Goal: Information Seeking & Learning: Learn about a topic

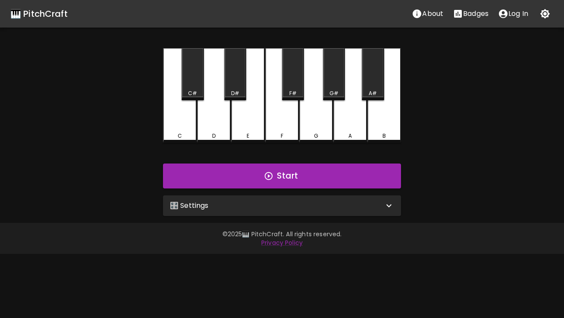
click at [261, 198] on div "🎛️ Settings" at bounding box center [282, 206] width 238 height 21
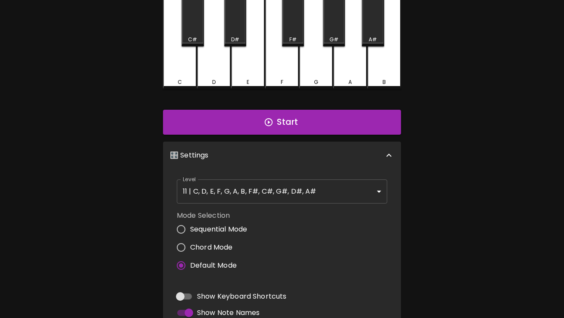
scroll to position [56, 0]
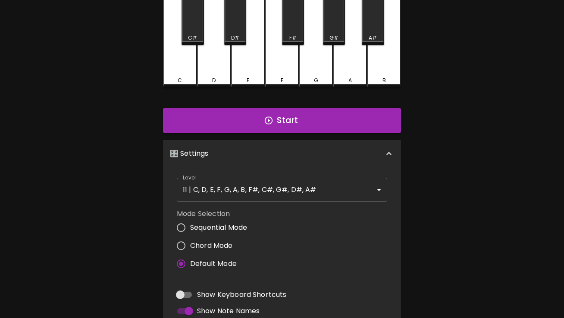
click at [308, 190] on body "🎹 PitchCraft About Badges Log In C C# D D# E F F# G G# A A# B Start 🎛️ Settings…" at bounding box center [282, 205] width 564 height 522
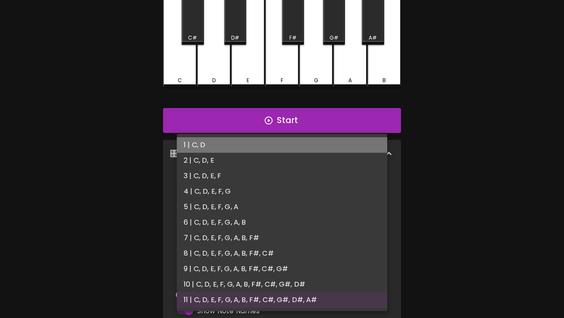
click at [286, 148] on li "1 | C, D" at bounding box center [282, 145] width 210 height 16
type input "1"
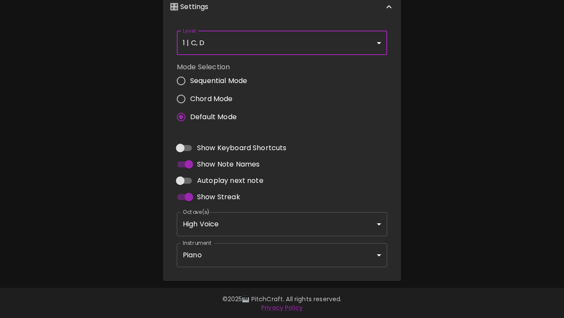
scroll to position [203, 0]
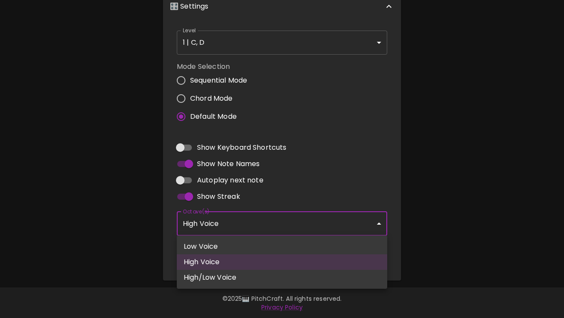
click at [294, 228] on body "🎹 PitchCraft About Badges Log In C C# D D# E F F# G G# A A# B Start 🎛️ Settings…" at bounding box center [282, 58] width 564 height 522
click at [293, 244] on li "Low Voice" at bounding box center [282, 247] width 210 height 16
type input "3"
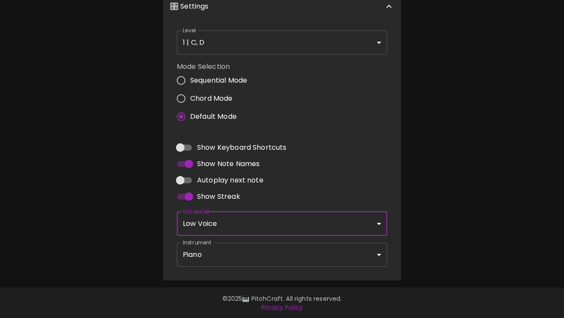
click at [300, 252] on body "🎹 PitchCraft About Badges Log In C C# D D# E F F# G G# A A# B Start 🎛️ Settings…" at bounding box center [282, 58] width 564 height 522
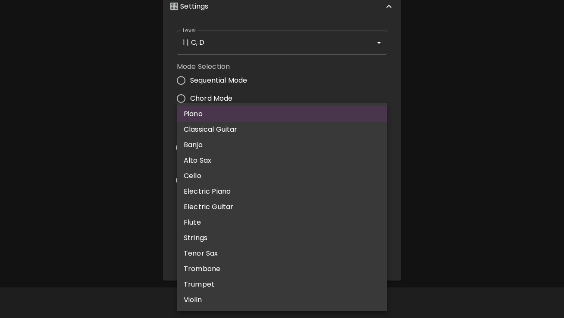
click at [446, 199] on div at bounding box center [282, 159] width 564 height 318
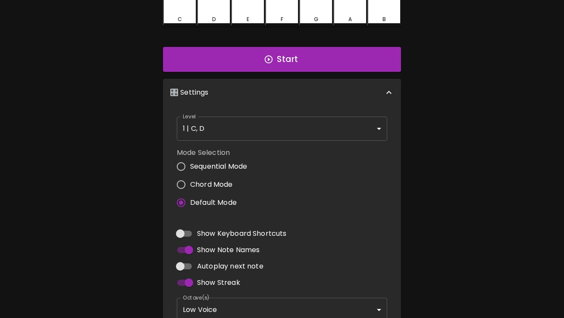
scroll to position [115, 0]
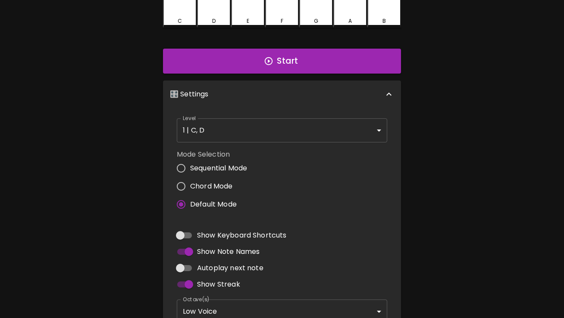
click at [344, 73] on div "Start" at bounding box center [281, 61] width 245 height 32
click at [339, 65] on button "Start" at bounding box center [282, 61] width 238 height 25
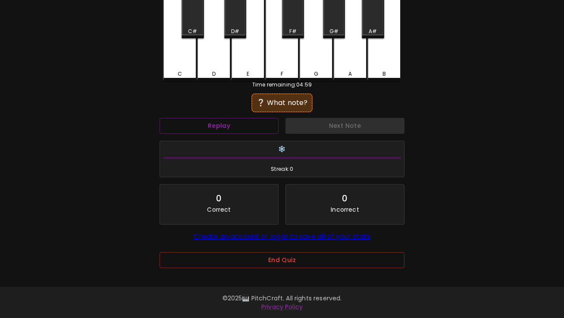
scroll to position [62, 0]
click at [248, 131] on button "Replay" at bounding box center [218, 126] width 119 height 16
click at [251, 127] on button "Replay" at bounding box center [218, 126] width 119 height 16
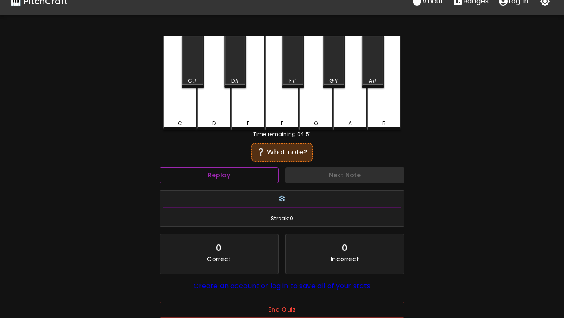
scroll to position [12, 0]
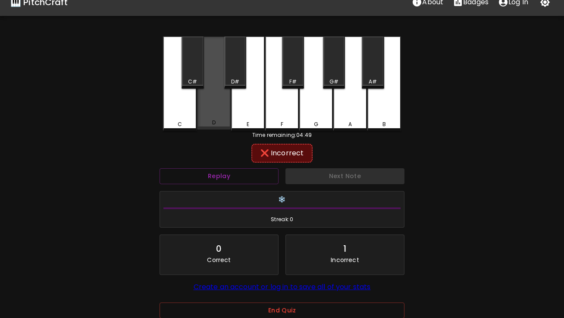
click at [213, 117] on div "D" at bounding box center [214, 83] width 34 height 93
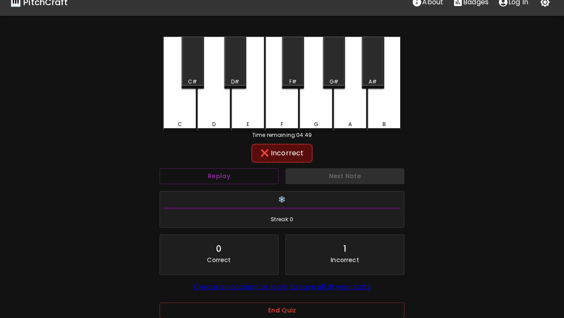
click at [186, 121] on div "C" at bounding box center [180, 125] width 32 height 8
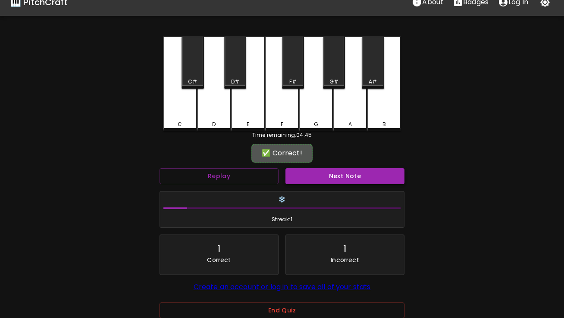
click at [308, 182] on button "Next Note" at bounding box center [344, 176] width 119 height 16
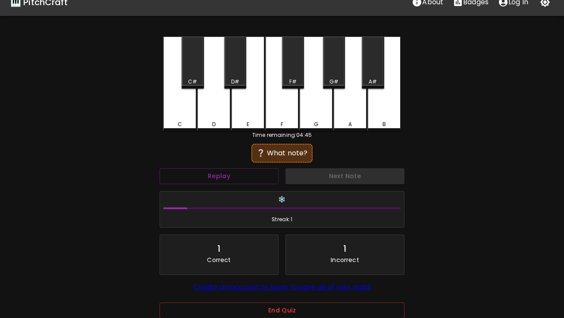
click at [221, 115] on div "D" at bounding box center [214, 84] width 34 height 95
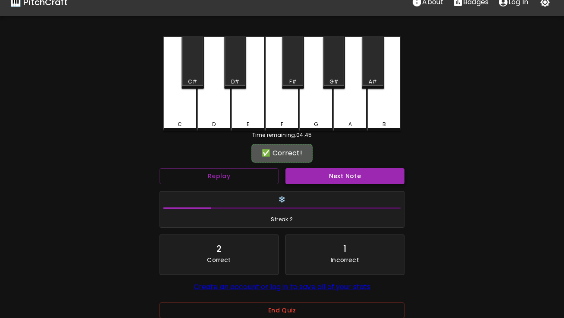
click at [306, 177] on button "Next Note" at bounding box center [344, 176] width 119 height 16
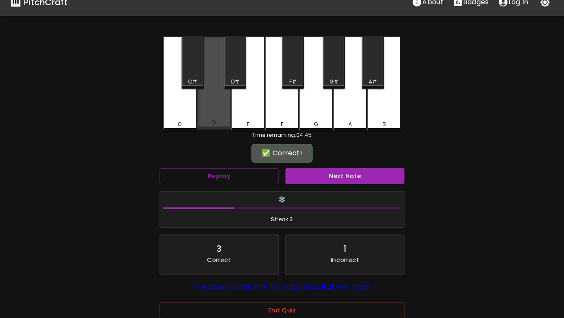
click at [218, 119] on div "D" at bounding box center [214, 83] width 34 height 93
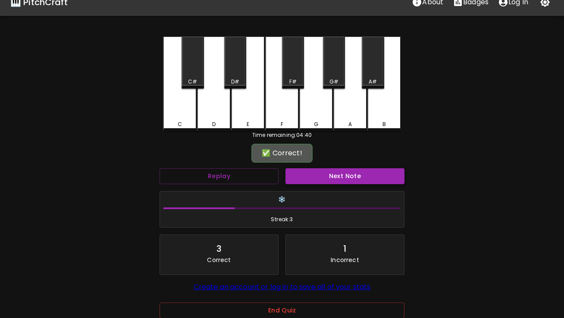
click at [297, 174] on button "Next Note" at bounding box center [344, 176] width 119 height 16
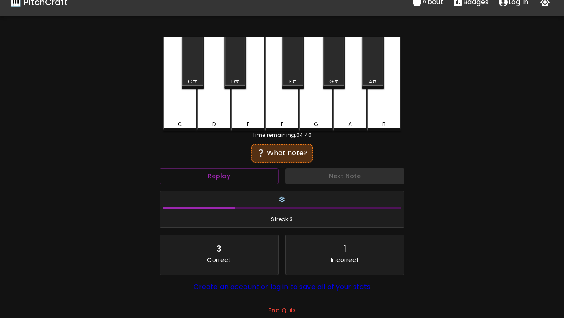
click at [175, 111] on div "C" at bounding box center [180, 84] width 34 height 95
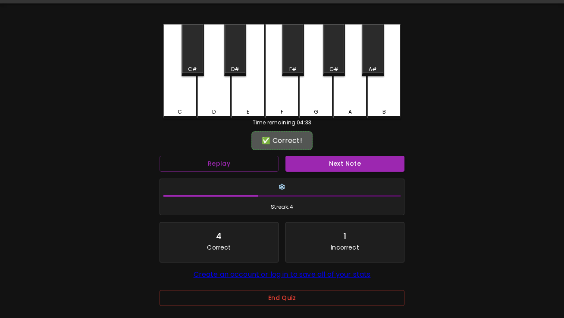
scroll to position [35, 0]
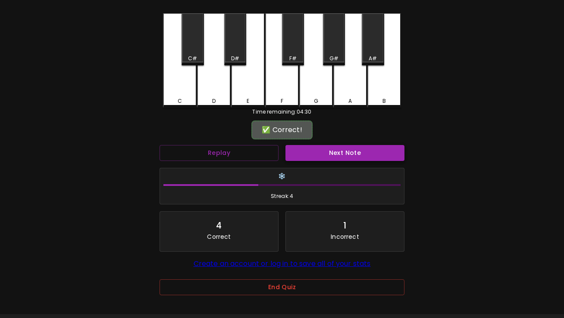
click at [347, 153] on button "Next Note" at bounding box center [344, 153] width 119 height 16
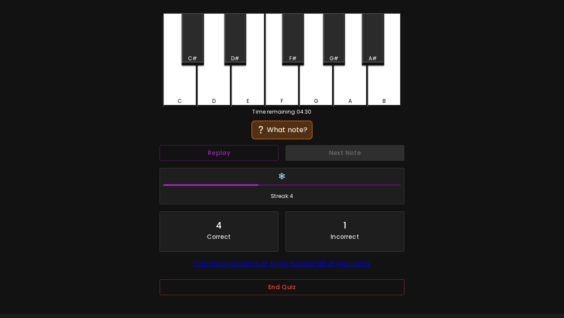
click at [184, 82] on div "C" at bounding box center [180, 60] width 34 height 95
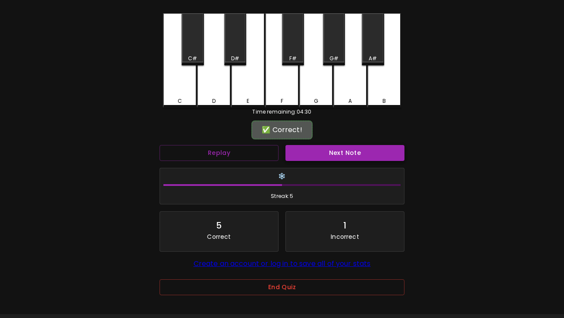
click at [340, 151] on button "Next Note" at bounding box center [344, 153] width 119 height 16
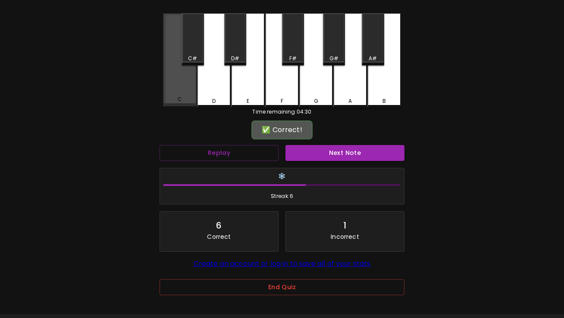
click at [186, 97] on div "C" at bounding box center [180, 100] width 32 height 8
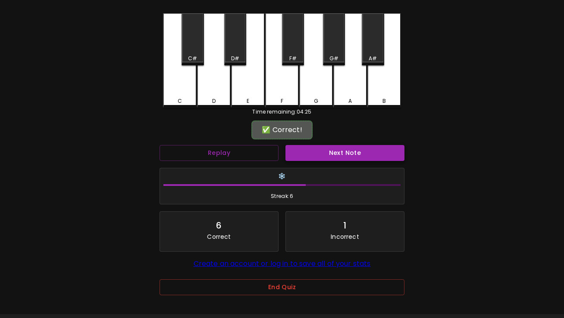
click at [317, 149] on button "Next Note" at bounding box center [344, 153] width 119 height 16
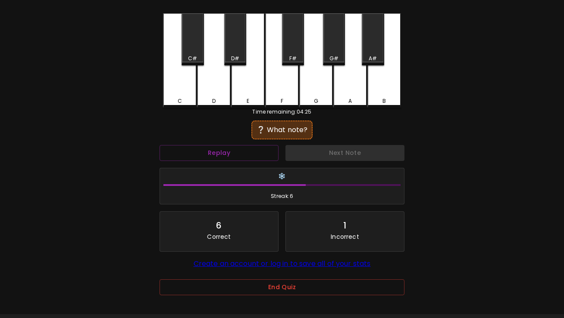
click at [182, 92] on div "C" at bounding box center [180, 60] width 34 height 95
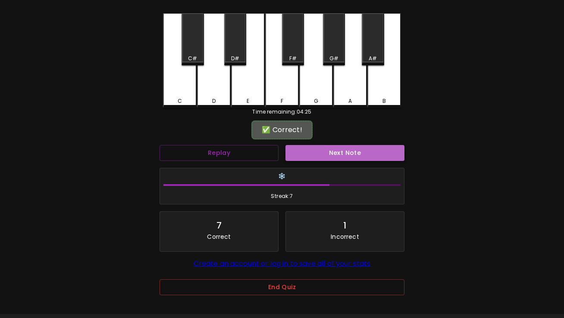
click at [301, 153] on button "Next Note" at bounding box center [344, 153] width 119 height 16
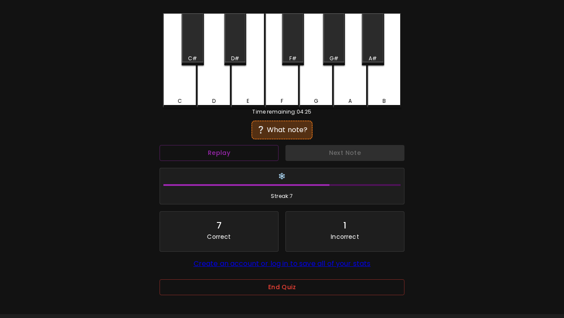
click at [168, 93] on div "C" at bounding box center [180, 60] width 34 height 95
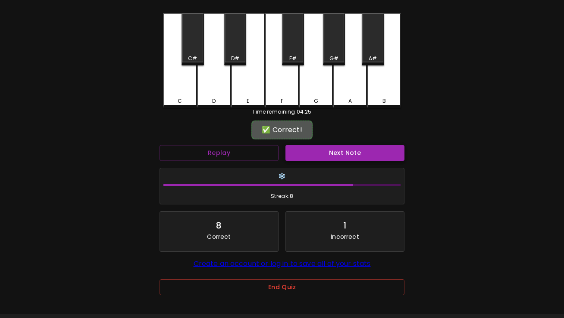
click at [320, 158] on button "Next Note" at bounding box center [344, 153] width 119 height 16
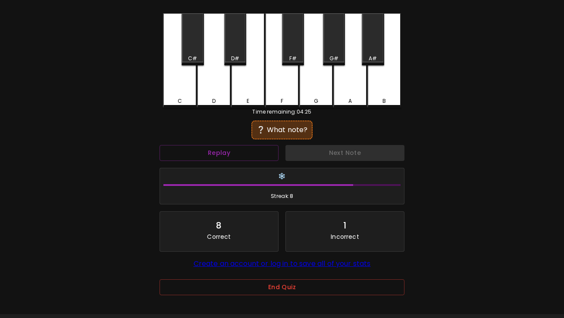
click at [177, 90] on div "C" at bounding box center [180, 60] width 34 height 95
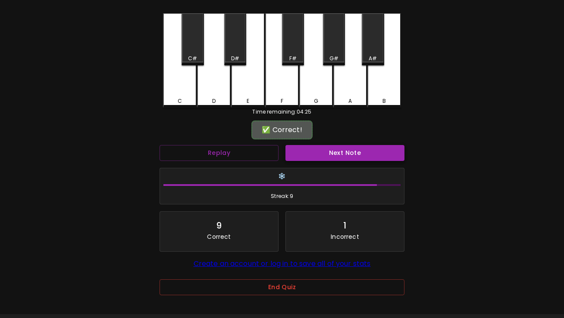
click at [300, 153] on button "Next Note" at bounding box center [344, 153] width 119 height 16
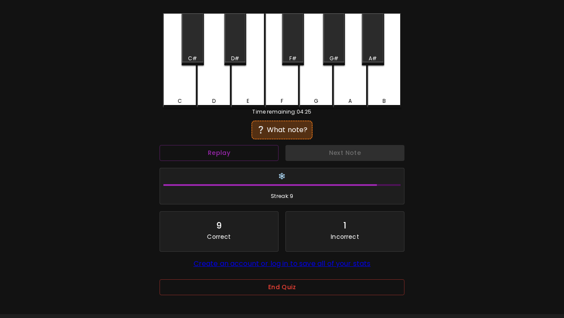
click at [184, 78] on div "C" at bounding box center [180, 60] width 34 height 95
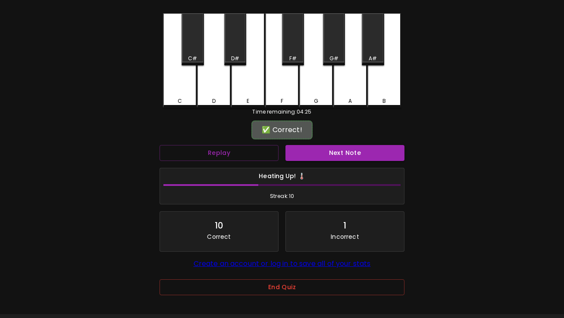
click at [327, 162] on div "Next Note" at bounding box center [345, 153] width 126 height 23
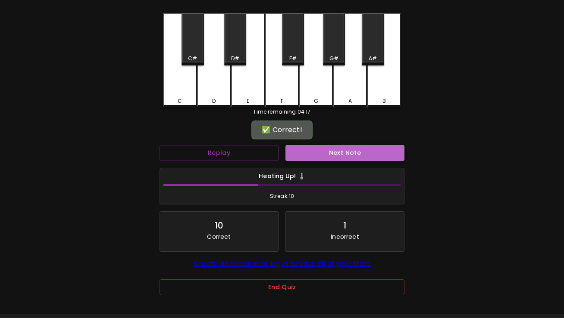
click at [321, 157] on button "Next Note" at bounding box center [344, 153] width 119 height 16
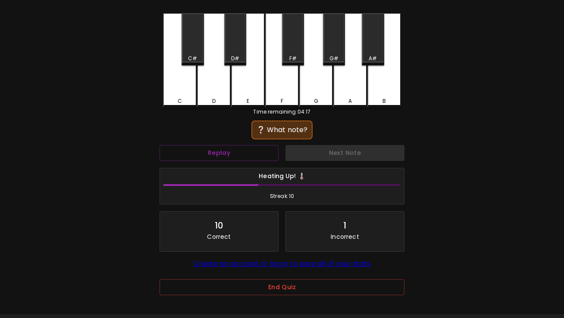
click at [178, 79] on div "C" at bounding box center [180, 60] width 34 height 95
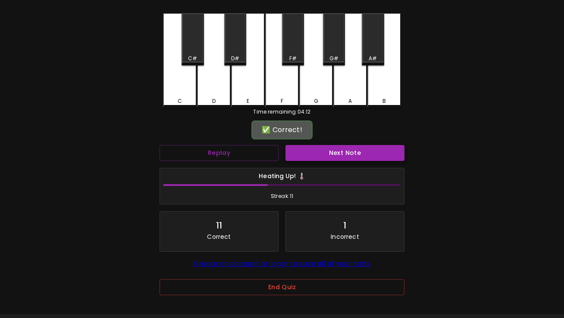
click at [311, 153] on button "Next Note" at bounding box center [344, 153] width 119 height 16
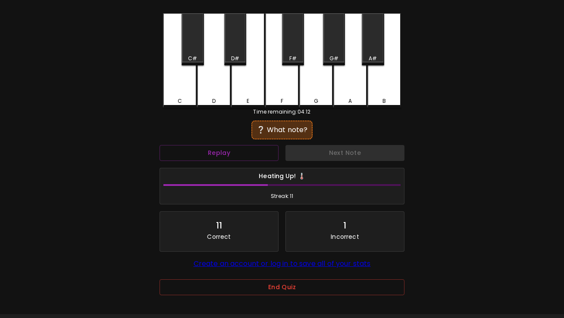
click at [222, 83] on div "D" at bounding box center [214, 60] width 34 height 95
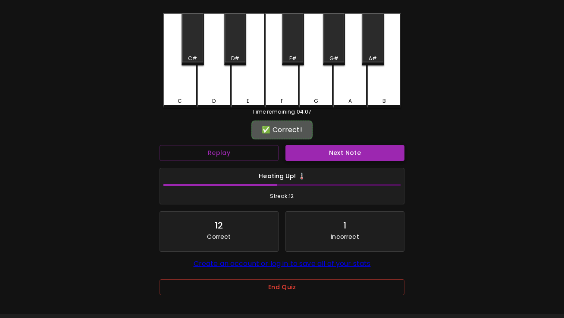
click at [322, 157] on button "Next Note" at bounding box center [344, 153] width 119 height 16
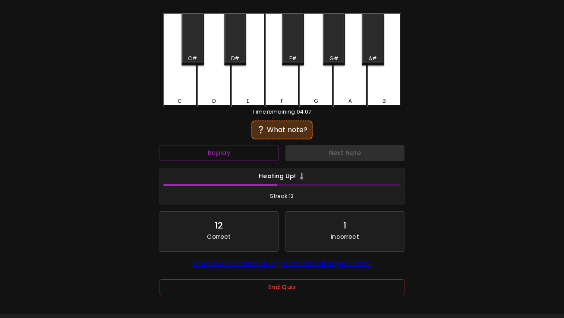
click at [187, 76] on div "C" at bounding box center [180, 60] width 34 height 95
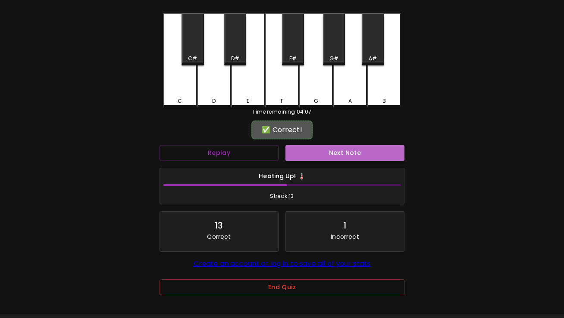
click at [304, 151] on button "Next Note" at bounding box center [344, 153] width 119 height 16
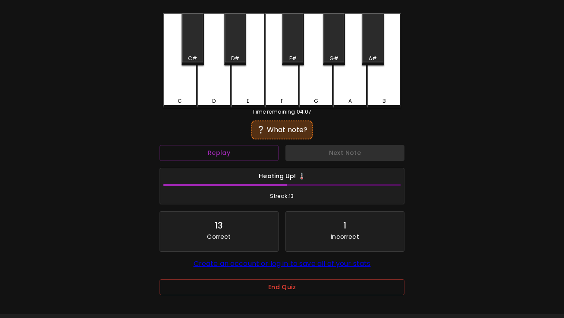
click at [173, 84] on div "C" at bounding box center [180, 60] width 34 height 95
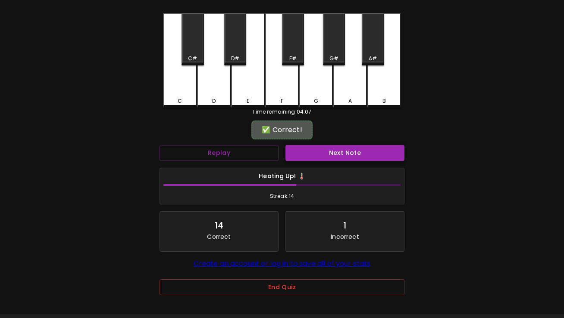
click at [304, 151] on button "Next Note" at bounding box center [344, 153] width 119 height 16
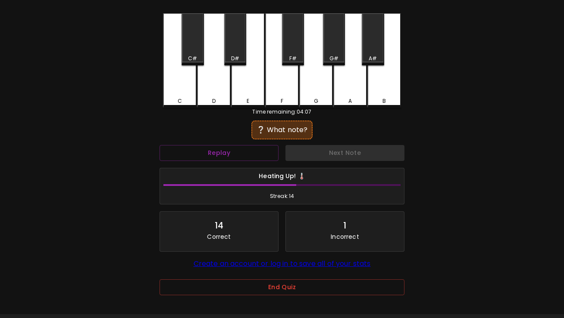
click at [191, 103] on div "C" at bounding box center [180, 60] width 34 height 95
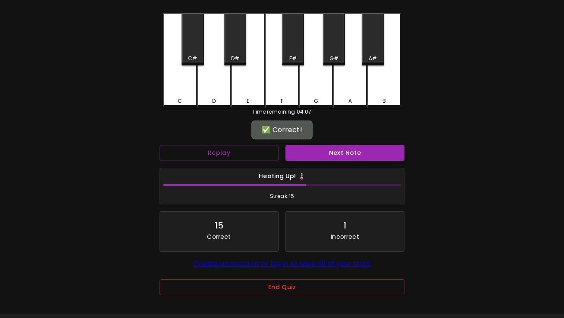
click at [316, 154] on button "Next Note" at bounding box center [344, 153] width 119 height 16
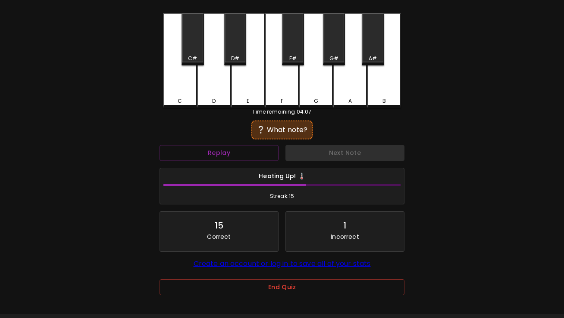
click at [207, 81] on div "D" at bounding box center [214, 60] width 34 height 95
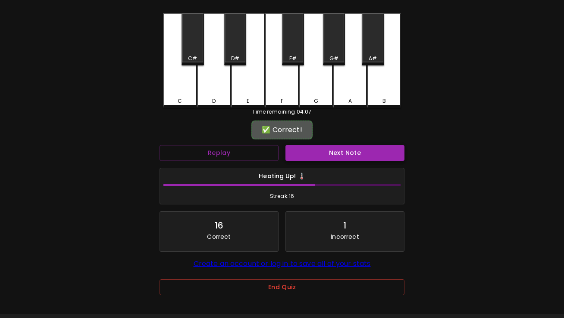
click at [329, 156] on button "Next Note" at bounding box center [344, 153] width 119 height 16
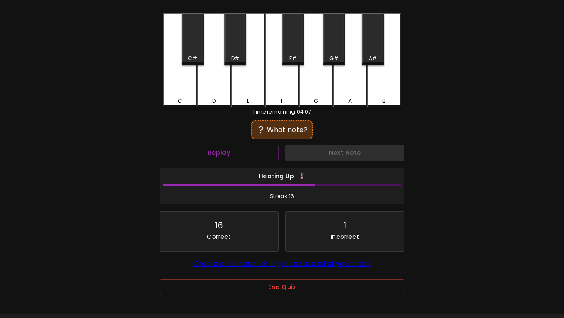
click at [216, 91] on div "D" at bounding box center [214, 60] width 34 height 95
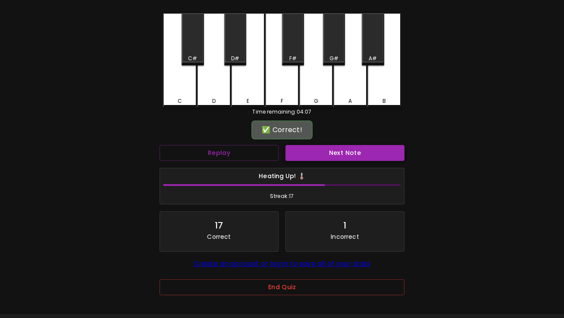
click at [321, 153] on button "Next Note" at bounding box center [344, 153] width 119 height 16
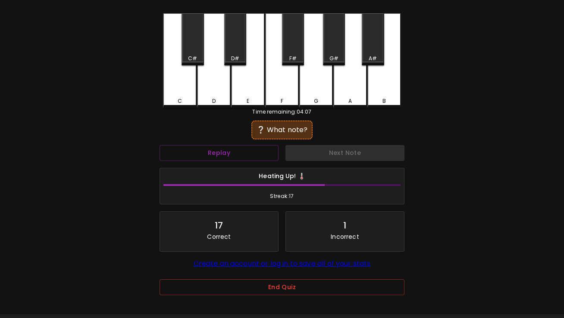
click at [183, 90] on div "C" at bounding box center [180, 60] width 34 height 95
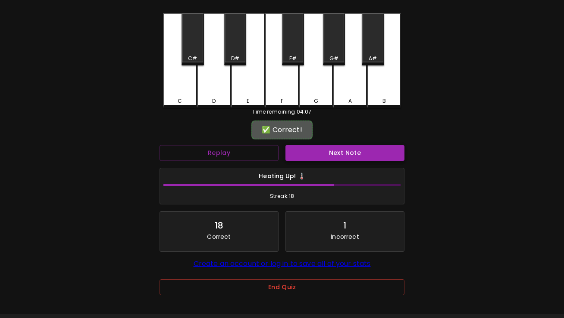
click at [312, 150] on button "Next Note" at bounding box center [344, 153] width 119 height 16
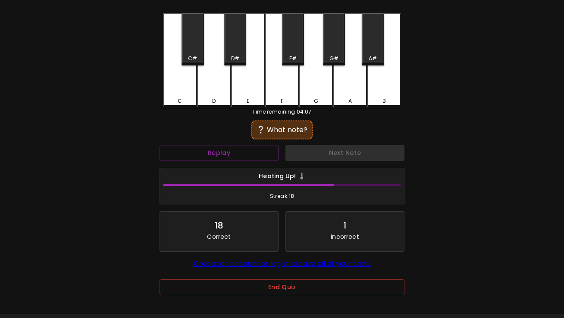
click at [208, 82] on div "D" at bounding box center [214, 60] width 34 height 95
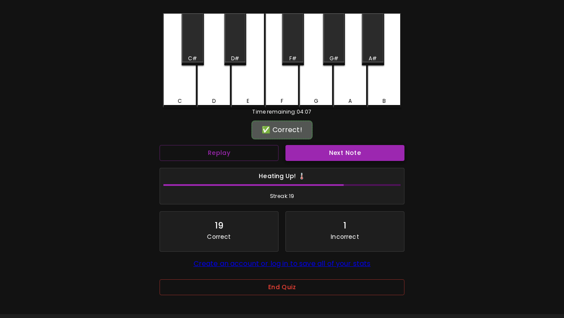
click at [293, 150] on button "Next Note" at bounding box center [344, 153] width 119 height 16
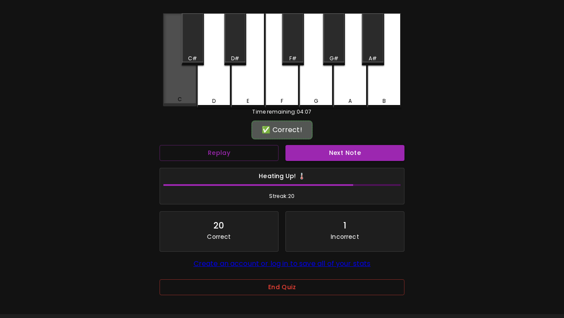
click at [184, 100] on div "C" at bounding box center [180, 100] width 32 height 8
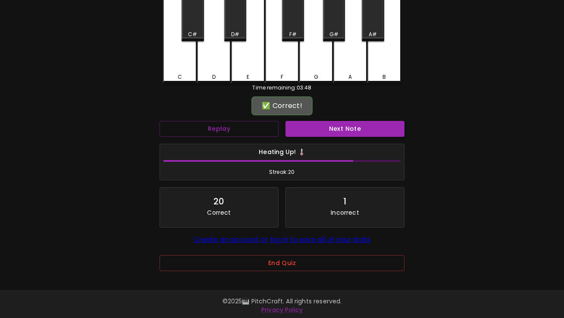
scroll to position [62, 0]
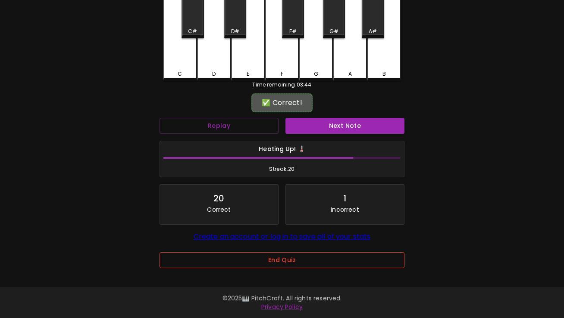
click at [268, 262] on button "End Quiz" at bounding box center [281, 260] width 245 height 16
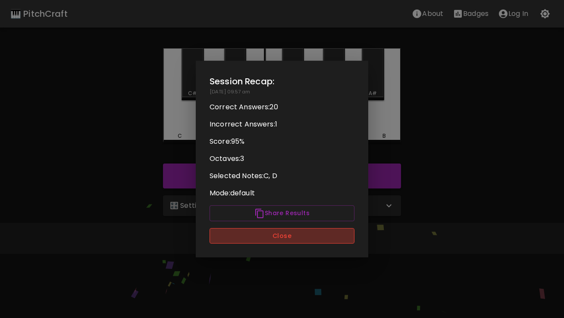
click at [305, 230] on button "Close" at bounding box center [281, 236] width 145 height 16
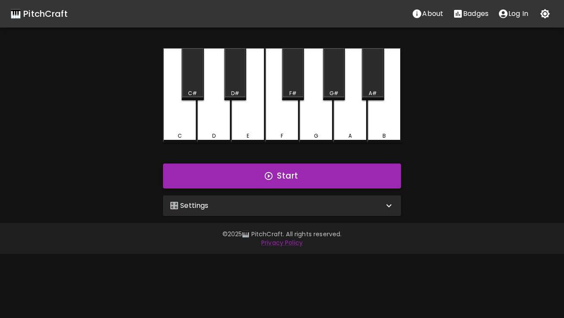
click at [266, 199] on div "🎛️ Settings" at bounding box center [282, 206] width 238 height 21
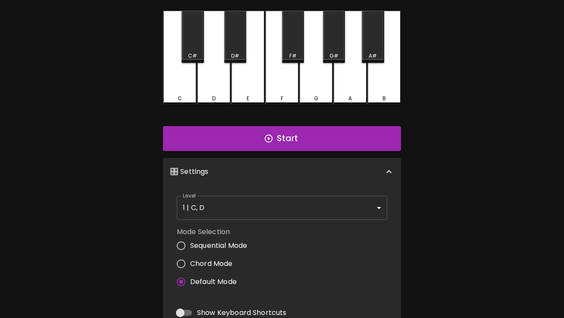
scroll to position [41, 0]
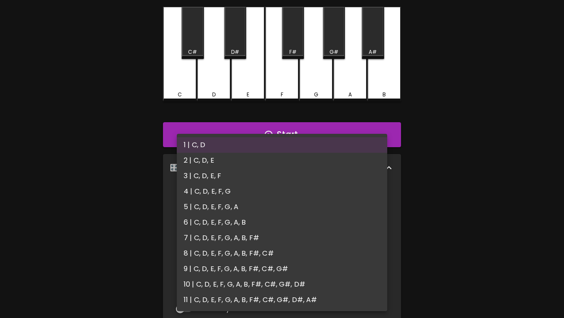
click at [265, 212] on body "🎹 PitchCraft About Badges Log In C C# D D# E F F# G G# A A# B Start 🎛️ Settings…" at bounding box center [282, 220] width 564 height 522
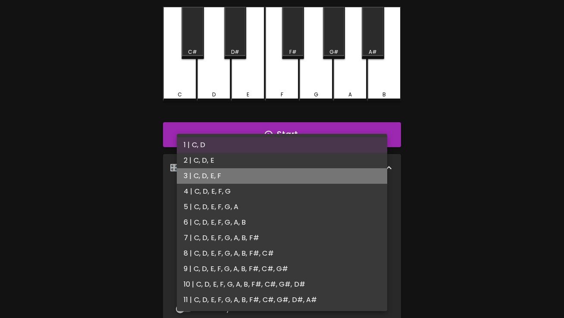
click at [292, 177] on li "3 | C, D, E, F" at bounding box center [282, 176] width 210 height 16
type input "5"
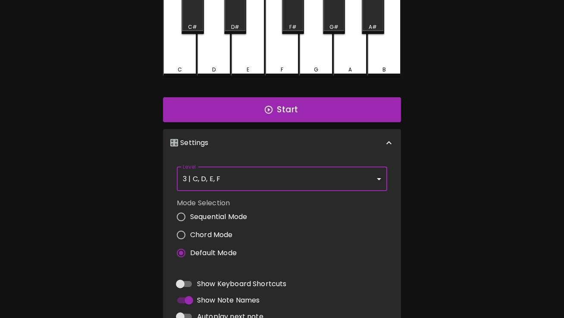
scroll to position [67, 0]
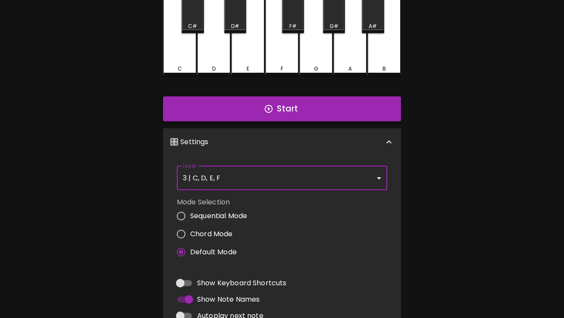
click at [299, 106] on button "Start" at bounding box center [282, 109] width 238 height 25
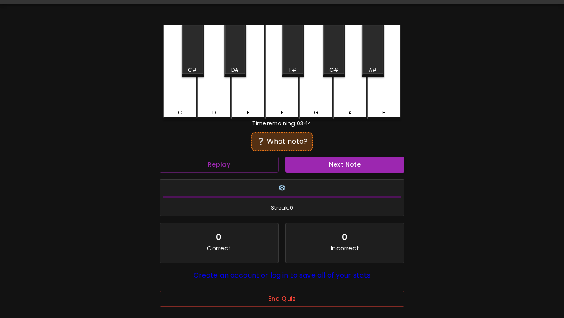
scroll to position [0, 0]
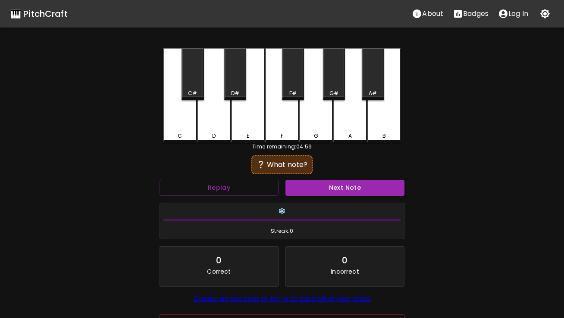
click at [215, 116] on div "D" at bounding box center [214, 95] width 34 height 95
click at [311, 194] on button "Next Note" at bounding box center [344, 188] width 119 height 16
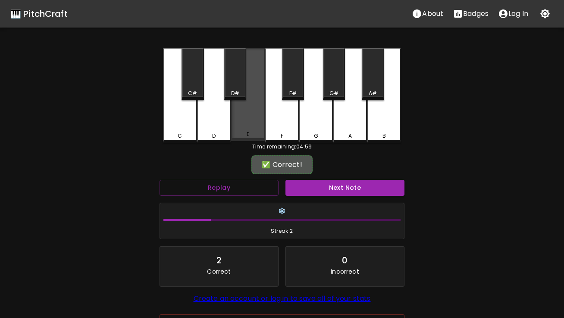
click at [234, 132] on div "E" at bounding box center [248, 135] width 32 height 8
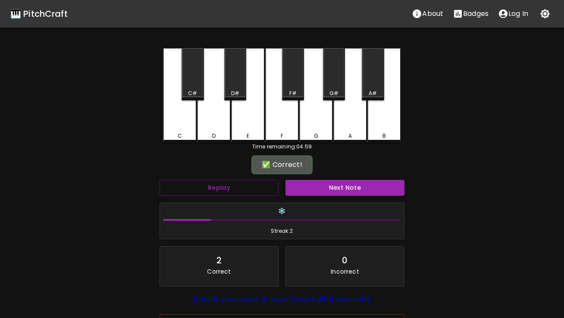
click at [318, 185] on button "Next Note" at bounding box center [344, 188] width 119 height 16
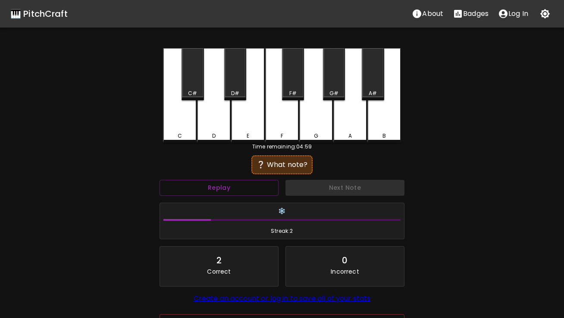
click at [276, 126] on div "F" at bounding box center [282, 95] width 34 height 95
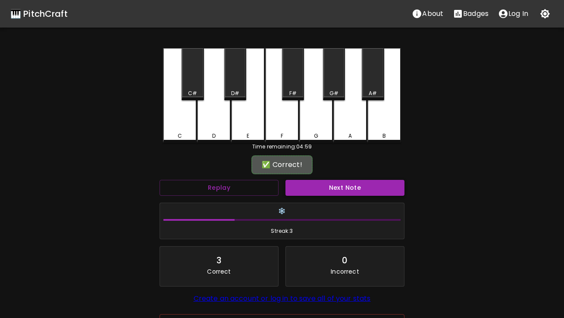
click at [297, 193] on button "Next Note" at bounding box center [344, 188] width 119 height 16
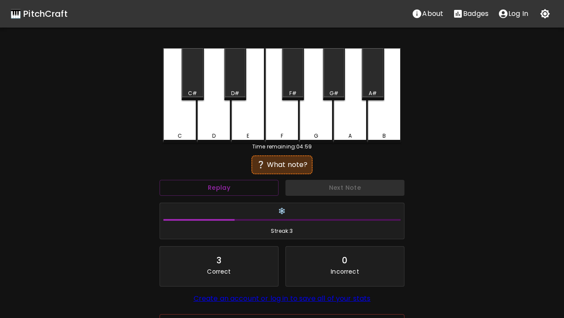
click at [212, 124] on div "D" at bounding box center [214, 95] width 34 height 95
click at [321, 194] on div "Next Note" at bounding box center [345, 188] width 126 height 23
click at [246, 189] on button "Replay" at bounding box center [218, 188] width 119 height 16
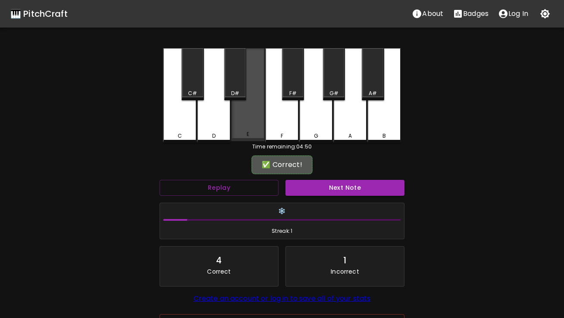
click at [252, 127] on div "E" at bounding box center [248, 94] width 34 height 93
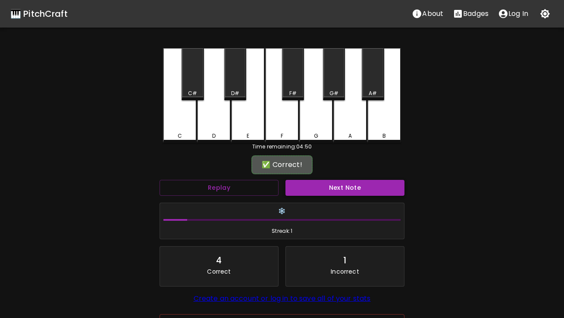
click at [317, 186] on button "Next Note" at bounding box center [344, 188] width 119 height 16
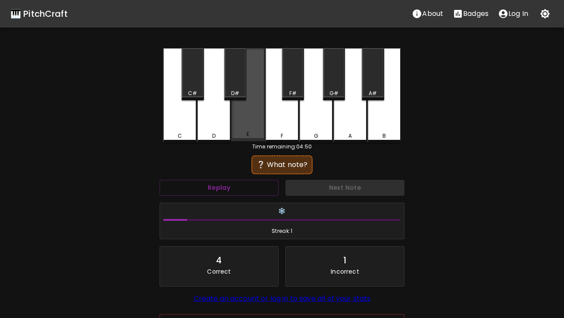
click at [251, 128] on div "E" at bounding box center [248, 94] width 34 height 93
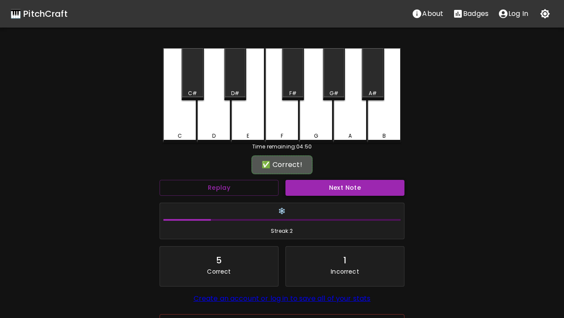
click at [311, 196] on button "Next Note" at bounding box center [344, 188] width 119 height 16
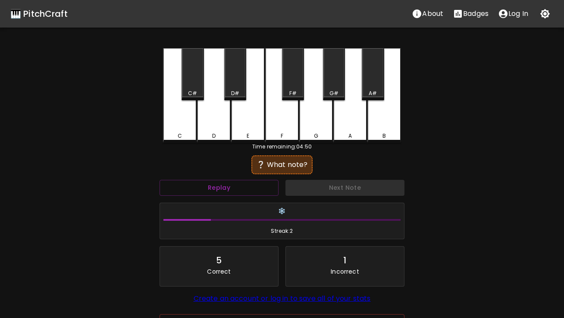
click at [264, 109] on div "E" at bounding box center [248, 95] width 34 height 95
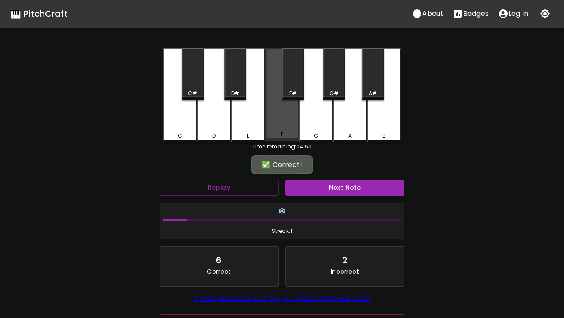
click at [278, 117] on div "F" at bounding box center [282, 94] width 34 height 93
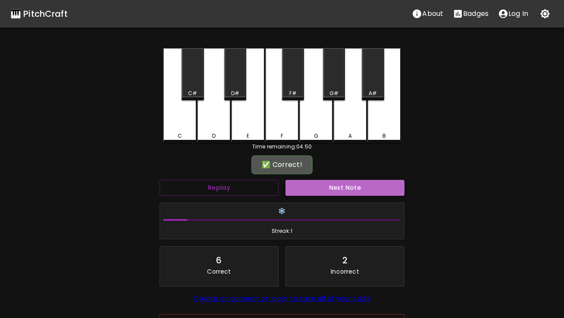
click at [305, 191] on button "Next Note" at bounding box center [344, 188] width 119 height 16
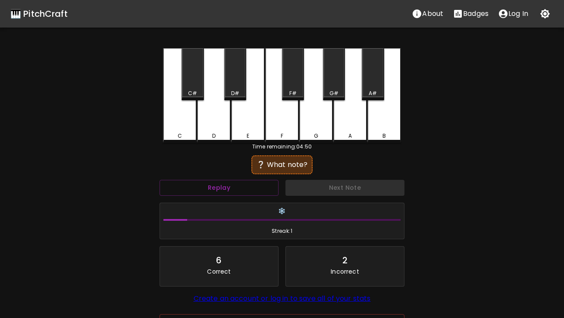
click at [189, 129] on div "C" at bounding box center [180, 95] width 34 height 95
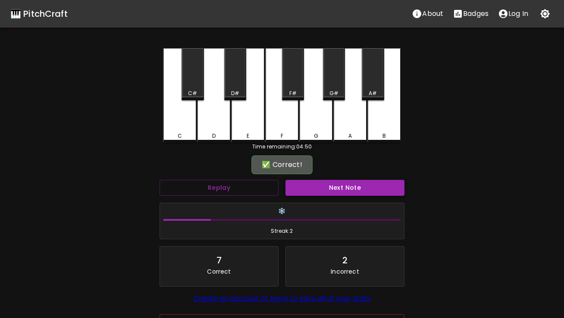
click at [336, 184] on button "Next Note" at bounding box center [344, 188] width 119 height 16
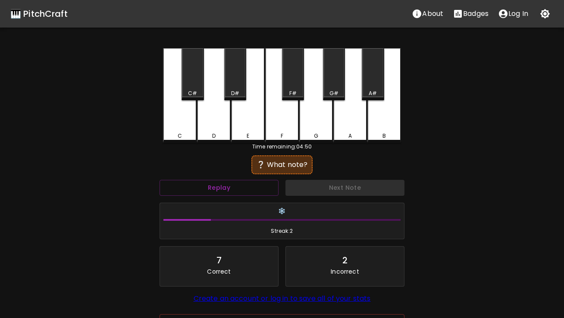
click at [218, 119] on div "D" at bounding box center [214, 95] width 34 height 95
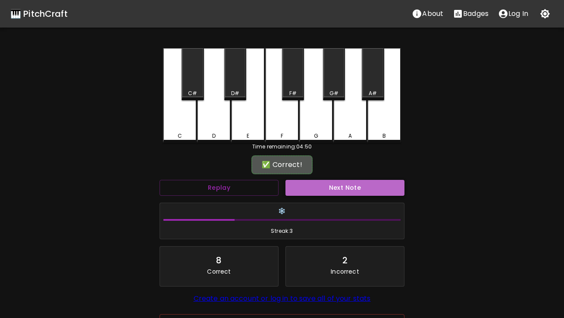
click at [323, 188] on button "Next Note" at bounding box center [344, 188] width 119 height 16
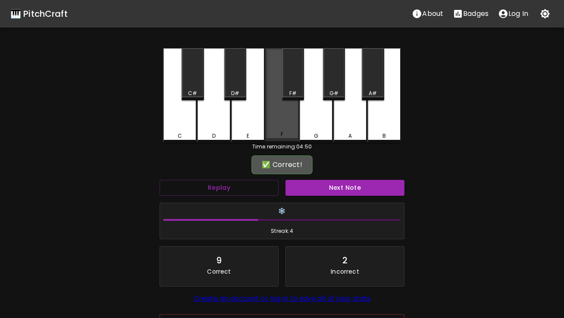
click at [286, 128] on div "F" at bounding box center [282, 94] width 34 height 93
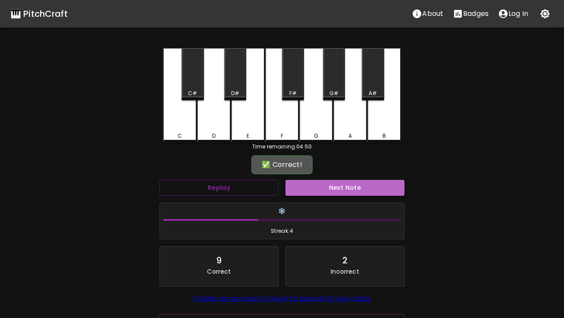
click at [317, 184] on button "Next Note" at bounding box center [344, 188] width 119 height 16
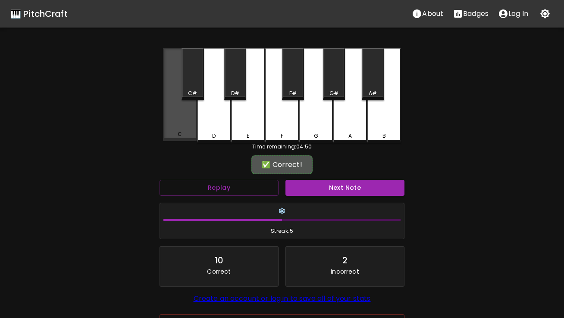
click at [188, 119] on div "C" at bounding box center [180, 94] width 34 height 93
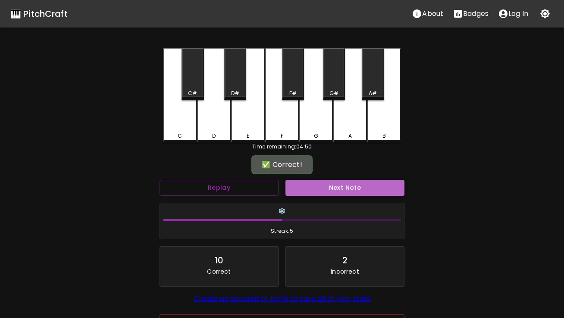
click at [331, 184] on button "Next Note" at bounding box center [344, 188] width 119 height 16
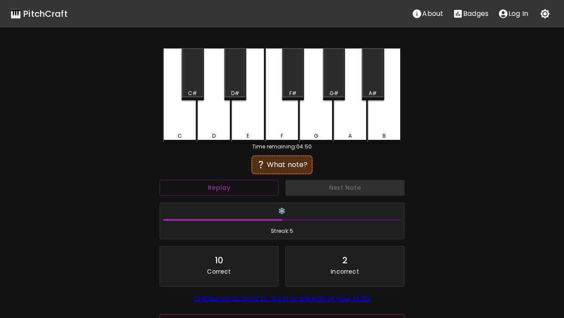
click at [252, 128] on div "E" at bounding box center [248, 95] width 34 height 95
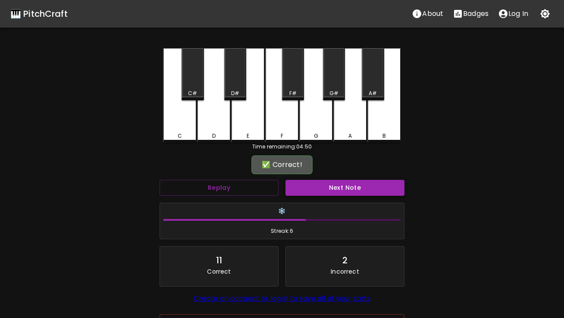
click at [311, 189] on button "Next Note" at bounding box center [344, 188] width 119 height 16
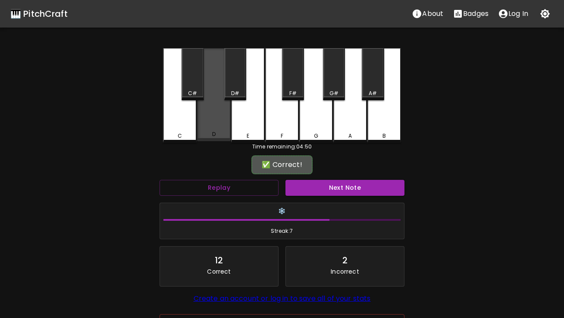
click at [218, 128] on div "D" at bounding box center [214, 94] width 34 height 93
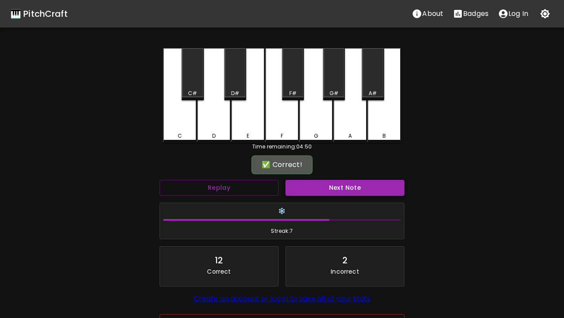
click at [316, 194] on button "Next Note" at bounding box center [344, 188] width 119 height 16
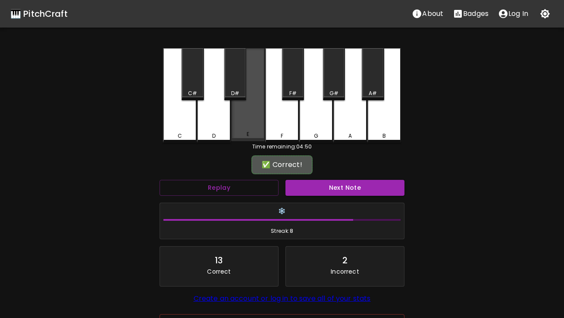
click at [247, 128] on div "E" at bounding box center [248, 94] width 34 height 93
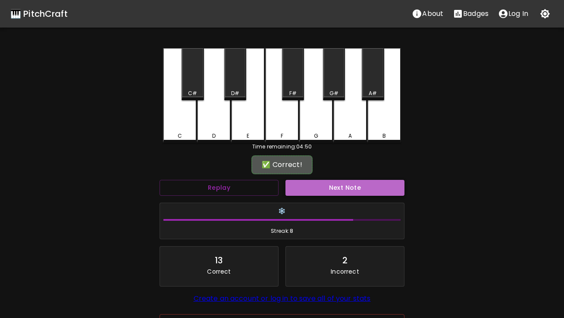
click at [315, 185] on button "Next Note" at bounding box center [344, 188] width 119 height 16
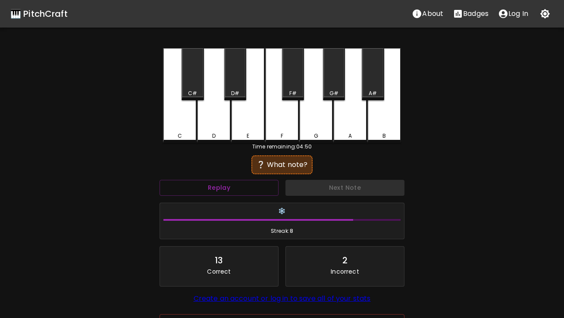
click at [253, 126] on div "E" at bounding box center [248, 95] width 34 height 95
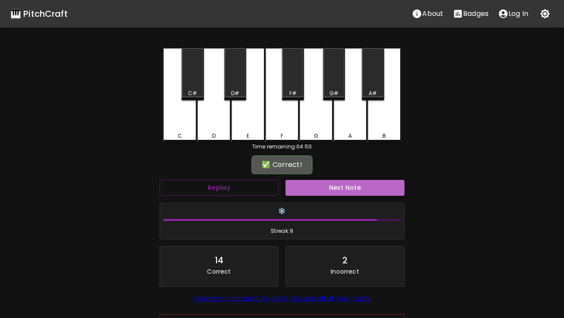
click at [309, 183] on button "Next Note" at bounding box center [344, 188] width 119 height 16
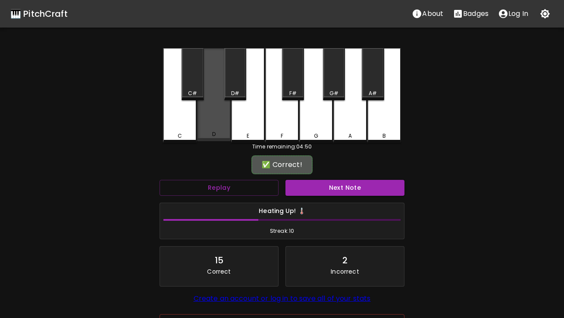
click at [217, 131] on div "D" at bounding box center [214, 94] width 34 height 93
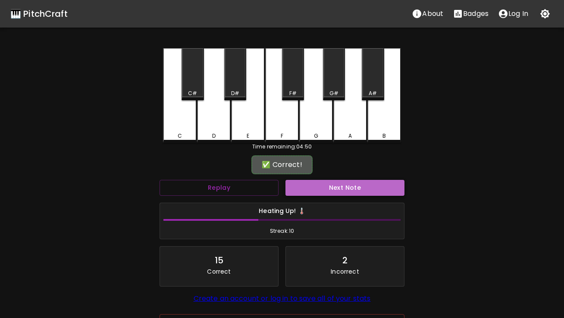
click at [306, 189] on button "Next Note" at bounding box center [344, 188] width 119 height 16
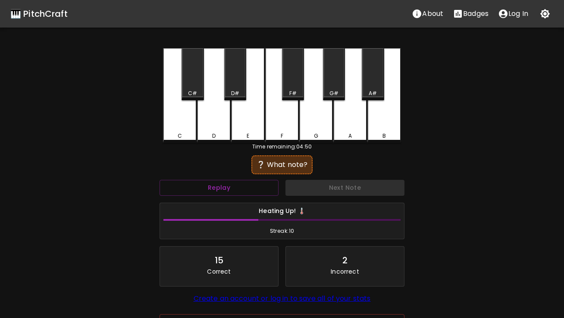
click at [252, 120] on div "E" at bounding box center [248, 95] width 34 height 95
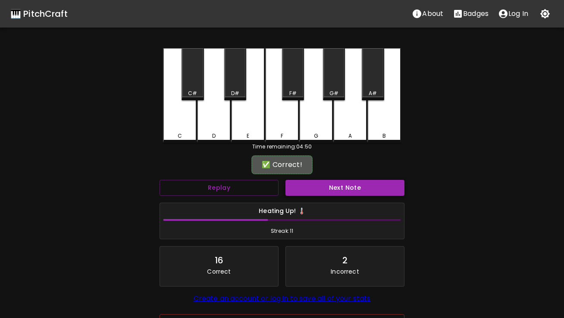
click at [302, 193] on button "Next Note" at bounding box center [344, 188] width 119 height 16
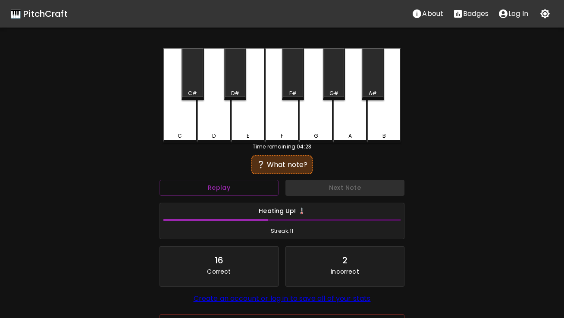
click at [241, 131] on div "E" at bounding box center [248, 95] width 34 height 95
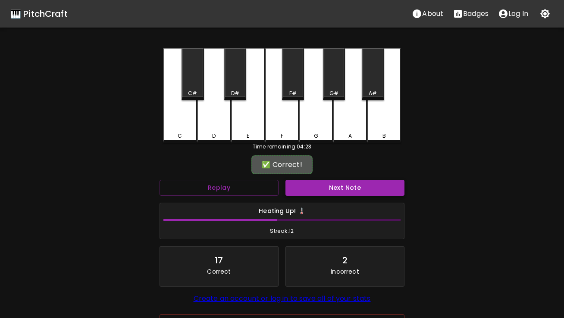
click at [310, 189] on button "Next Note" at bounding box center [344, 188] width 119 height 16
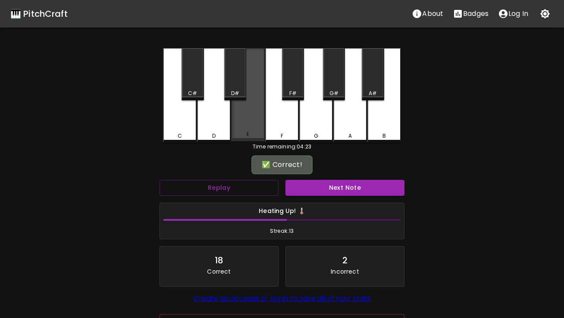
click at [254, 128] on div "E" at bounding box center [248, 94] width 34 height 93
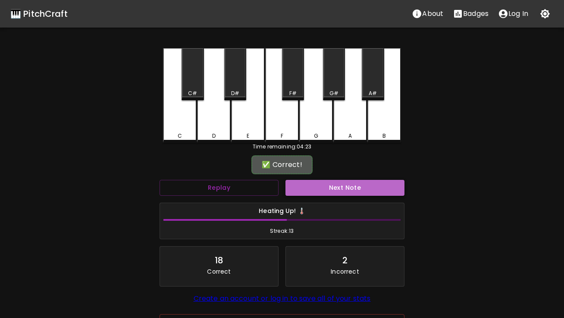
click at [318, 188] on button "Next Note" at bounding box center [344, 188] width 119 height 16
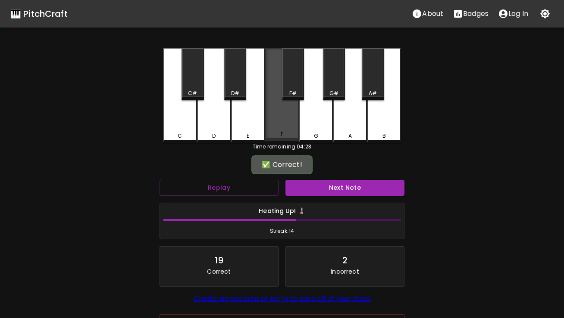
click at [279, 125] on div "F" at bounding box center [282, 94] width 34 height 93
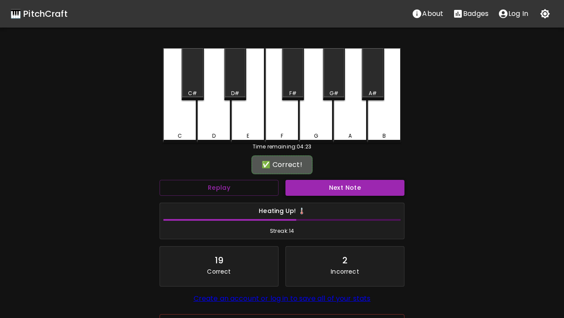
click at [321, 191] on button "Next Note" at bounding box center [344, 188] width 119 height 16
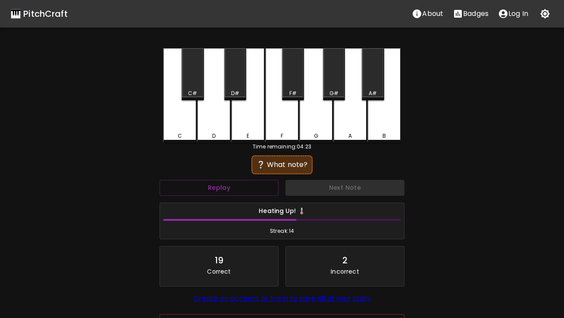
click at [274, 117] on div "F" at bounding box center [282, 95] width 34 height 95
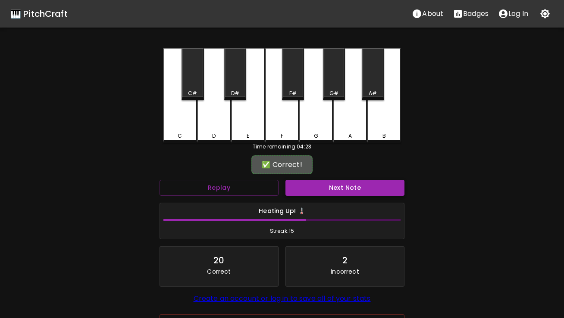
click at [314, 189] on button "Next Note" at bounding box center [344, 188] width 119 height 16
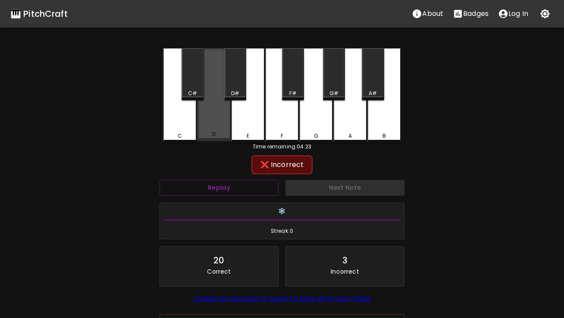
click at [210, 118] on div "D" at bounding box center [214, 94] width 34 height 93
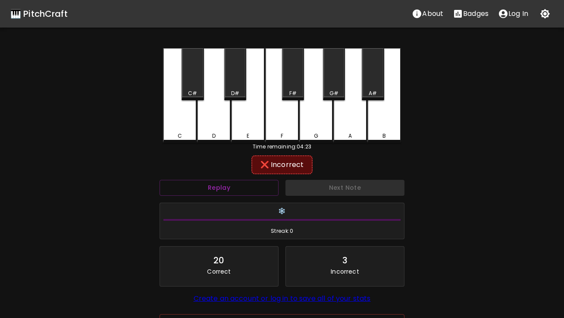
click at [249, 129] on div "E" at bounding box center [248, 95] width 34 height 95
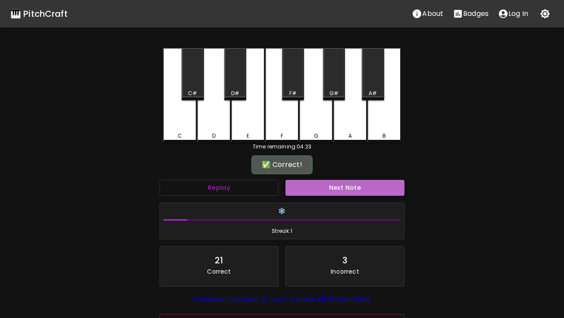
click at [296, 191] on button "Next Note" at bounding box center [344, 188] width 119 height 16
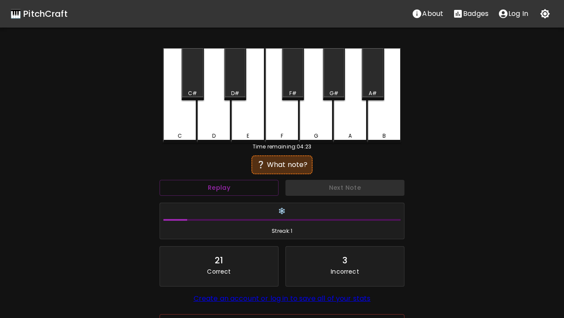
click at [184, 122] on div "C" at bounding box center [180, 95] width 34 height 95
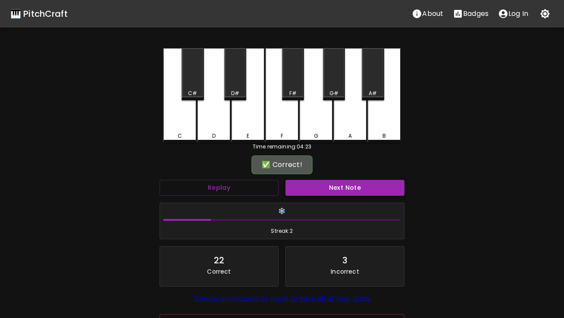
click at [319, 187] on button "Next Note" at bounding box center [344, 188] width 119 height 16
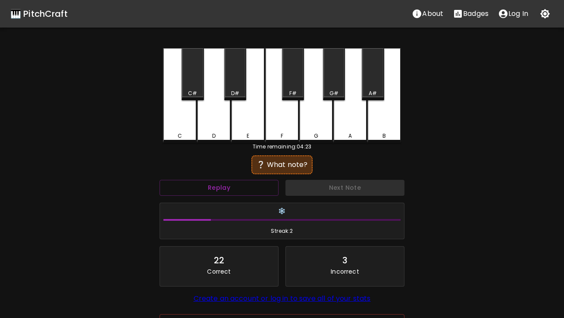
click at [258, 130] on div "E" at bounding box center [248, 95] width 34 height 95
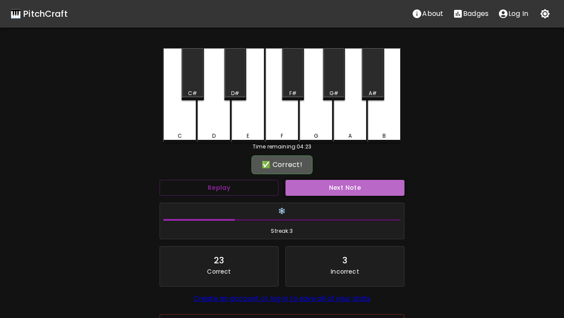
click at [309, 188] on button "Next Note" at bounding box center [344, 188] width 119 height 16
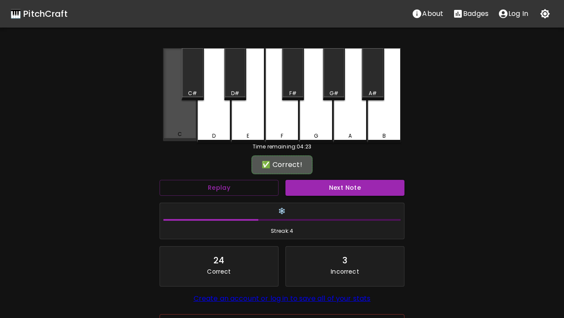
click at [192, 128] on div "C" at bounding box center [180, 94] width 34 height 93
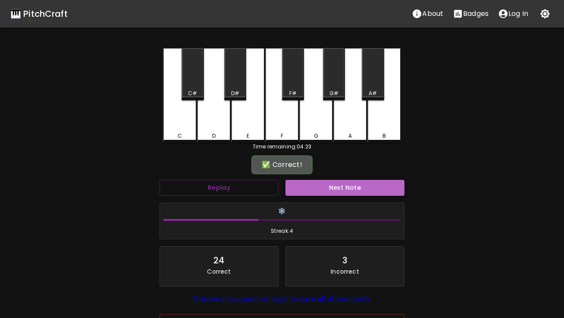
click at [327, 187] on button "Next Note" at bounding box center [344, 188] width 119 height 16
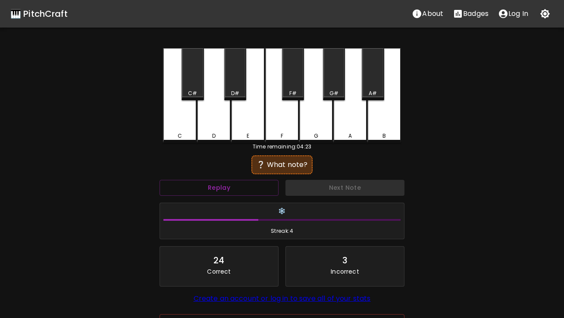
click at [184, 128] on div "C" at bounding box center [180, 95] width 34 height 95
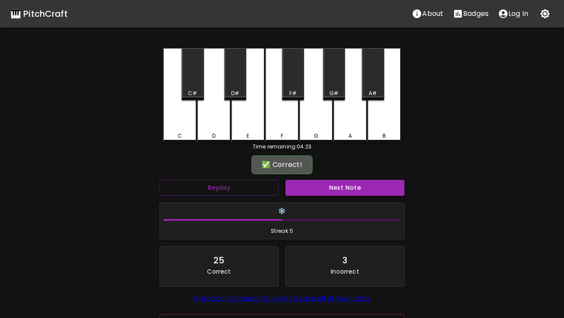
click at [298, 187] on button "Next Note" at bounding box center [344, 188] width 119 height 16
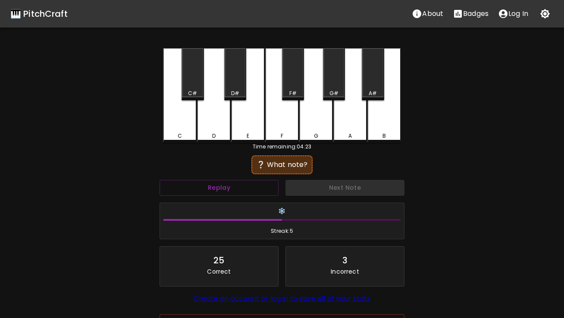
click at [283, 135] on div "F" at bounding box center [281, 136] width 3 height 8
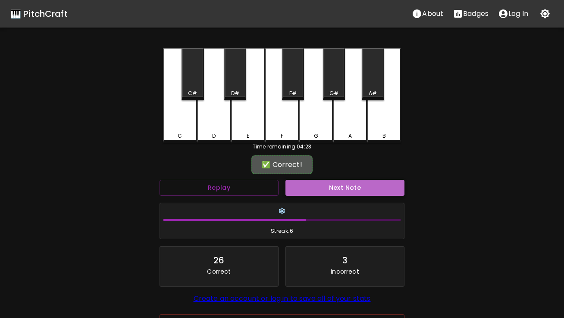
click at [300, 191] on button "Next Note" at bounding box center [344, 188] width 119 height 16
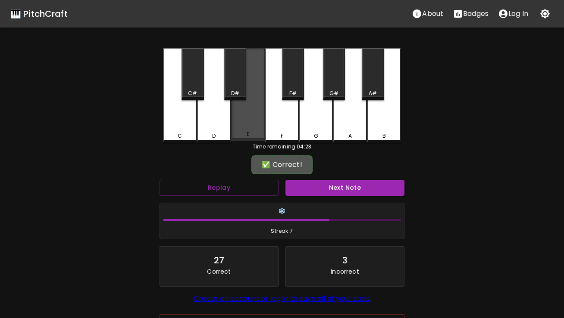
click at [249, 124] on div "E" at bounding box center [248, 94] width 34 height 93
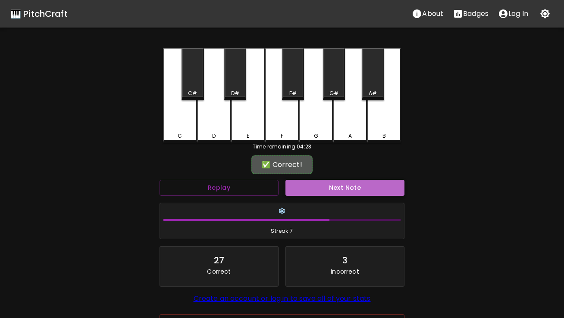
click at [306, 187] on button "Next Note" at bounding box center [344, 188] width 119 height 16
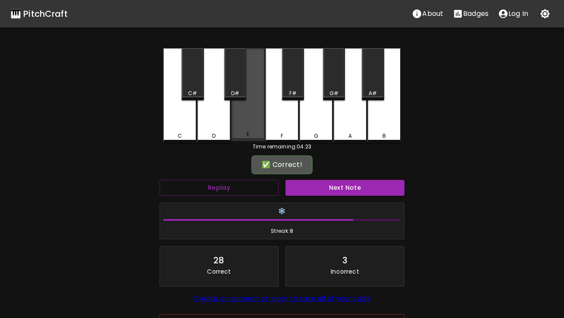
click at [248, 115] on div "E" at bounding box center [248, 94] width 34 height 93
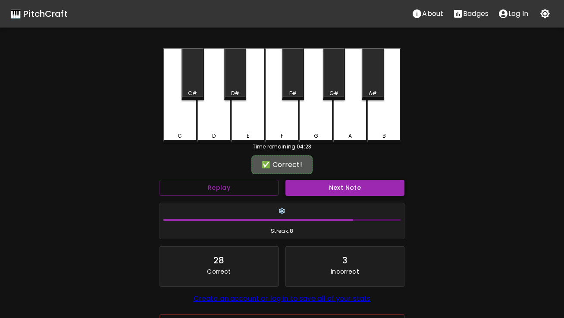
click at [313, 186] on button "Next Note" at bounding box center [344, 188] width 119 height 16
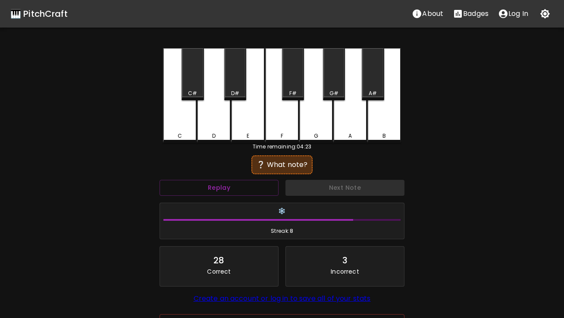
click at [255, 130] on div "E" at bounding box center [248, 95] width 34 height 95
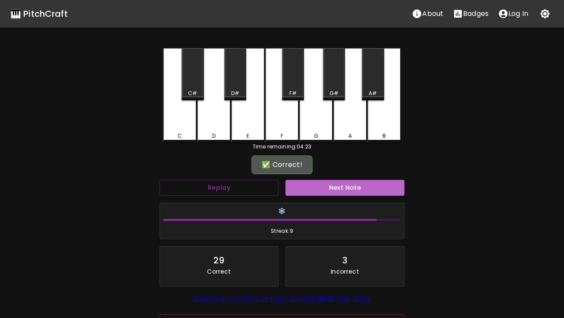
click at [325, 187] on button "Next Note" at bounding box center [344, 188] width 119 height 16
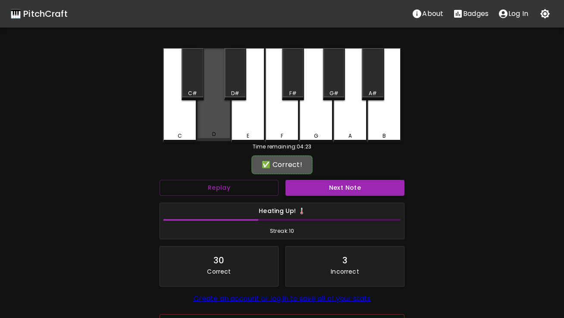
click at [218, 123] on div "D" at bounding box center [214, 94] width 34 height 93
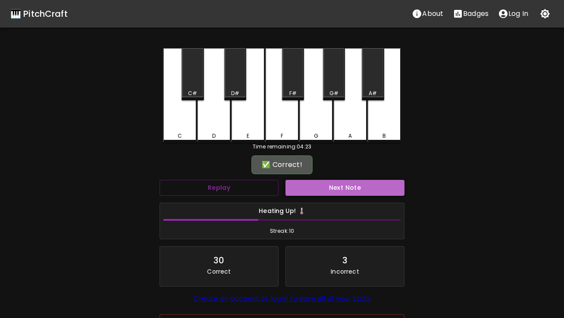
click at [318, 189] on button "Next Note" at bounding box center [344, 188] width 119 height 16
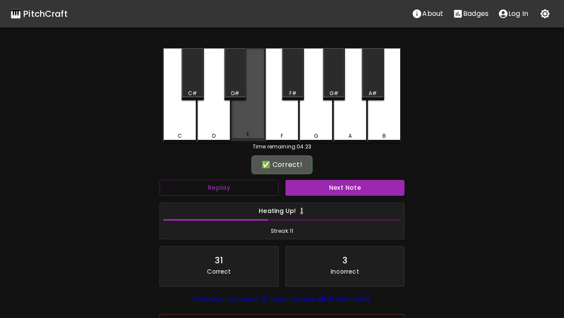
click at [243, 126] on div "E" at bounding box center [248, 94] width 34 height 93
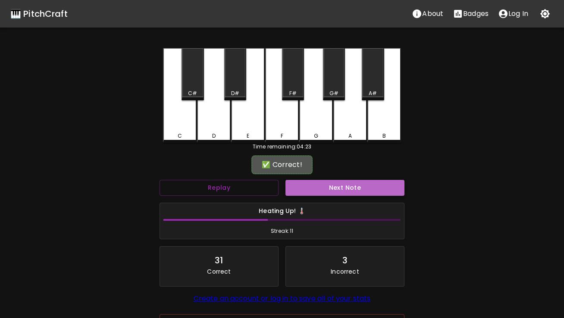
click at [317, 187] on button "Next Note" at bounding box center [344, 188] width 119 height 16
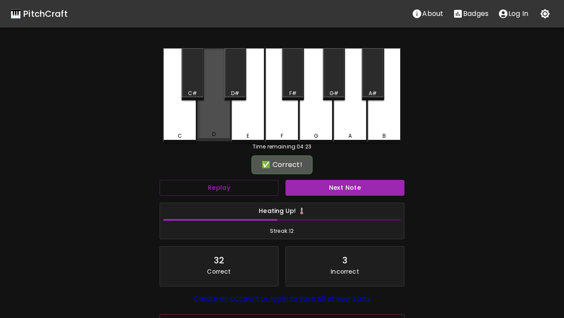
click at [217, 125] on div "D" at bounding box center [214, 94] width 34 height 93
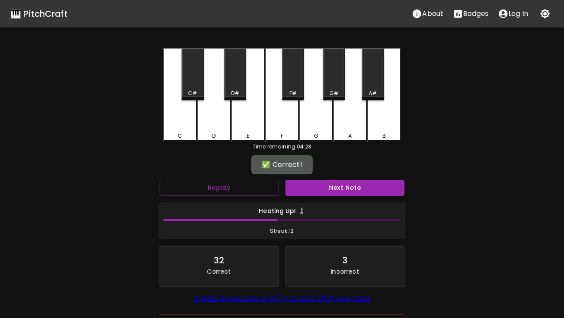
click at [309, 182] on button "Next Note" at bounding box center [344, 188] width 119 height 16
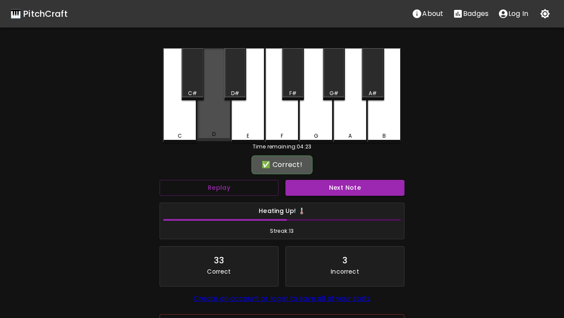
click at [212, 125] on div "D" at bounding box center [214, 94] width 34 height 93
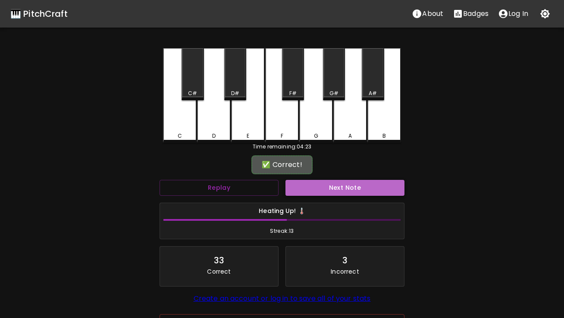
click at [318, 189] on button "Next Note" at bounding box center [344, 188] width 119 height 16
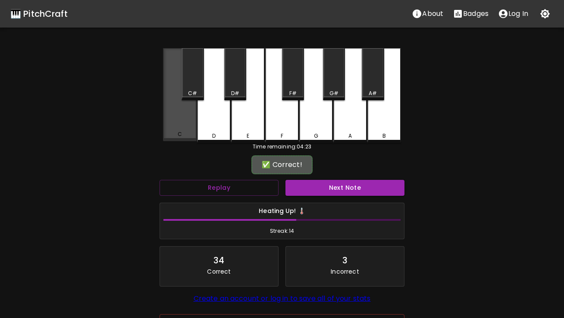
click at [190, 136] on div "C" at bounding box center [180, 135] width 32 height 8
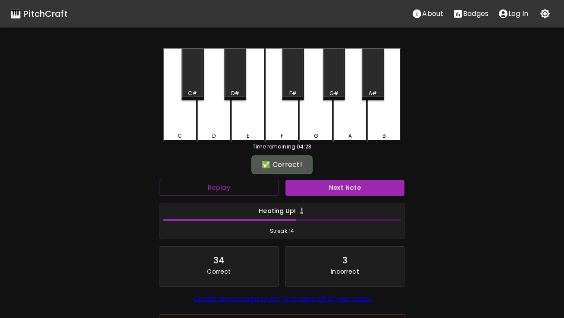
click at [323, 186] on button "Next Note" at bounding box center [344, 188] width 119 height 16
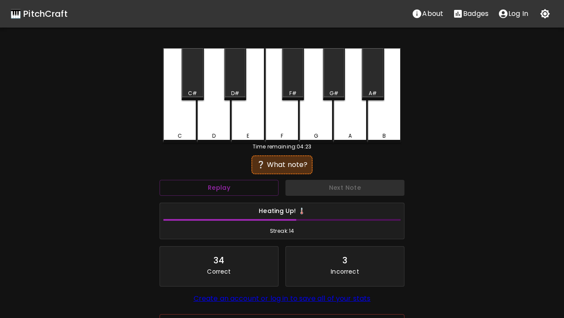
click at [278, 115] on div "F" at bounding box center [282, 95] width 34 height 95
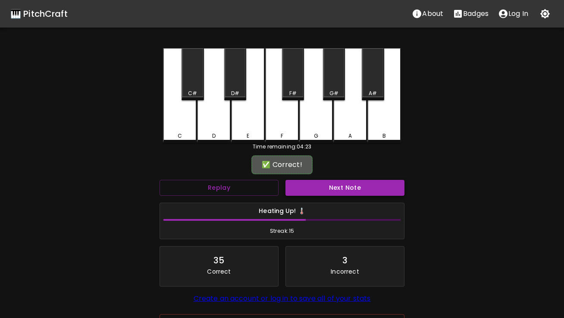
click at [302, 190] on button "Next Note" at bounding box center [344, 188] width 119 height 16
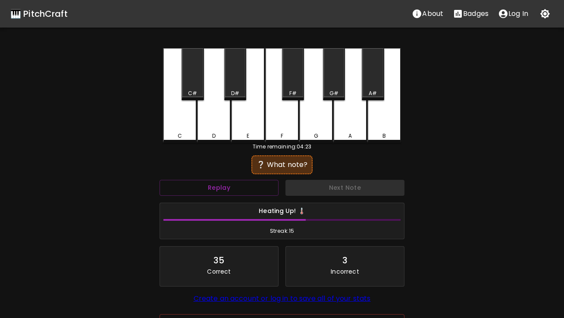
click at [186, 134] on div "C" at bounding box center [180, 136] width 32 height 8
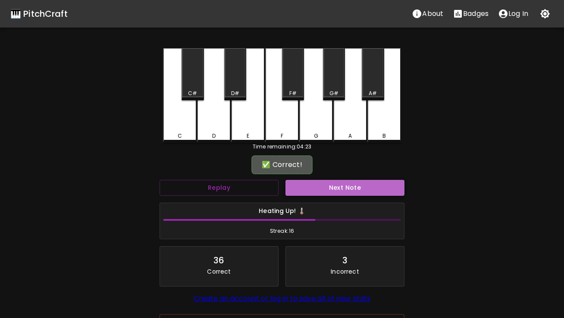
click at [296, 188] on button "Next Note" at bounding box center [344, 188] width 119 height 16
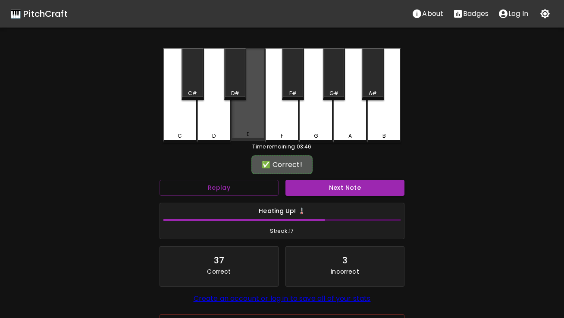
click at [248, 131] on div "E" at bounding box center [248, 94] width 34 height 93
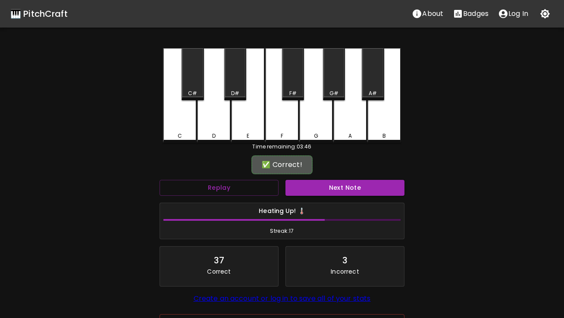
click at [321, 178] on div "Next Note" at bounding box center [345, 188] width 126 height 23
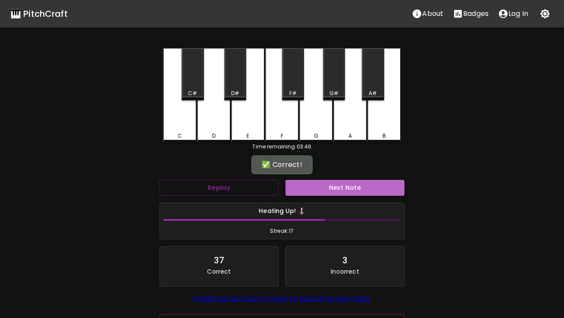
click at [315, 191] on button "Next Note" at bounding box center [344, 188] width 119 height 16
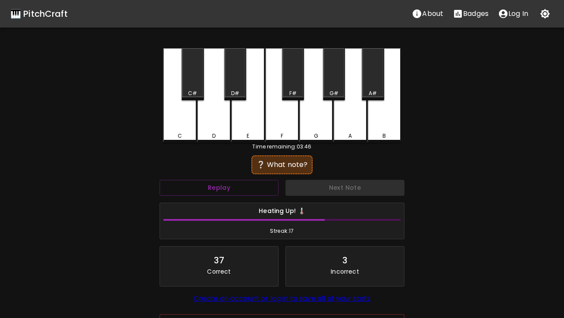
click at [183, 129] on div "C" at bounding box center [180, 95] width 34 height 95
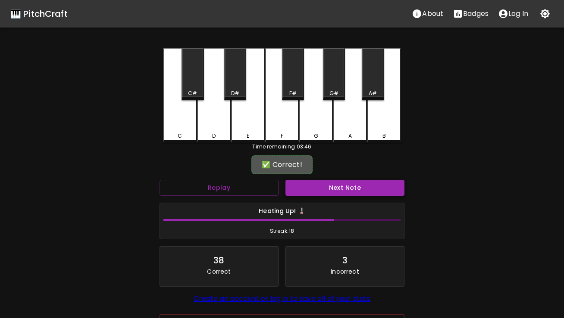
click at [343, 190] on button "Next Note" at bounding box center [344, 188] width 119 height 16
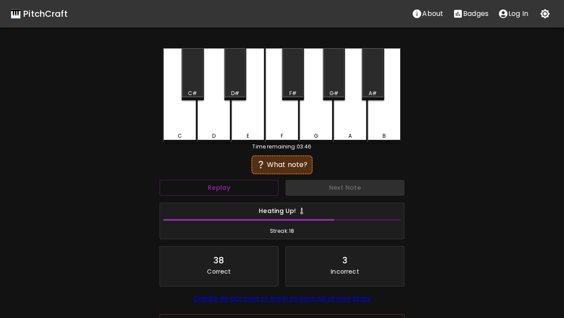
click at [279, 116] on div "F" at bounding box center [282, 95] width 34 height 95
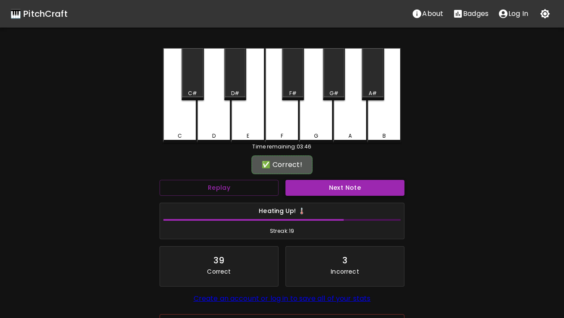
click at [306, 182] on button "Next Note" at bounding box center [344, 188] width 119 height 16
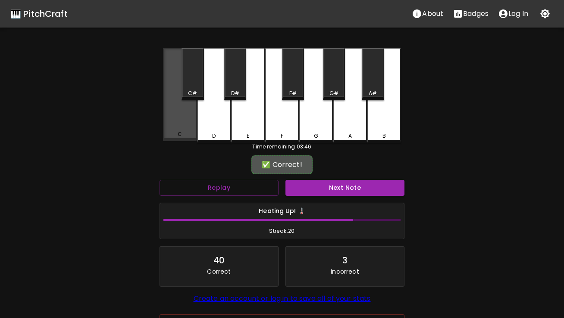
click at [169, 120] on div "C" at bounding box center [180, 94] width 34 height 93
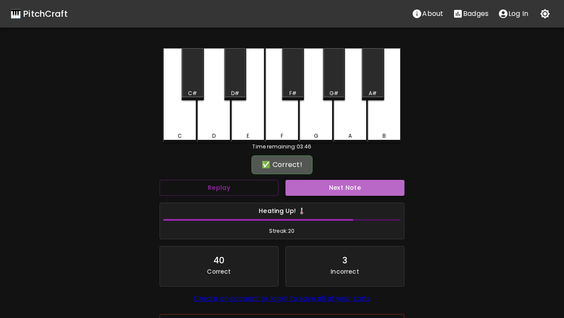
click at [312, 187] on button "Next Note" at bounding box center [344, 188] width 119 height 16
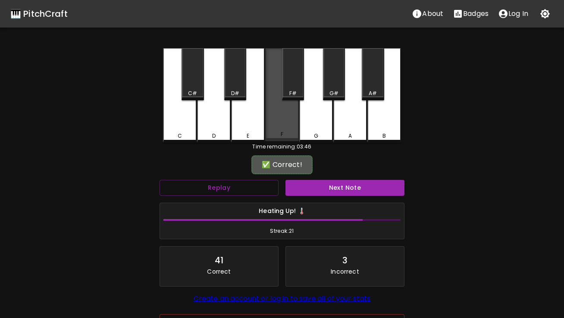
click at [277, 131] on div "F" at bounding box center [282, 94] width 34 height 93
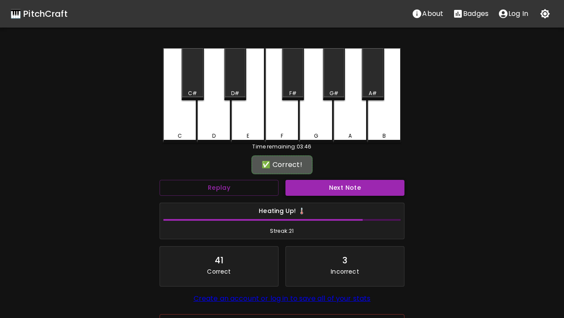
click at [308, 191] on button "Next Note" at bounding box center [344, 188] width 119 height 16
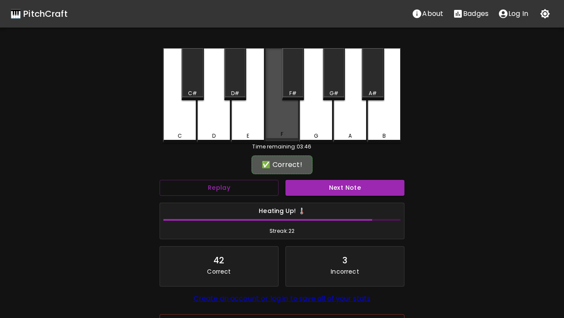
click at [285, 119] on div "F" at bounding box center [282, 94] width 34 height 93
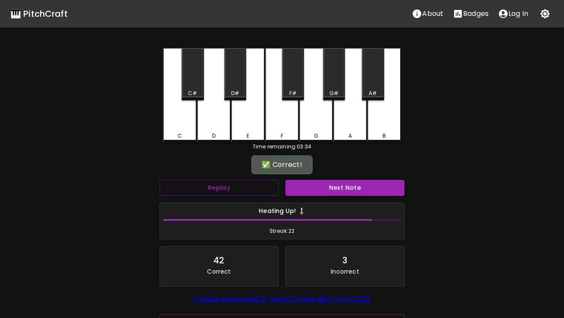
click at [327, 192] on button "Next Note" at bounding box center [344, 188] width 119 height 16
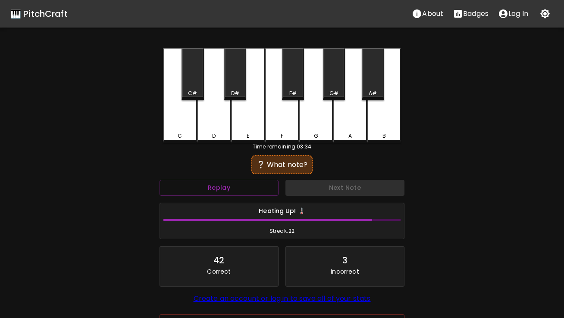
click at [257, 122] on div "E" at bounding box center [248, 95] width 34 height 95
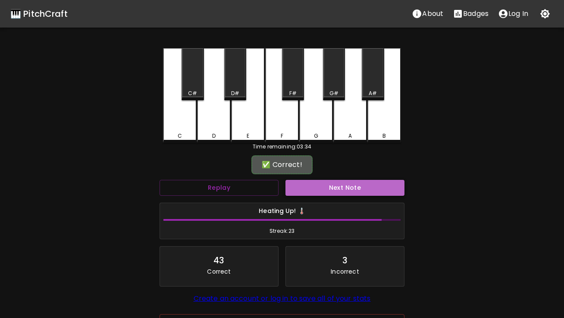
click at [314, 189] on button "Next Note" at bounding box center [344, 188] width 119 height 16
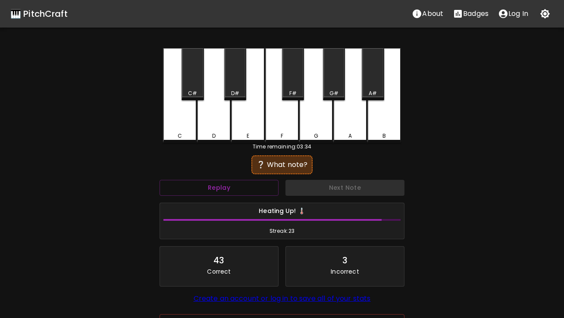
click at [283, 127] on div "F" at bounding box center [282, 95] width 34 height 95
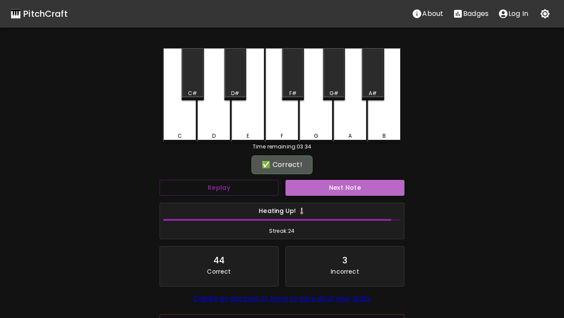
click at [303, 189] on button "Next Note" at bounding box center [344, 188] width 119 height 16
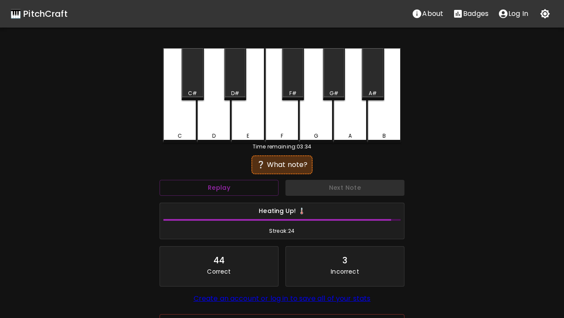
click at [189, 121] on div "C" at bounding box center [180, 95] width 34 height 95
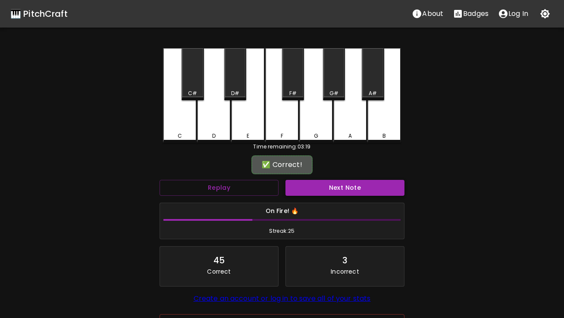
click at [302, 193] on button "Next Note" at bounding box center [344, 188] width 119 height 16
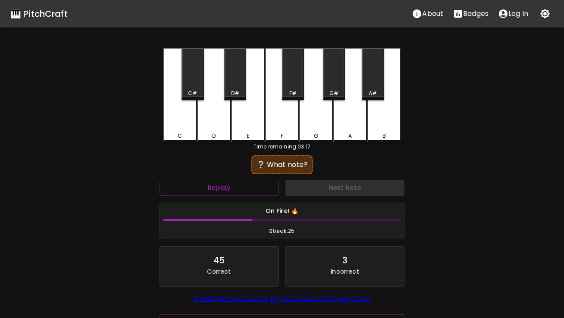
click at [249, 125] on div "E" at bounding box center [248, 95] width 34 height 95
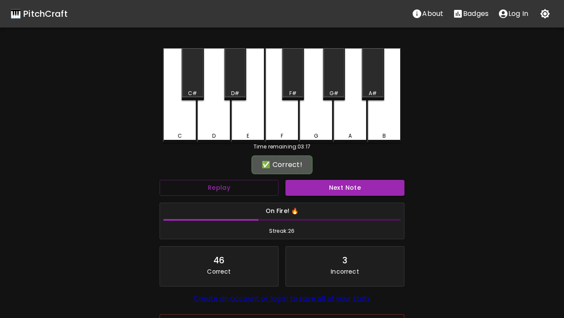
click at [315, 178] on div "Next Note" at bounding box center [345, 188] width 126 height 23
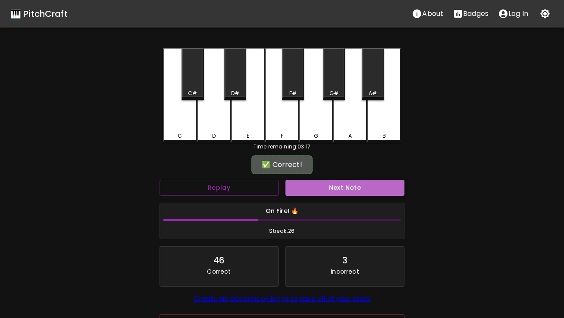
click at [312, 185] on button "Next Note" at bounding box center [344, 188] width 119 height 16
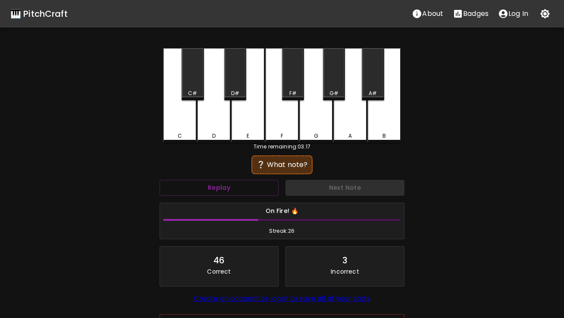
click at [283, 124] on div "F" at bounding box center [282, 95] width 34 height 95
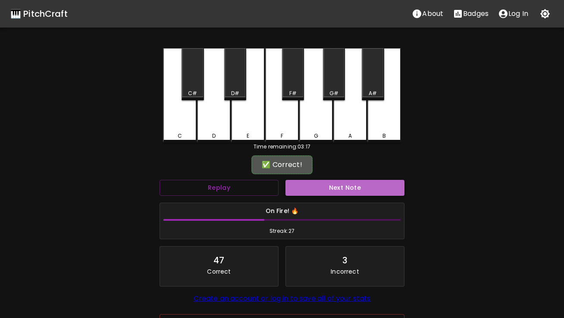
click at [299, 184] on button "Next Note" at bounding box center [344, 188] width 119 height 16
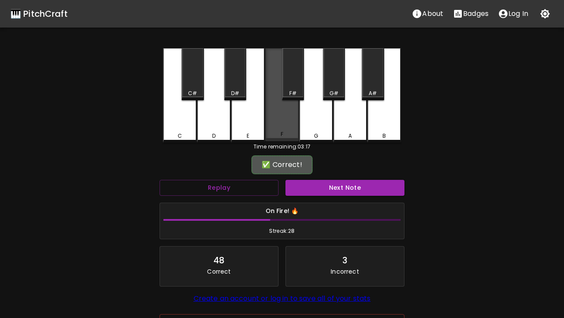
click at [276, 121] on div "F" at bounding box center [282, 94] width 34 height 93
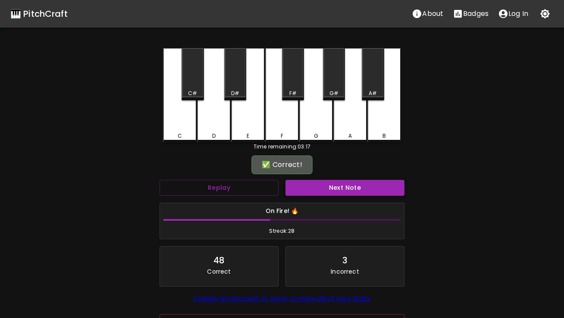
click at [304, 193] on button "Next Note" at bounding box center [344, 188] width 119 height 16
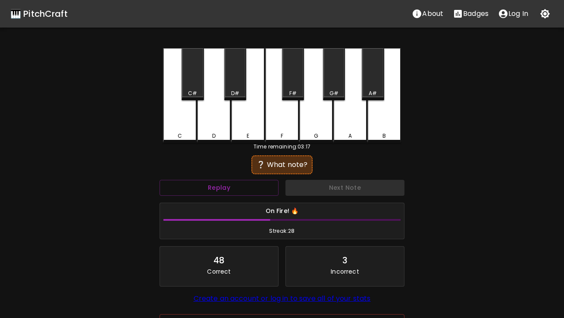
click at [187, 134] on div "C" at bounding box center [180, 136] width 32 height 8
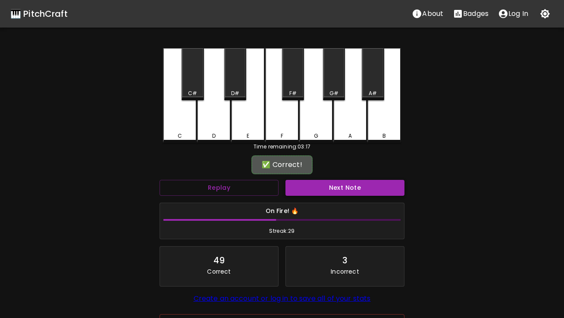
click at [302, 188] on button "Next Note" at bounding box center [344, 188] width 119 height 16
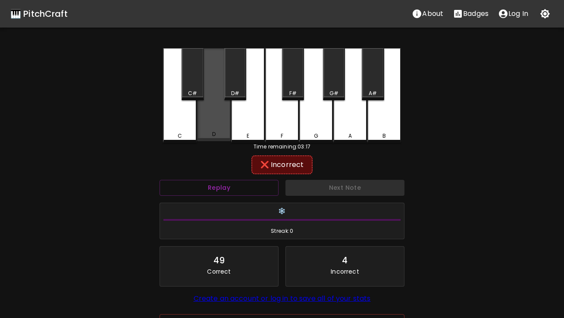
click at [217, 121] on div "D" at bounding box center [214, 94] width 34 height 93
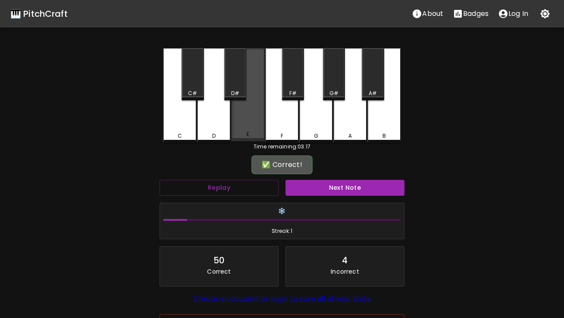
click at [239, 125] on div "E" at bounding box center [248, 94] width 34 height 93
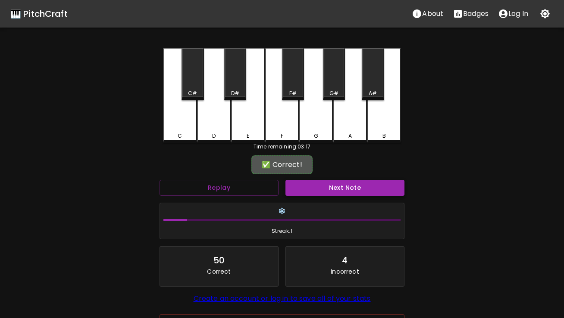
click at [302, 184] on button "Next Note" at bounding box center [344, 188] width 119 height 16
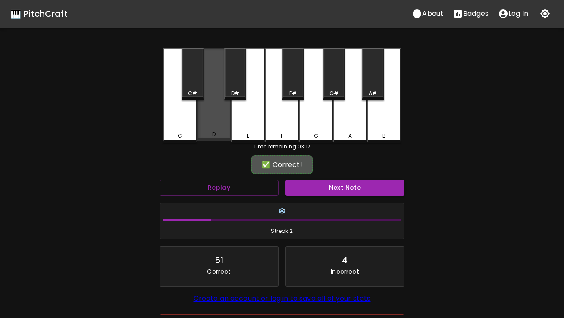
click at [217, 130] on div "D" at bounding box center [214, 94] width 34 height 93
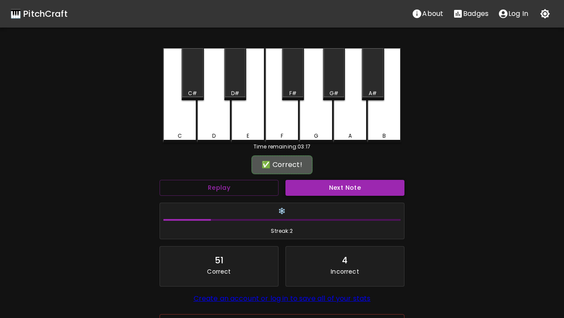
click at [318, 191] on button "Next Note" at bounding box center [344, 188] width 119 height 16
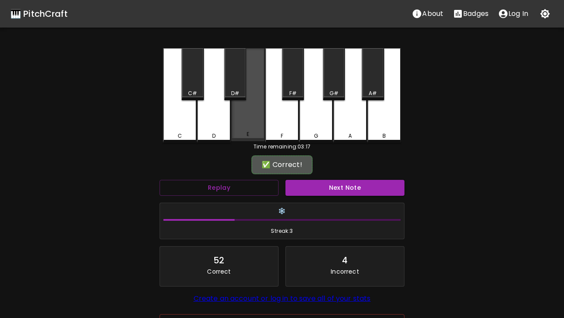
click at [249, 136] on div "E" at bounding box center [248, 135] width 32 height 8
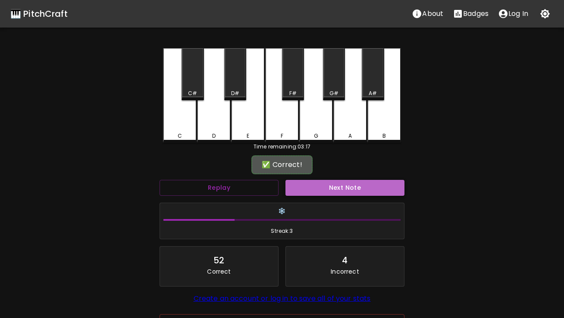
click at [303, 190] on button "Next Note" at bounding box center [344, 188] width 119 height 16
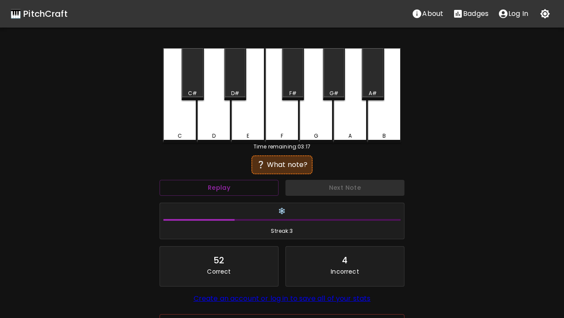
click at [252, 115] on div "E" at bounding box center [248, 95] width 34 height 95
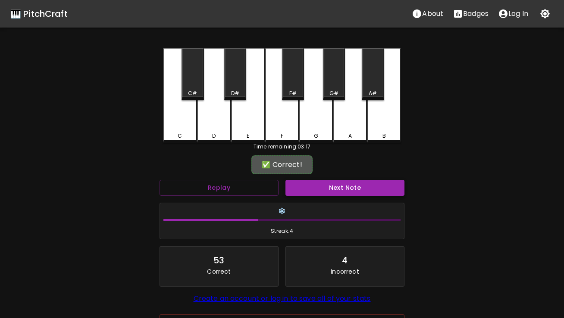
click at [323, 181] on button "Next Note" at bounding box center [344, 188] width 119 height 16
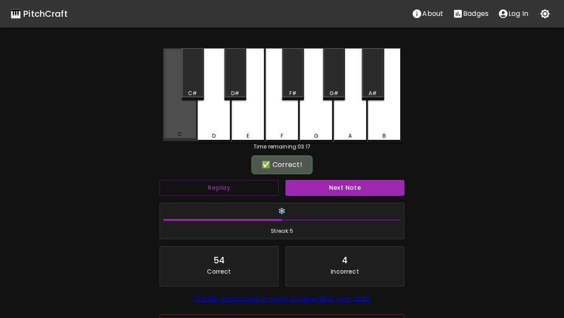
click at [190, 131] on div "C" at bounding box center [180, 94] width 34 height 93
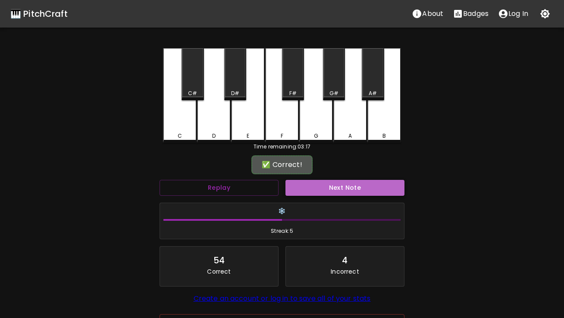
click at [315, 188] on button "Next Note" at bounding box center [344, 188] width 119 height 16
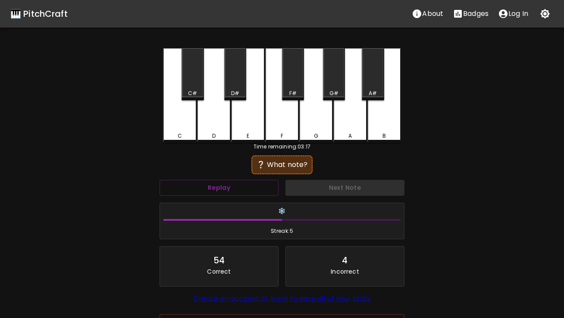
click at [179, 118] on div "C" at bounding box center [180, 95] width 34 height 95
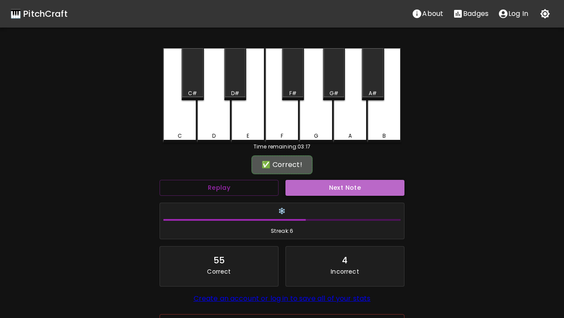
click at [324, 188] on button "Next Note" at bounding box center [344, 188] width 119 height 16
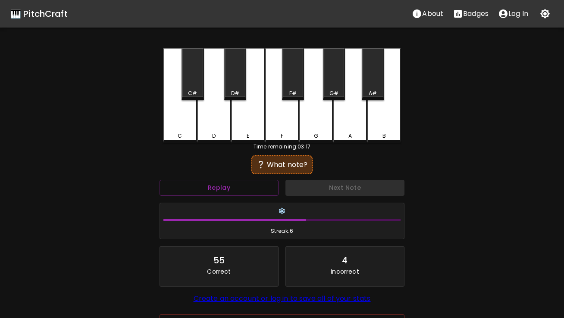
click at [217, 123] on div "D" at bounding box center [214, 95] width 34 height 95
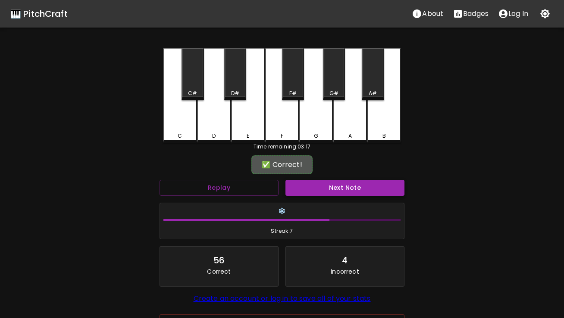
click at [308, 191] on button "Next Note" at bounding box center [344, 188] width 119 height 16
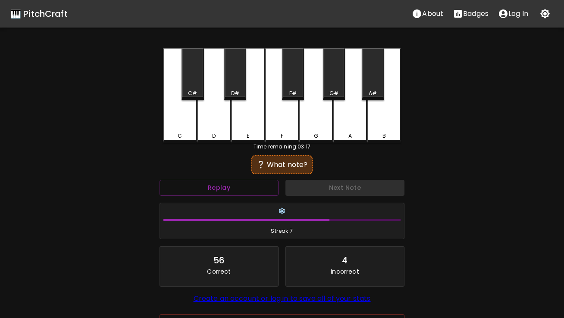
click at [172, 129] on div "C" at bounding box center [180, 95] width 34 height 95
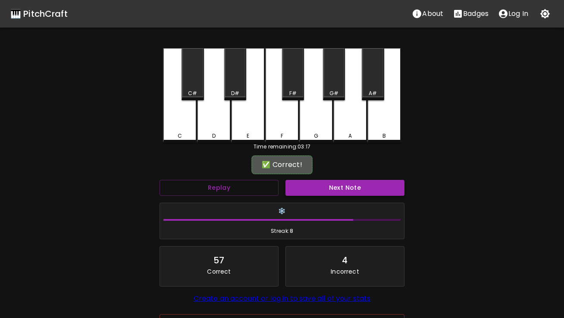
click at [302, 194] on button "Next Note" at bounding box center [344, 188] width 119 height 16
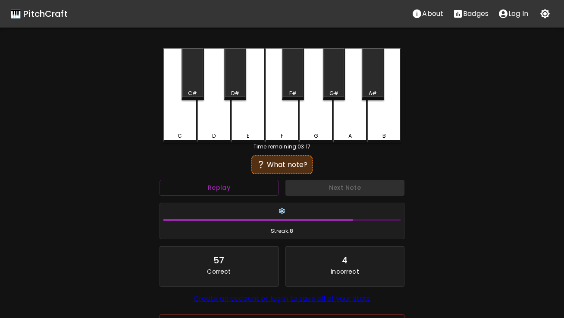
click at [288, 128] on div "F" at bounding box center [282, 95] width 34 height 95
click at [260, 125] on div "E" at bounding box center [248, 95] width 34 height 95
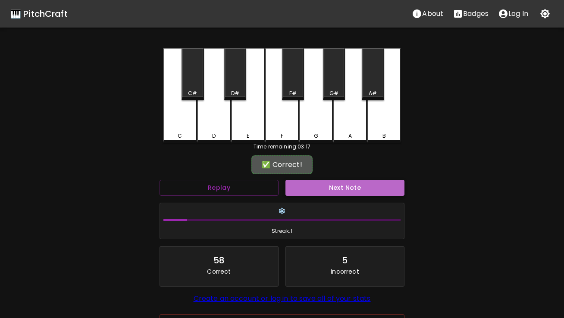
click at [315, 191] on button "Next Note" at bounding box center [344, 188] width 119 height 16
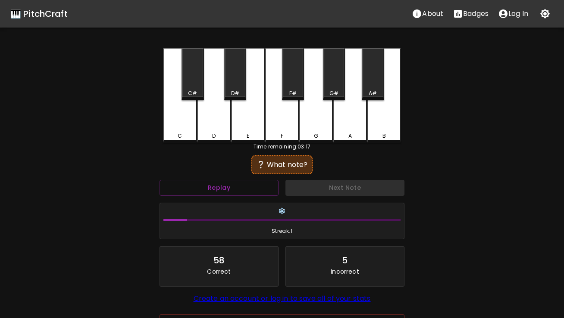
click at [192, 133] on div "C" at bounding box center [180, 136] width 32 height 8
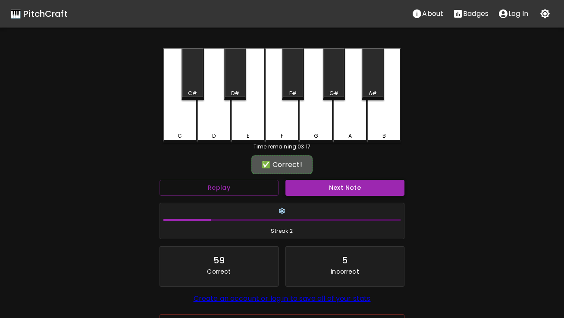
click at [301, 188] on button "Next Note" at bounding box center [344, 188] width 119 height 16
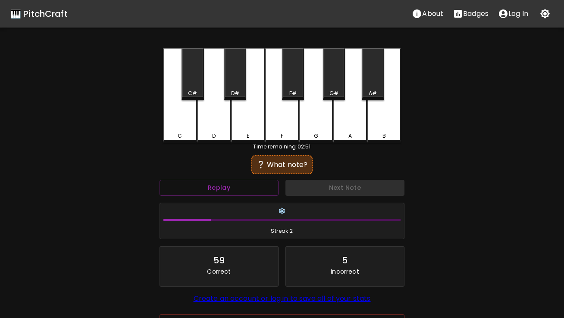
click at [258, 129] on div "E" at bounding box center [248, 95] width 34 height 95
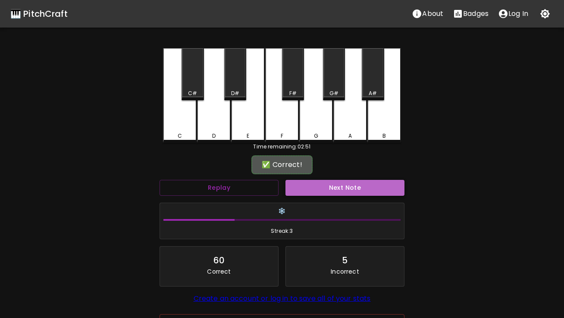
click at [305, 194] on button "Next Note" at bounding box center [344, 188] width 119 height 16
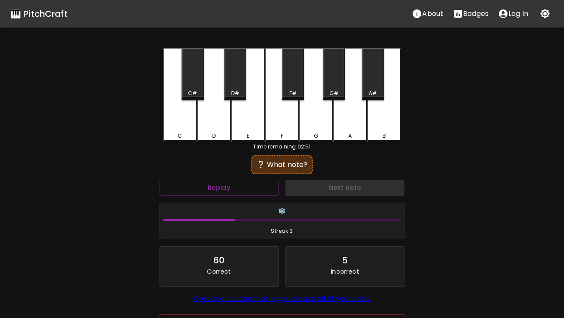
click at [250, 121] on div "E" at bounding box center [248, 95] width 34 height 95
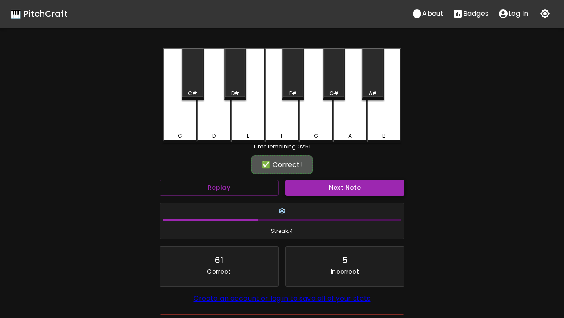
click at [305, 189] on button "Next Note" at bounding box center [344, 188] width 119 height 16
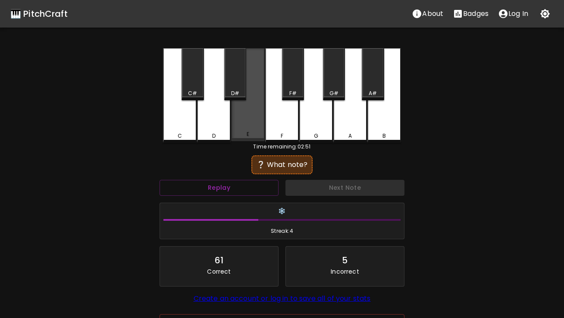
click at [245, 121] on div "E" at bounding box center [248, 94] width 34 height 93
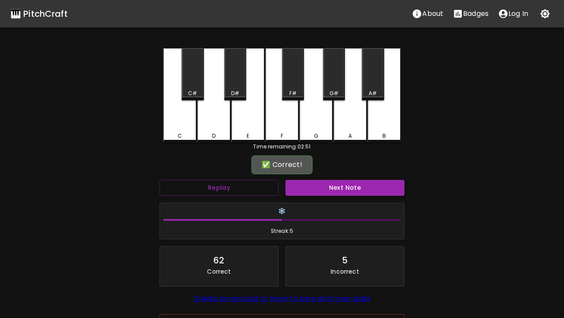
click at [301, 181] on button "Next Note" at bounding box center [344, 188] width 119 height 16
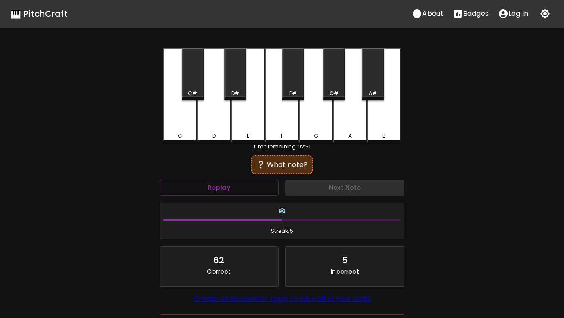
click at [281, 127] on div "F" at bounding box center [282, 95] width 34 height 95
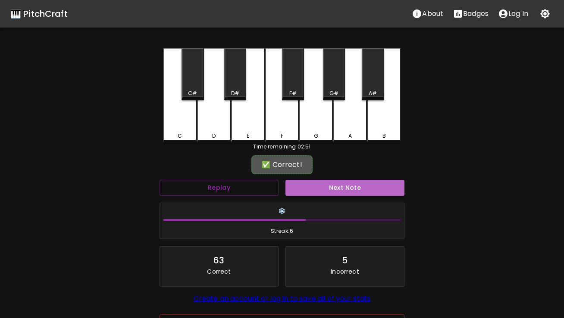
click at [302, 190] on button "Next Note" at bounding box center [344, 188] width 119 height 16
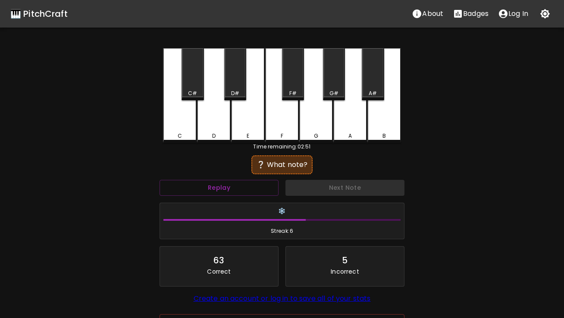
click at [246, 130] on div "E" at bounding box center [248, 95] width 34 height 95
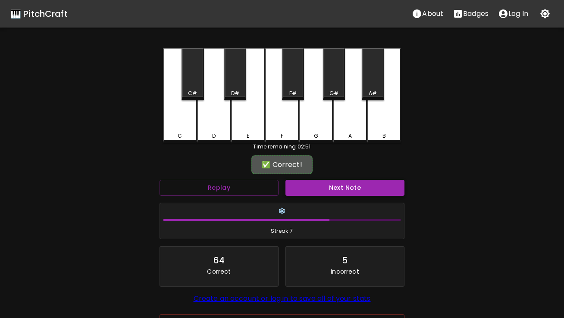
click at [308, 187] on button "Next Note" at bounding box center [344, 188] width 119 height 16
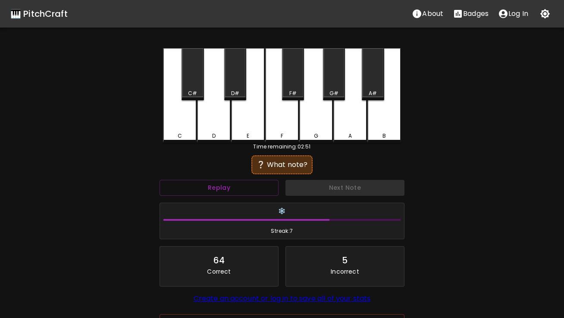
click at [190, 129] on div "C" at bounding box center [180, 95] width 34 height 95
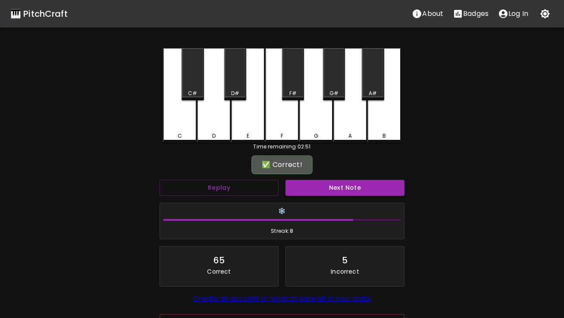
click at [305, 187] on button "Next Note" at bounding box center [344, 188] width 119 height 16
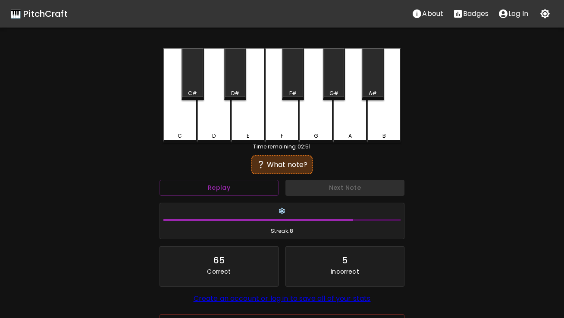
click at [255, 123] on div "E" at bounding box center [248, 95] width 34 height 95
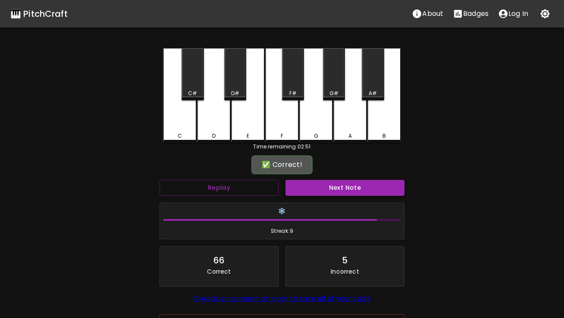
click at [311, 191] on button "Next Note" at bounding box center [344, 188] width 119 height 16
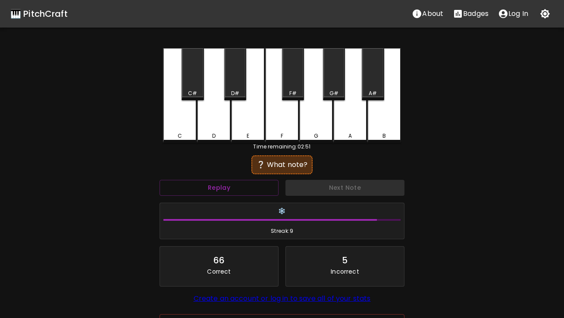
click at [209, 131] on div "D" at bounding box center [214, 95] width 34 height 95
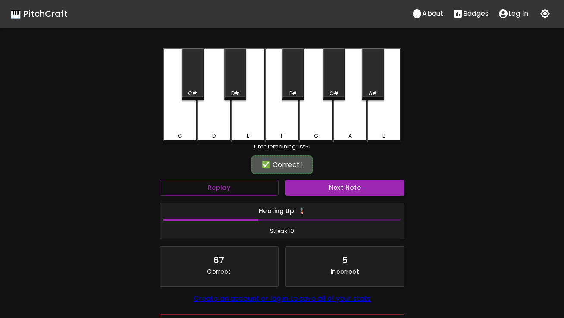
click at [289, 188] on button "Next Note" at bounding box center [344, 188] width 119 height 16
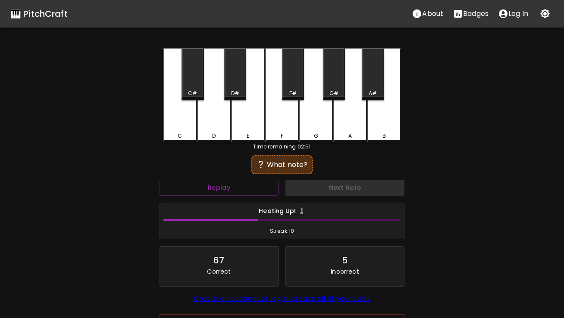
click at [181, 128] on div "C" at bounding box center [180, 95] width 34 height 95
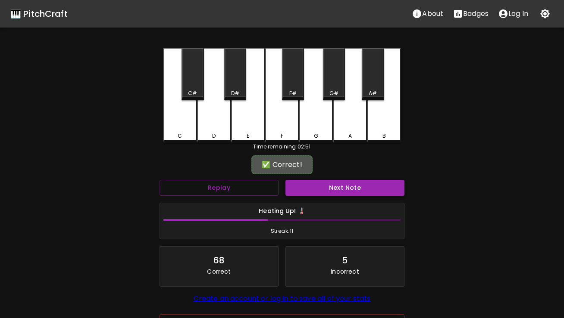
click at [328, 193] on button "Next Note" at bounding box center [344, 188] width 119 height 16
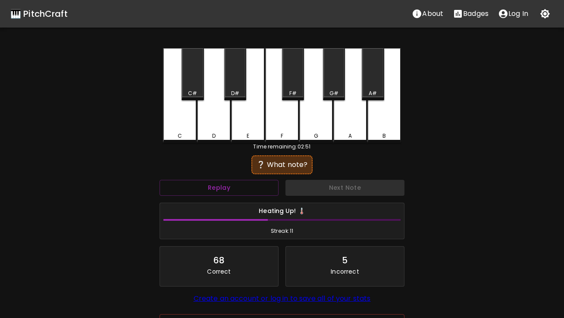
click at [255, 118] on div "E" at bounding box center [248, 95] width 34 height 95
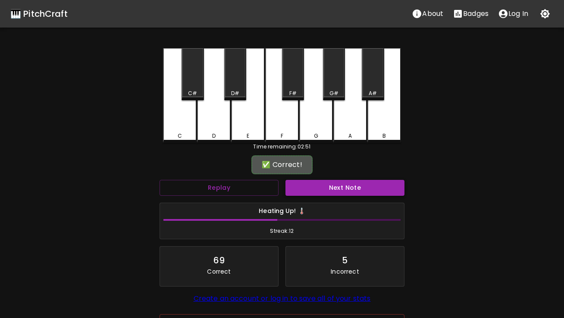
click at [296, 186] on button "Next Note" at bounding box center [344, 188] width 119 height 16
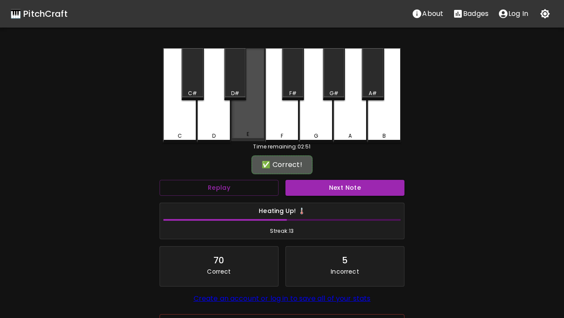
click at [248, 125] on div "E" at bounding box center [248, 94] width 34 height 93
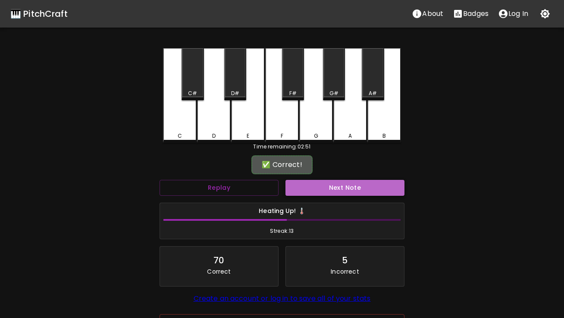
click at [323, 189] on button "Next Note" at bounding box center [344, 188] width 119 height 16
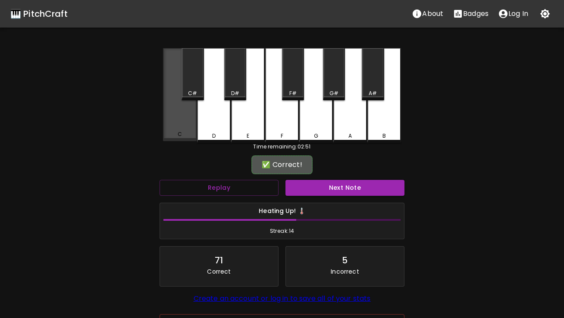
click at [187, 125] on div "C" at bounding box center [180, 94] width 34 height 93
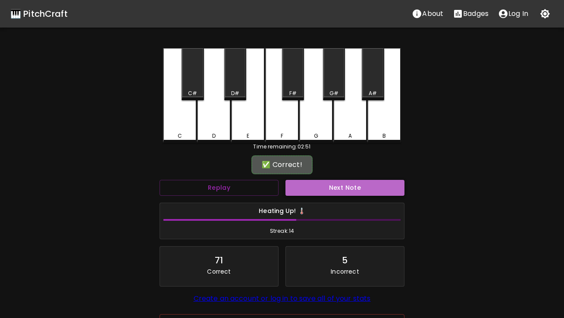
click at [299, 188] on button "Next Note" at bounding box center [344, 188] width 119 height 16
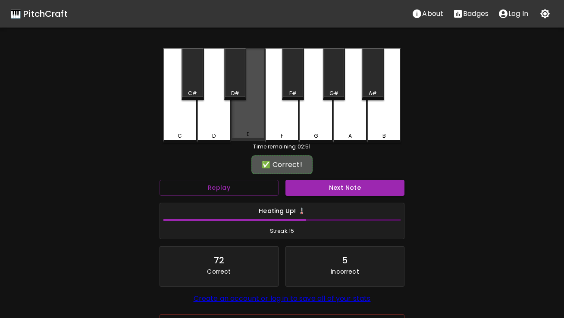
click at [248, 133] on div "E" at bounding box center [247, 135] width 3 height 8
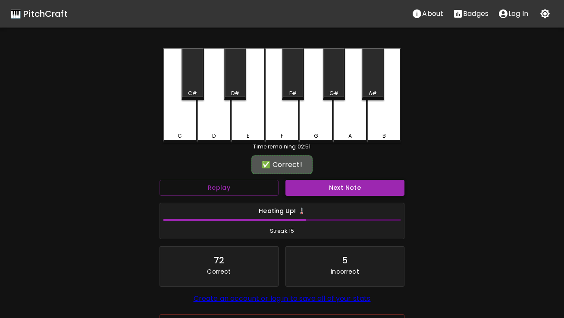
click at [315, 191] on button "Next Note" at bounding box center [344, 188] width 119 height 16
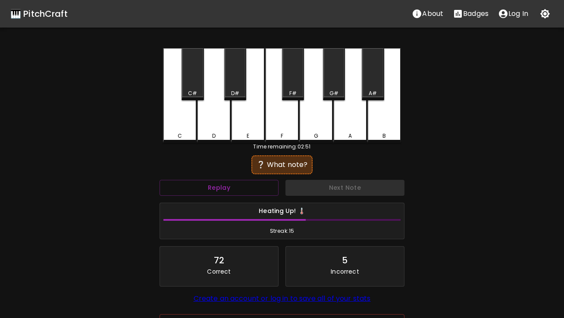
click at [218, 125] on div "D" at bounding box center [214, 95] width 34 height 95
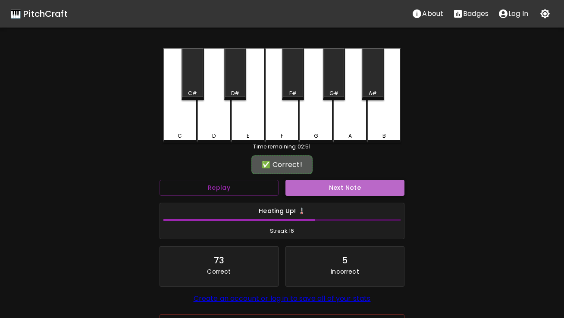
click at [307, 185] on button "Next Note" at bounding box center [344, 188] width 119 height 16
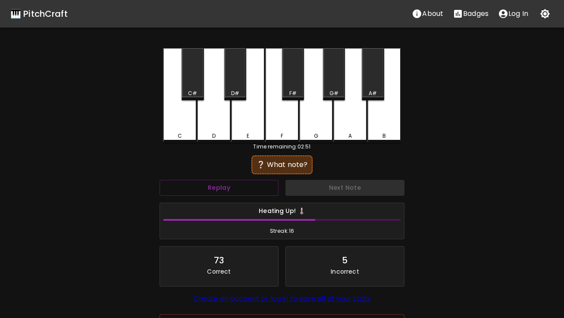
click at [182, 123] on div "C" at bounding box center [180, 95] width 34 height 95
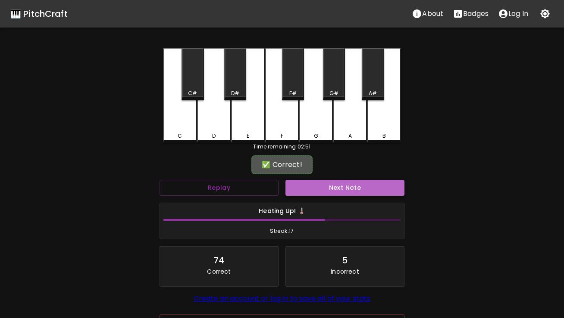
click at [299, 190] on button "Next Note" at bounding box center [344, 188] width 119 height 16
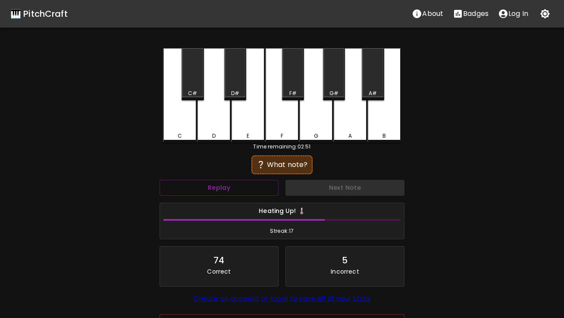
click at [210, 121] on div "D" at bounding box center [214, 95] width 34 height 95
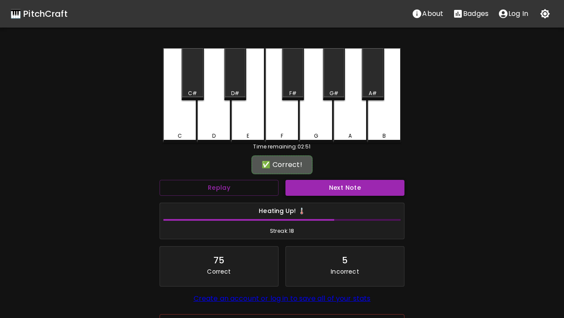
click at [318, 181] on button "Next Note" at bounding box center [344, 188] width 119 height 16
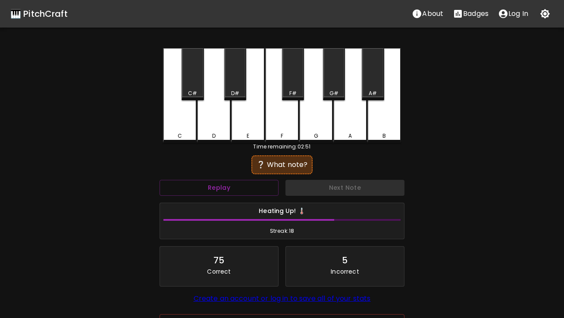
click at [255, 117] on div "E" at bounding box center [248, 95] width 34 height 95
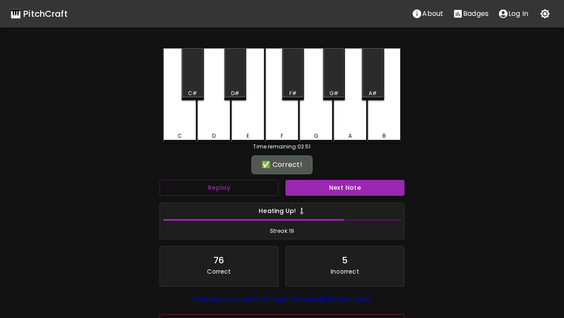
click at [315, 186] on button "Next Note" at bounding box center [344, 188] width 119 height 16
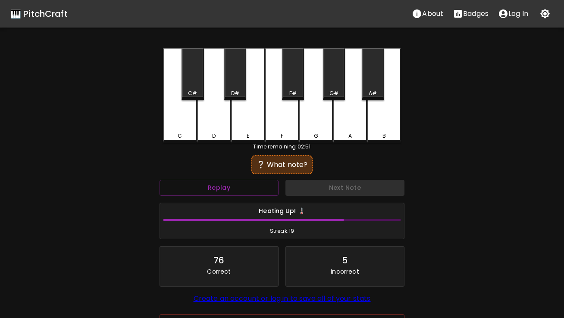
click at [281, 123] on div "F" at bounding box center [282, 95] width 34 height 95
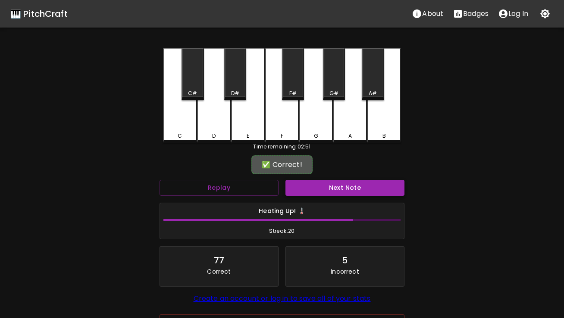
click at [308, 187] on button "Next Note" at bounding box center [344, 188] width 119 height 16
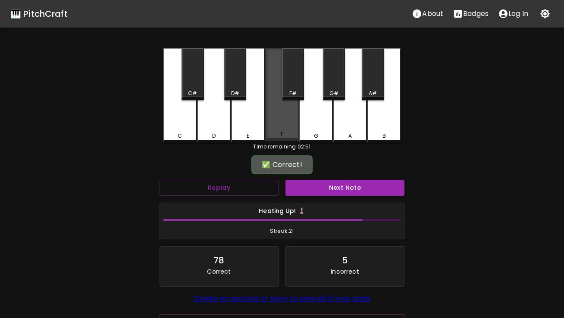
click at [283, 119] on div "F" at bounding box center [282, 94] width 34 height 93
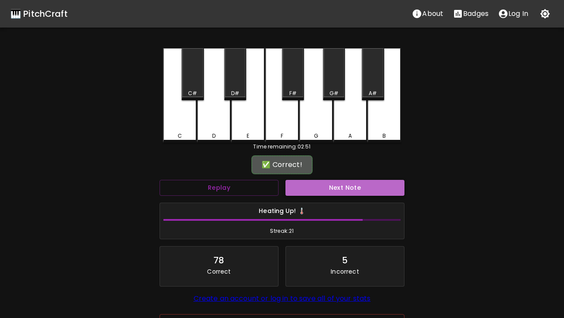
click at [311, 185] on button "Next Note" at bounding box center [344, 188] width 119 height 16
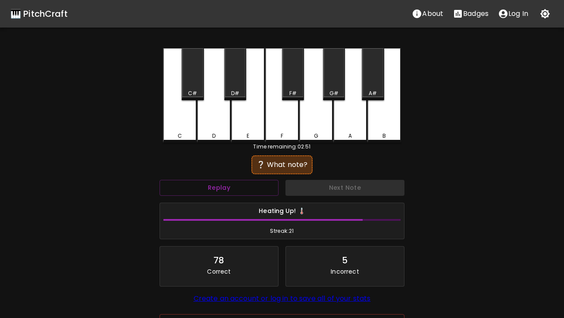
click at [243, 126] on div "E" at bounding box center [248, 95] width 34 height 95
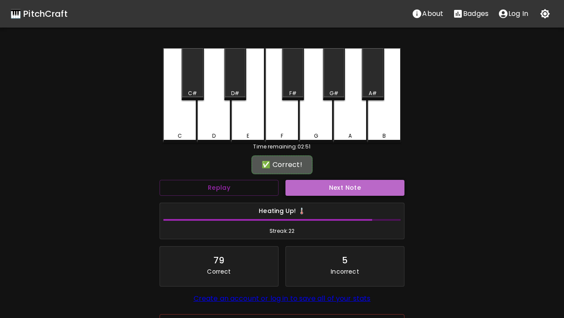
click at [307, 191] on button "Next Note" at bounding box center [344, 188] width 119 height 16
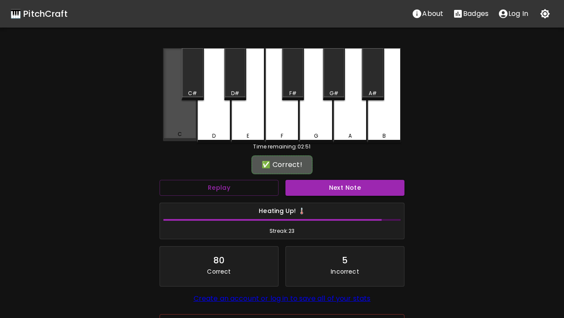
click at [191, 124] on div "C" at bounding box center [180, 94] width 34 height 93
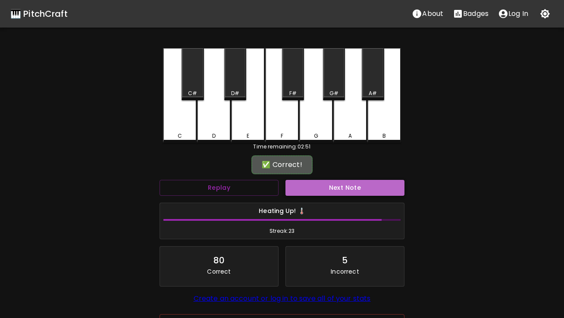
click at [318, 192] on button "Next Note" at bounding box center [344, 188] width 119 height 16
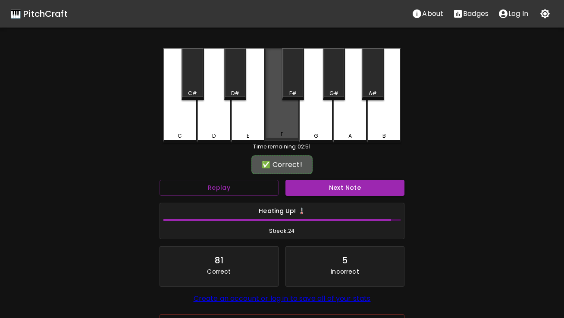
click at [269, 128] on div "F" at bounding box center [282, 94] width 34 height 93
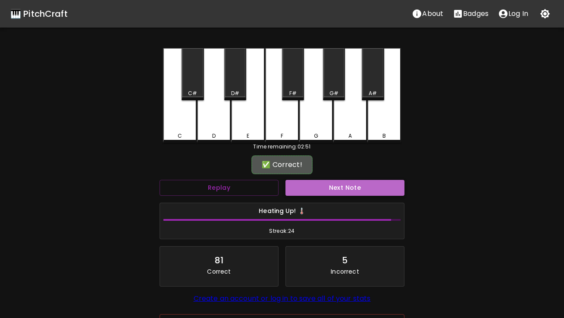
click at [302, 192] on button "Next Note" at bounding box center [344, 188] width 119 height 16
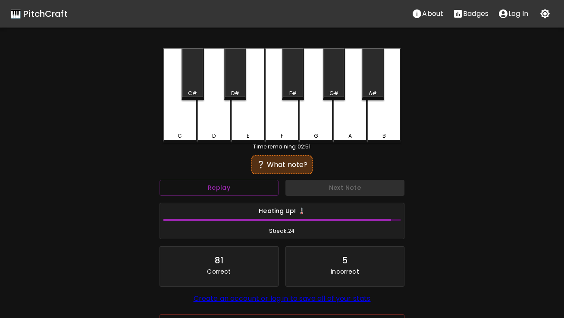
click at [250, 122] on div "E" at bounding box center [248, 95] width 34 height 95
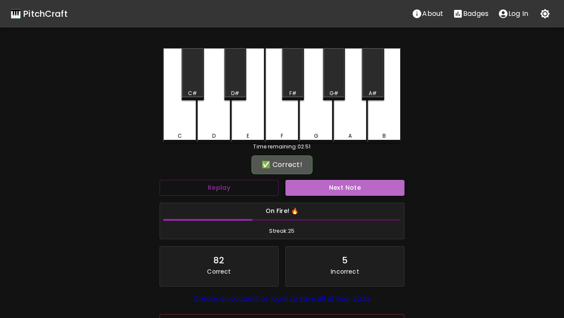
click at [303, 188] on button "Next Note" at bounding box center [344, 188] width 119 height 16
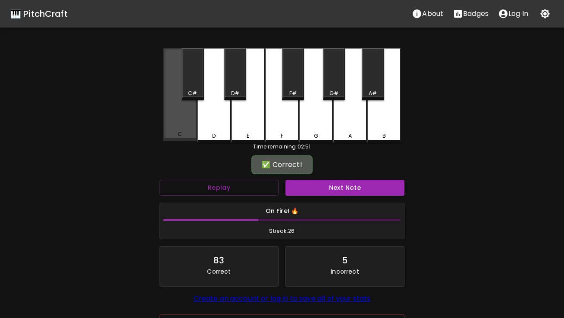
click at [180, 120] on div "C" at bounding box center [180, 94] width 34 height 93
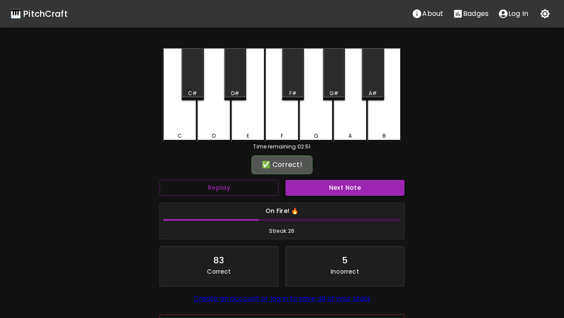
click at [298, 194] on button "Next Note" at bounding box center [344, 188] width 119 height 16
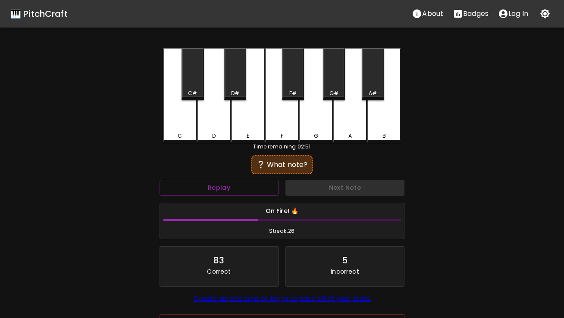
click at [187, 127] on div "C" at bounding box center [180, 95] width 34 height 95
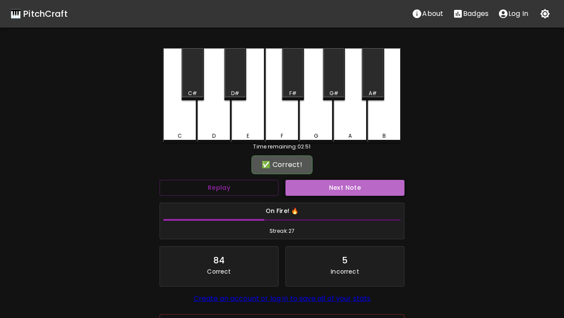
click at [299, 188] on button "Next Note" at bounding box center [344, 188] width 119 height 16
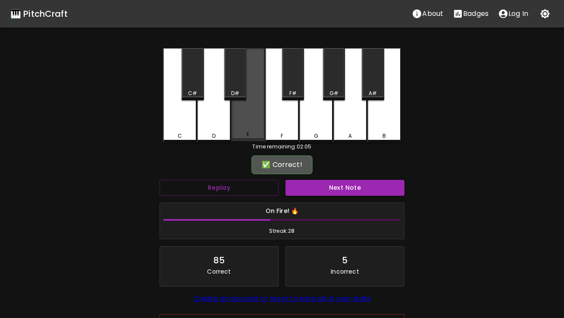
click at [255, 134] on div "E" at bounding box center [248, 135] width 32 height 8
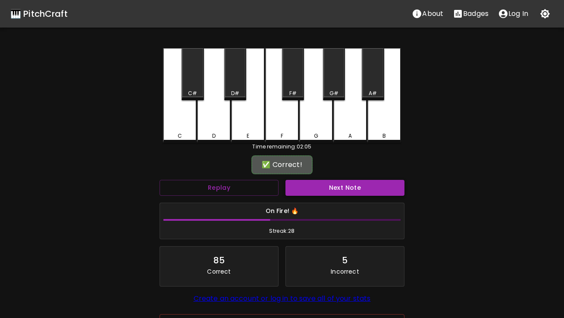
click at [291, 185] on button "Next Note" at bounding box center [344, 188] width 119 height 16
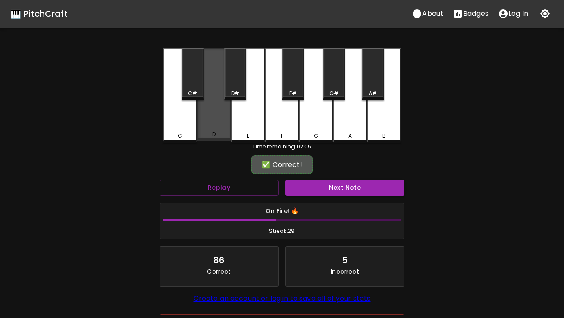
click at [216, 121] on div "D" at bounding box center [214, 94] width 34 height 93
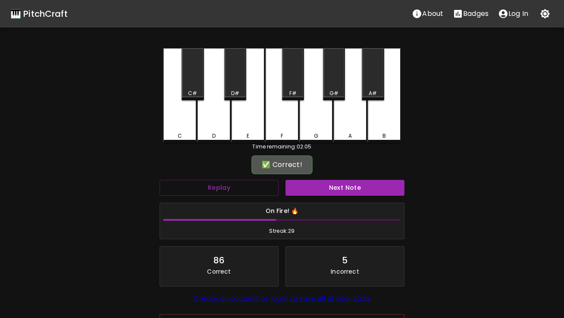
click at [311, 197] on div "Next Note" at bounding box center [345, 188] width 126 height 23
click at [311, 193] on button "Next Note" at bounding box center [344, 188] width 119 height 16
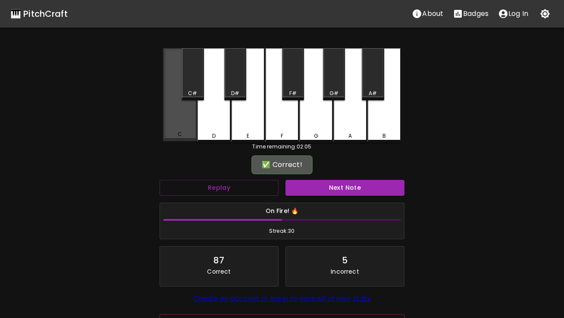
click at [183, 121] on div "C" at bounding box center [180, 94] width 34 height 93
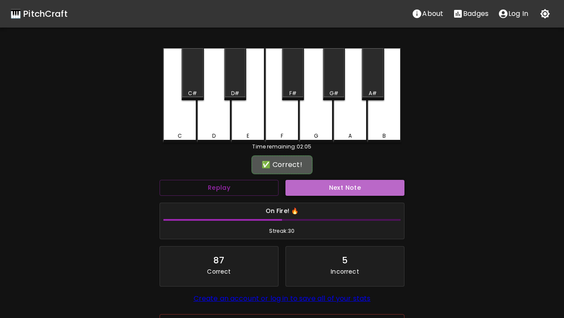
click at [308, 193] on button "Next Note" at bounding box center [344, 188] width 119 height 16
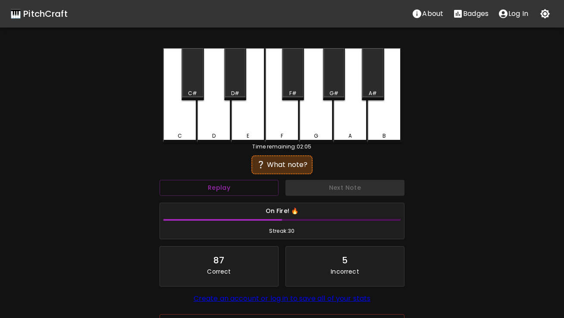
click at [181, 112] on div "C" at bounding box center [180, 95] width 34 height 95
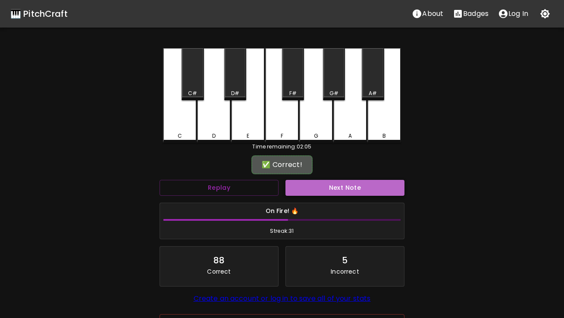
click at [309, 193] on button "Next Note" at bounding box center [344, 188] width 119 height 16
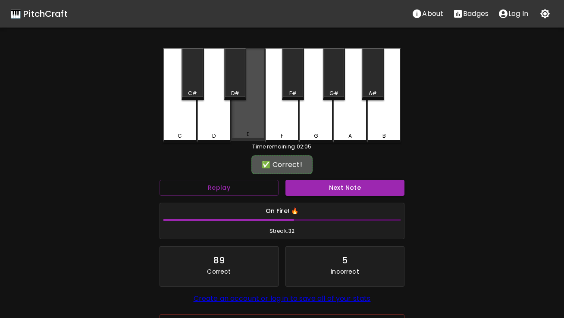
click at [251, 123] on div "E" at bounding box center [248, 94] width 34 height 93
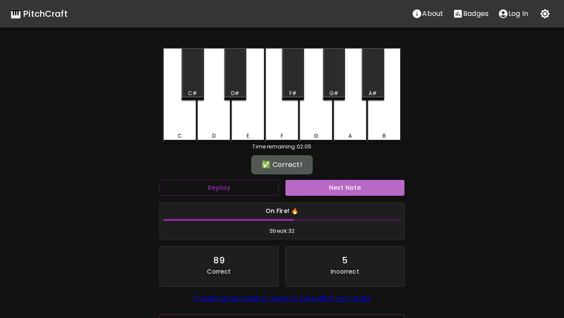
click at [308, 185] on button "Next Note" at bounding box center [344, 188] width 119 height 16
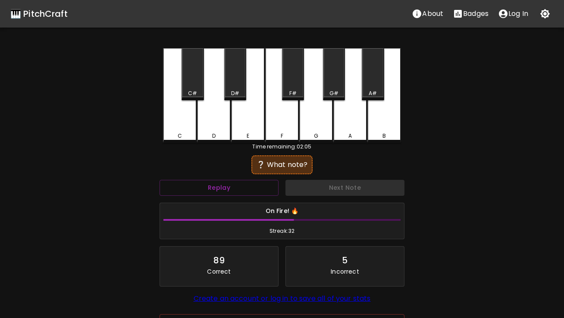
click at [248, 118] on div "E" at bounding box center [248, 95] width 34 height 95
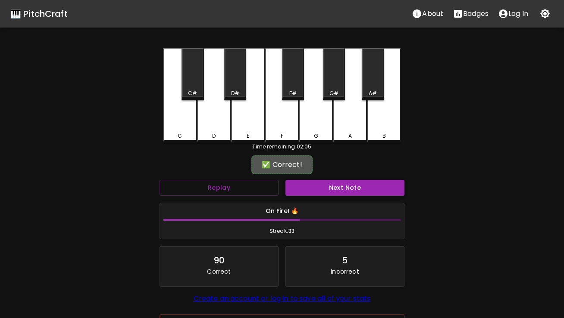
click at [303, 188] on button "Next Note" at bounding box center [344, 188] width 119 height 16
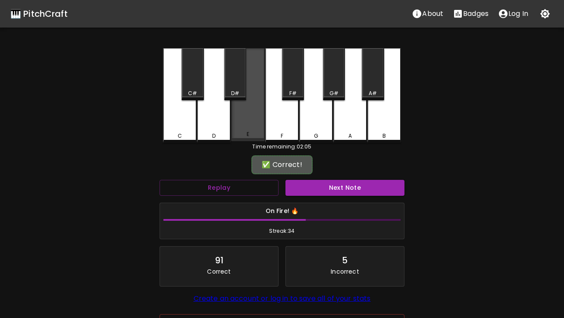
click at [250, 121] on div "E" at bounding box center [248, 94] width 34 height 93
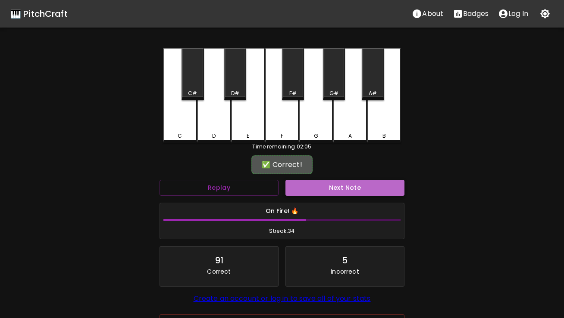
click at [297, 189] on button "Next Note" at bounding box center [344, 188] width 119 height 16
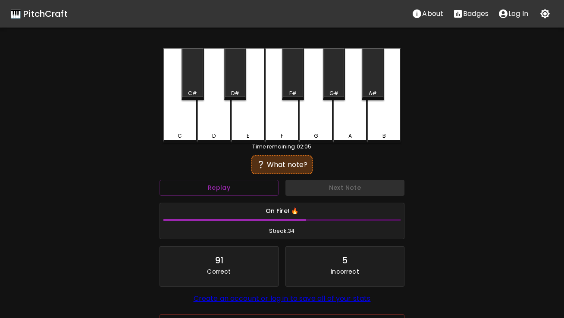
click at [280, 130] on div "F" at bounding box center [282, 95] width 34 height 95
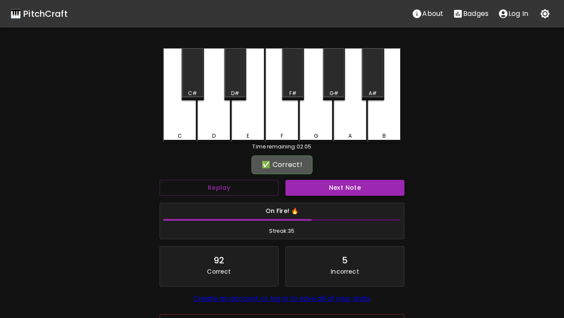
click at [299, 186] on button "Next Note" at bounding box center [344, 188] width 119 height 16
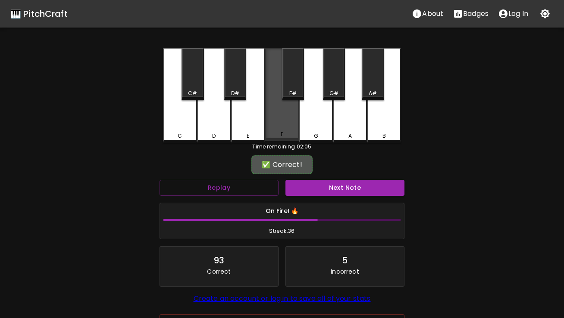
click at [274, 118] on div "F" at bounding box center [282, 94] width 34 height 93
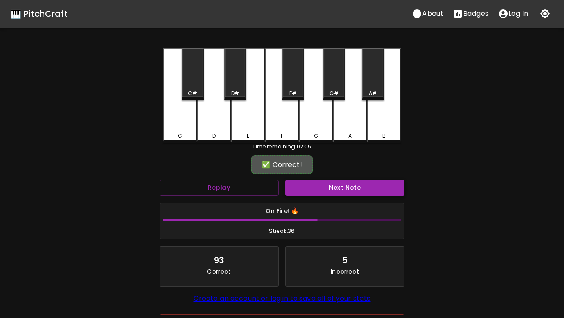
click at [302, 186] on button "Next Note" at bounding box center [344, 188] width 119 height 16
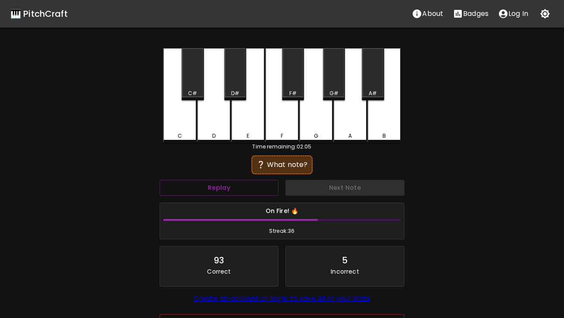
click at [285, 125] on div "F" at bounding box center [282, 95] width 34 height 95
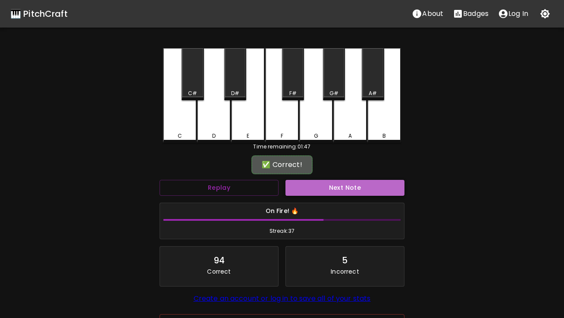
click at [321, 189] on button "Next Note" at bounding box center [344, 188] width 119 height 16
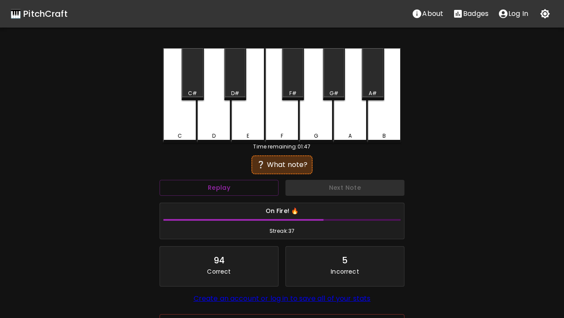
click at [212, 117] on div "D" at bounding box center [214, 95] width 34 height 95
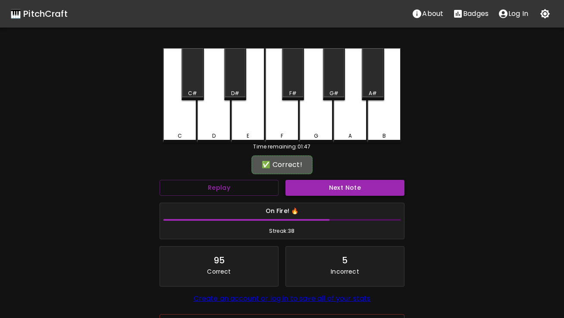
click at [330, 194] on button "Next Note" at bounding box center [344, 188] width 119 height 16
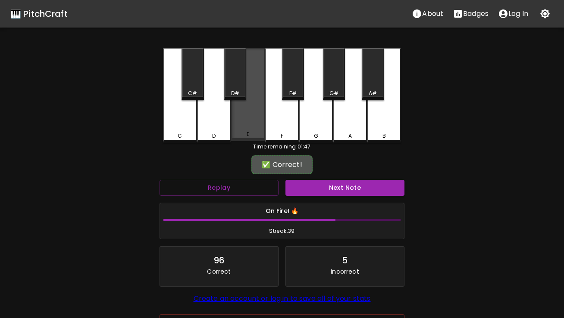
click at [255, 125] on div "E" at bounding box center [248, 94] width 34 height 93
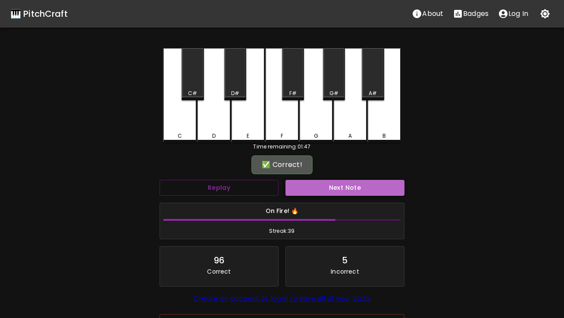
click at [331, 190] on button "Next Note" at bounding box center [344, 188] width 119 height 16
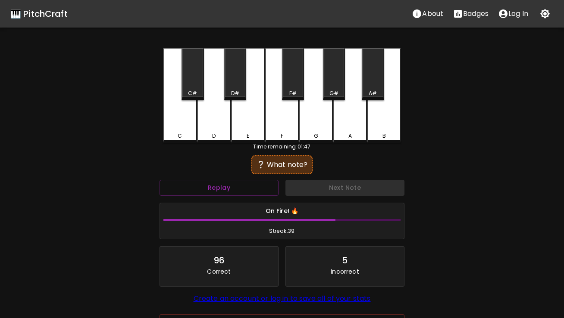
click at [179, 129] on div "C" at bounding box center [180, 95] width 34 height 95
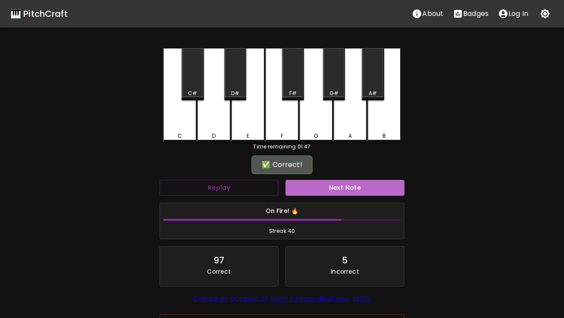
click at [304, 187] on button "Next Note" at bounding box center [344, 188] width 119 height 16
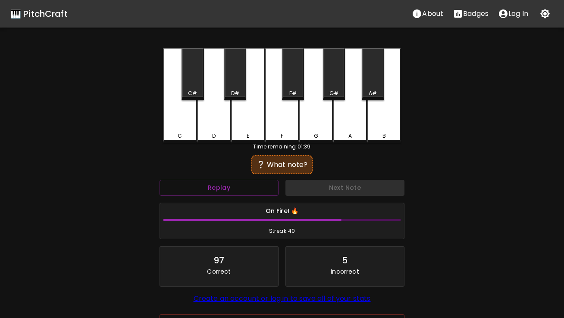
click at [185, 129] on div "C" at bounding box center [180, 95] width 34 height 95
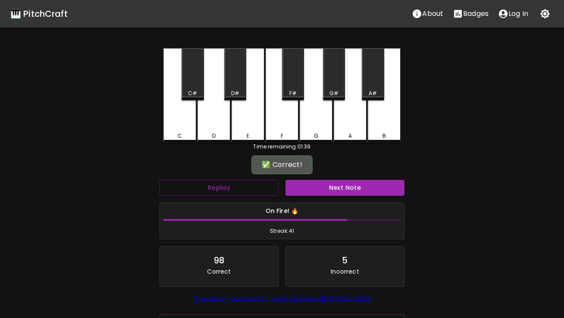
click at [321, 196] on div "Next Note" at bounding box center [345, 188] width 126 height 23
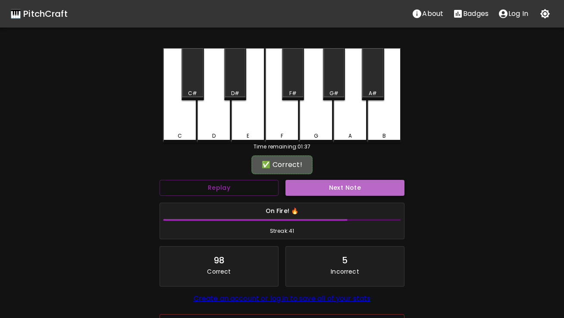
click at [320, 192] on button "Next Note" at bounding box center [344, 188] width 119 height 16
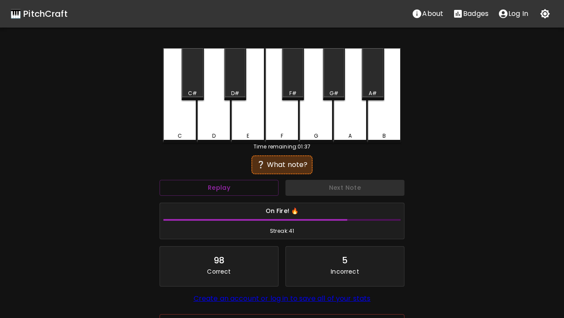
click at [269, 130] on div "F" at bounding box center [282, 95] width 34 height 95
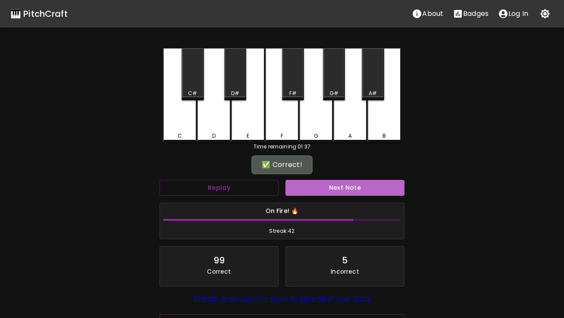
click at [320, 189] on button "Next Note" at bounding box center [344, 188] width 119 height 16
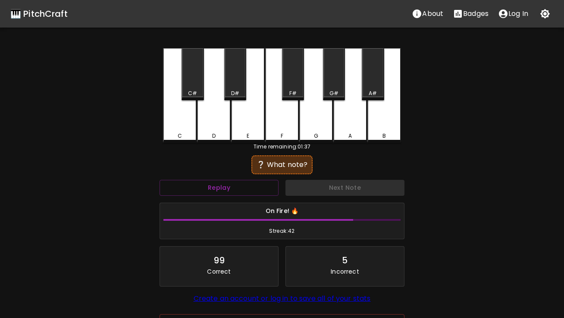
click at [245, 131] on div "E" at bounding box center [248, 95] width 34 height 95
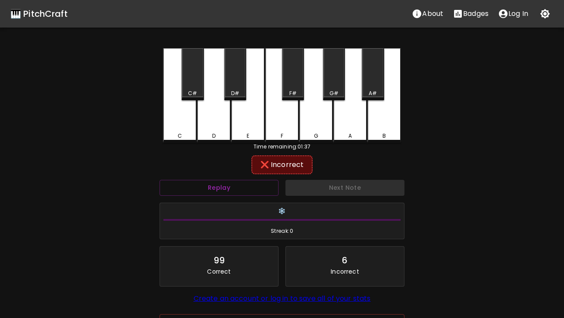
click at [213, 129] on div "D" at bounding box center [214, 95] width 34 height 95
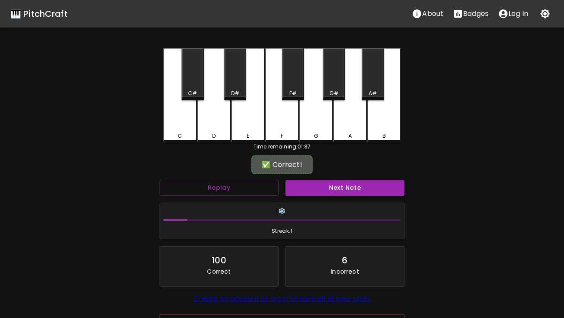
click at [320, 184] on button "Next Note" at bounding box center [344, 188] width 119 height 16
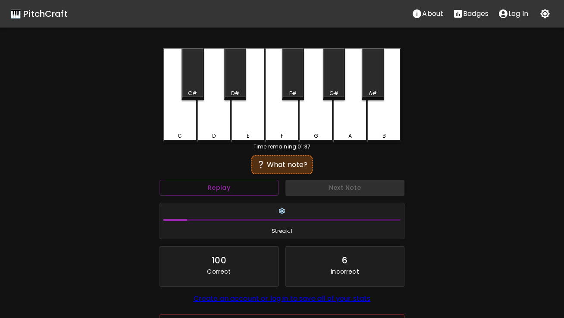
click at [244, 123] on div "E" at bounding box center [248, 95] width 34 height 95
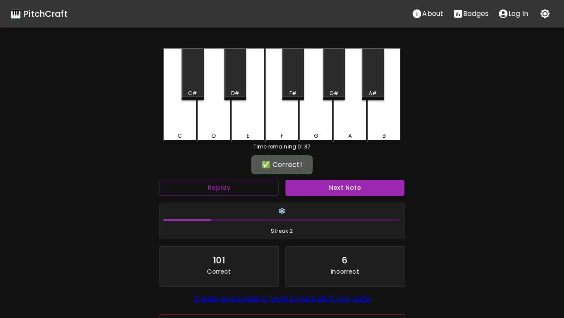
click at [325, 187] on button "Next Note" at bounding box center [344, 188] width 119 height 16
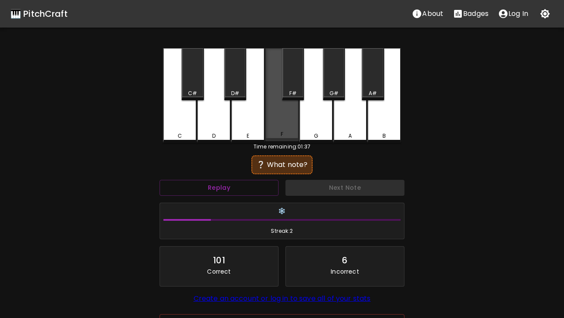
click at [285, 126] on div "F" at bounding box center [282, 94] width 34 height 93
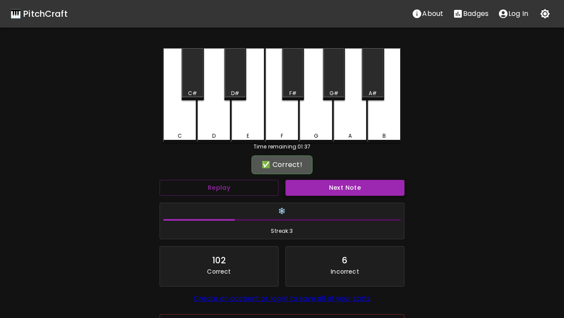
click at [305, 186] on button "Next Note" at bounding box center [344, 188] width 119 height 16
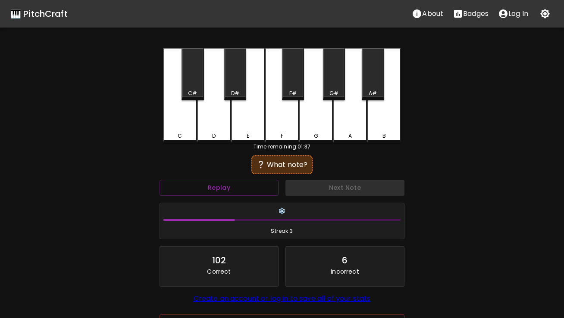
click at [283, 125] on div "F" at bounding box center [282, 95] width 34 height 95
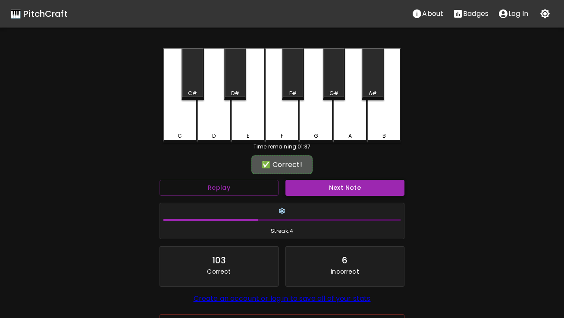
click at [307, 188] on button "Next Note" at bounding box center [344, 188] width 119 height 16
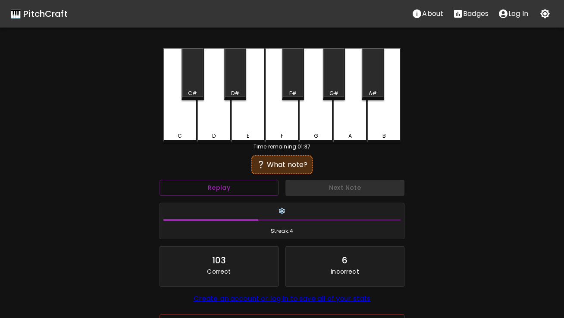
click at [286, 127] on div "F" at bounding box center [282, 95] width 34 height 95
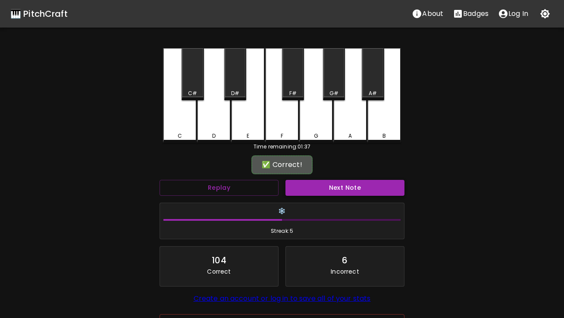
click at [309, 187] on button "Next Note" at bounding box center [344, 188] width 119 height 16
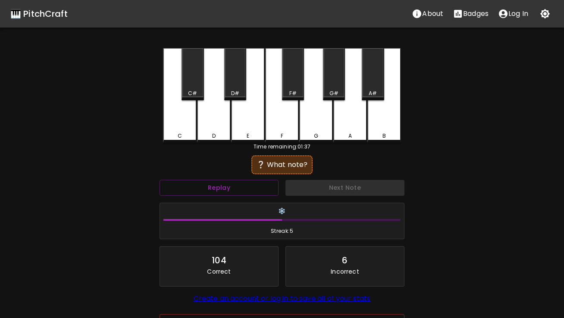
click at [243, 132] on div "E" at bounding box center [248, 95] width 34 height 95
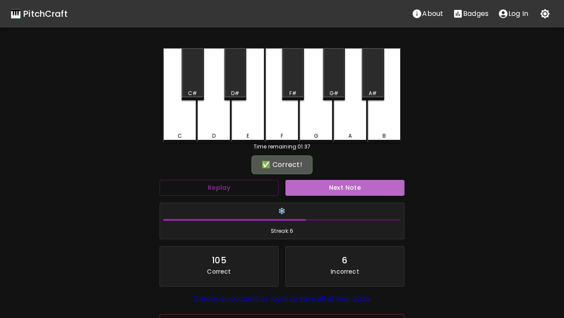
click at [309, 193] on button "Next Note" at bounding box center [344, 188] width 119 height 16
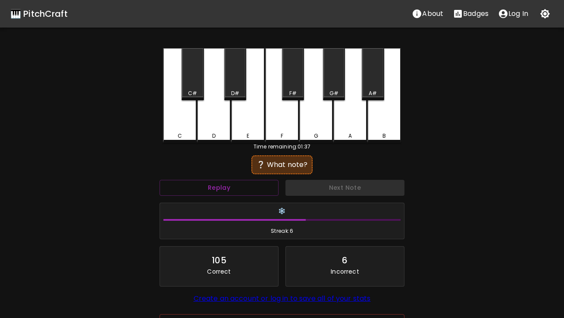
click at [188, 135] on div "C" at bounding box center [180, 136] width 32 height 8
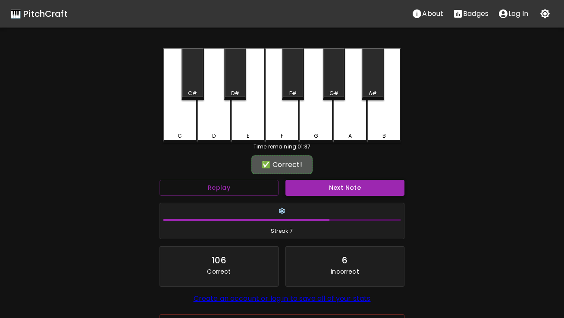
click at [306, 190] on button "Next Note" at bounding box center [344, 188] width 119 height 16
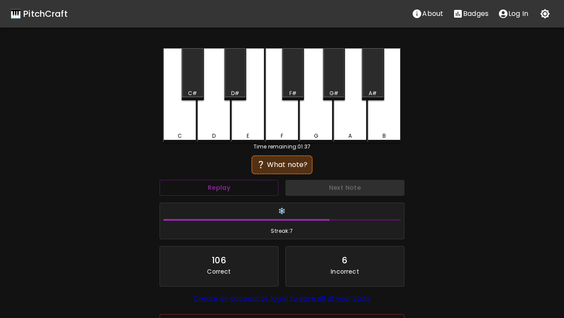
click at [224, 124] on div "D" at bounding box center [214, 95] width 34 height 95
click at [240, 115] on div "E" at bounding box center [248, 95] width 34 height 95
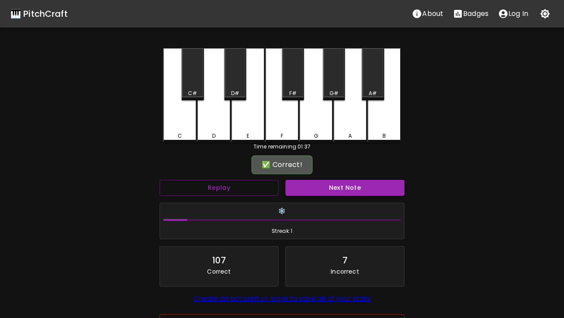
click at [305, 182] on button "Next Note" at bounding box center [344, 188] width 119 height 16
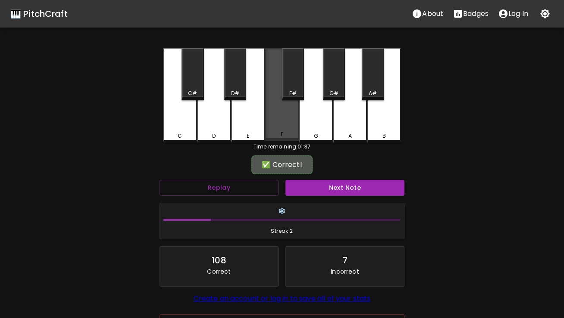
click at [278, 117] on div "F" at bounding box center [282, 94] width 34 height 93
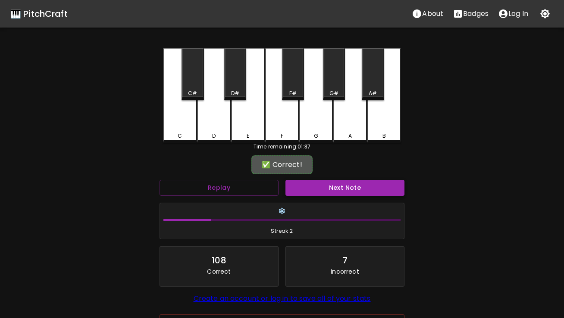
click at [309, 189] on button "Next Note" at bounding box center [344, 188] width 119 height 16
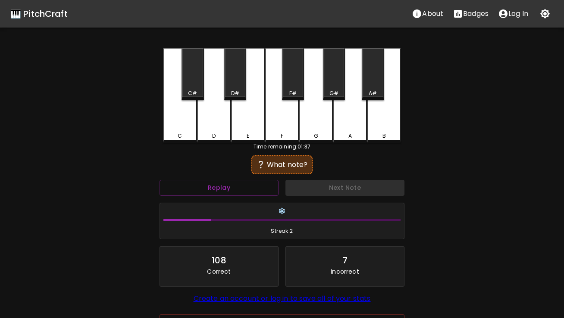
click at [176, 122] on div "C" at bounding box center [180, 95] width 34 height 95
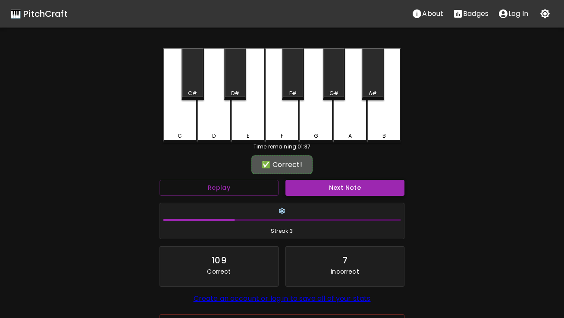
click at [308, 191] on button "Next Note" at bounding box center [344, 188] width 119 height 16
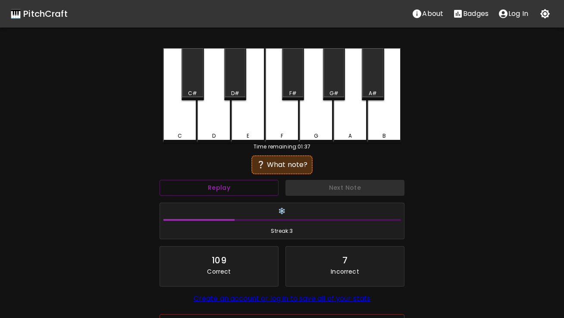
click at [222, 128] on div "D" at bounding box center [214, 95] width 34 height 95
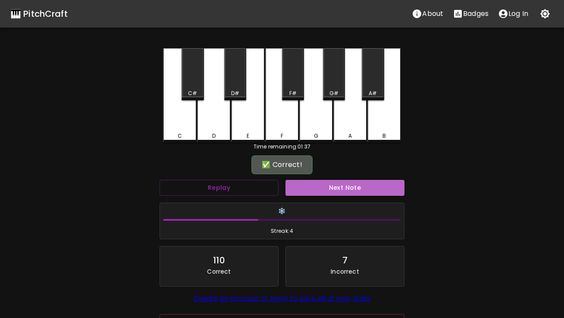
click at [328, 187] on button "Next Note" at bounding box center [344, 188] width 119 height 16
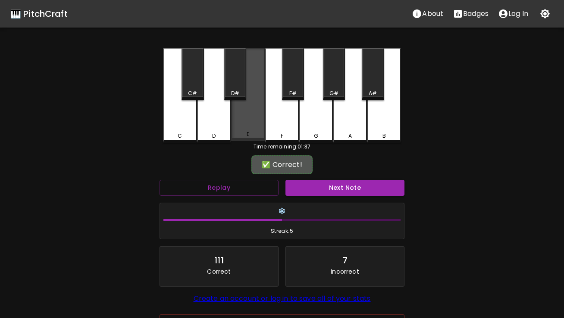
click at [252, 127] on div "E" at bounding box center [248, 94] width 34 height 93
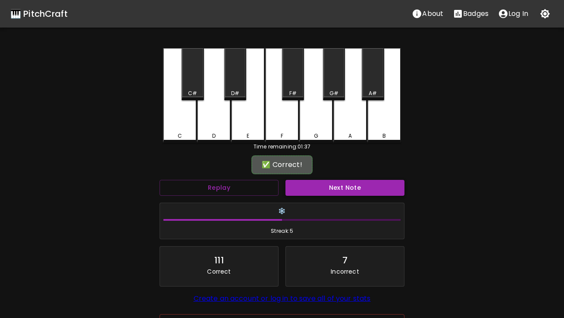
click at [323, 187] on button "Next Note" at bounding box center [344, 188] width 119 height 16
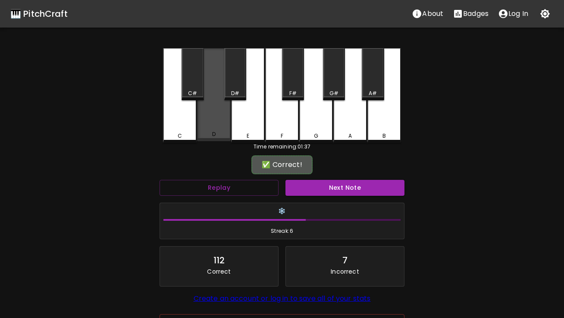
click at [219, 124] on div "D" at bounding box center [214, 94] width 34 height 93
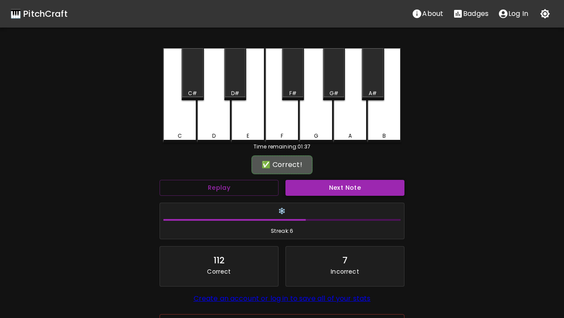
click at [308, 187] on button "Next Note" at bounding box center [344, 188] width 119 height 16
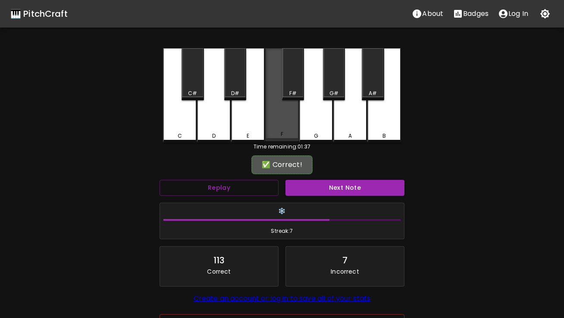
click at [286, 134] on div "F" at bounding box center [282, 135] width 32 height 8
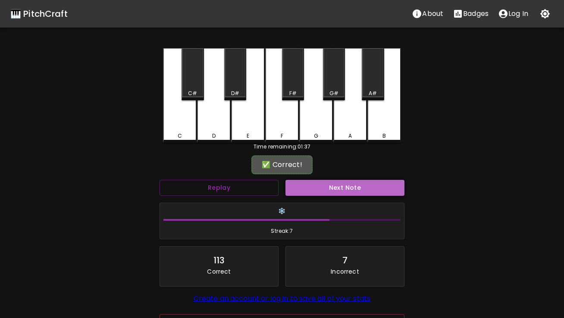
click at [305, 186] on button "Next Note" at bounding box center [344, 188] width 119 height 16
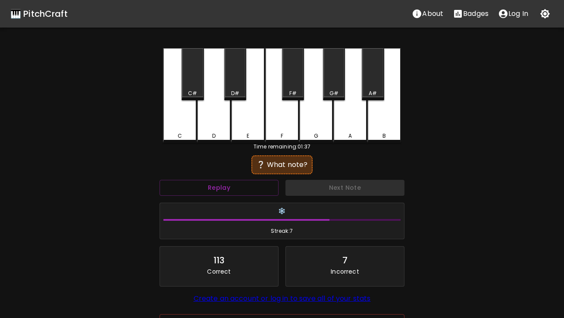
click at [178, 115] on div "C" at bounding box center [180, 95] width 34 height 95
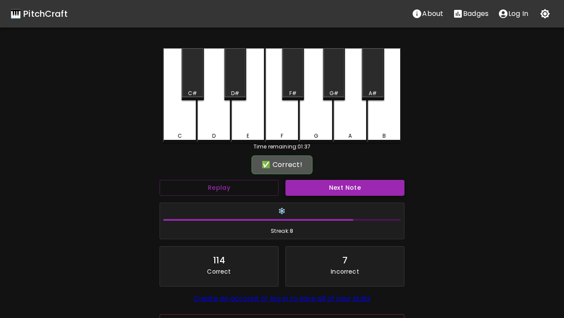
click at [328, 190] on button "Next Note" at bounding box center [344, 188] width 119 height 16
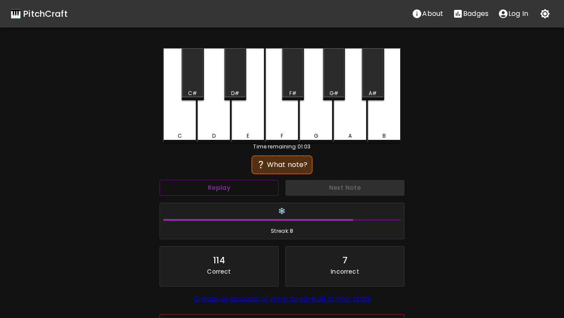
click at [237, 116] on div "E" at bounding box center [248, 95] width 34 height 95
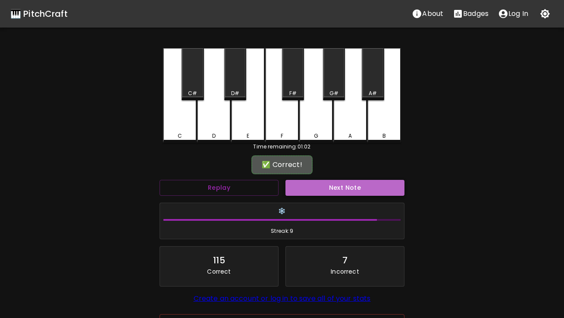
click at [307, 190] on button "Next Note" at bounding box center [344, 188] width 119 height 16
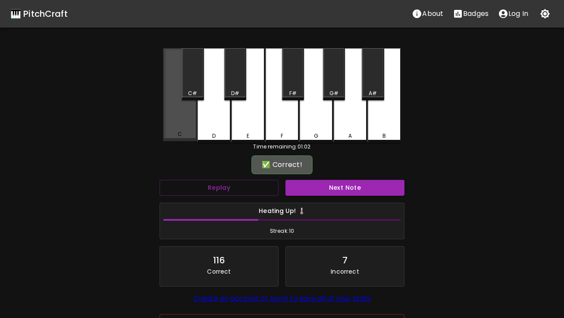
click at [179, 125] on div "C" at bounding box center [180, 94] width 34 height 93
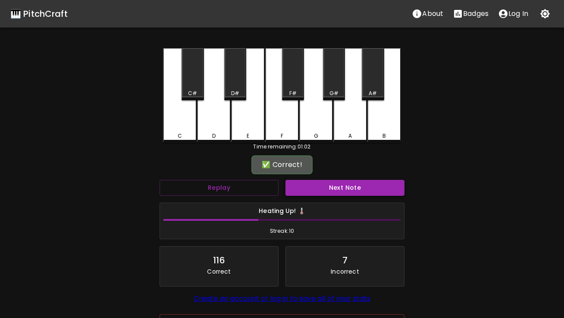
click at [309, 189] on button "Next Note" at bounding box center [344, 188] width 119 height 16
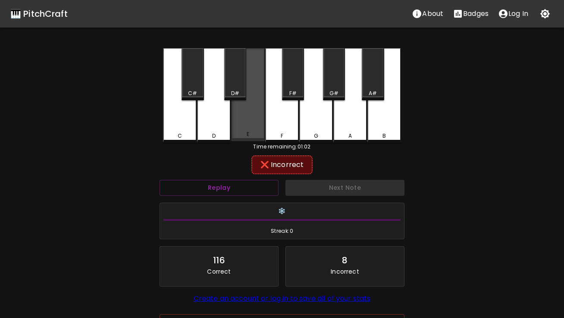
click at [264, 112] on div "E" at bounding box center [248, 94] width 34 height 93
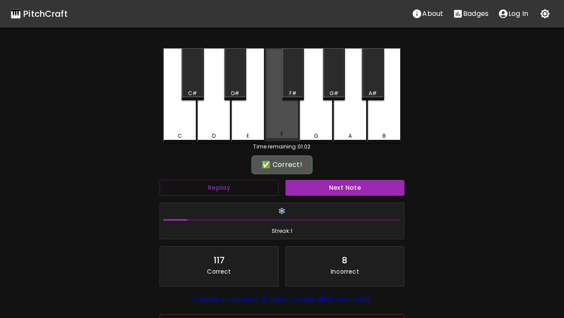
click at [271, 112] on div "F" at bounding box center [282, 94] width 34 height 93
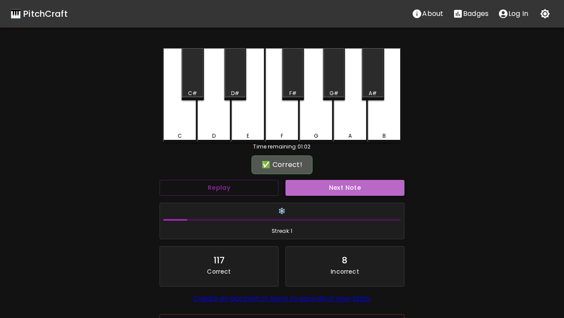
click at [323, 187] on button "Next Note" at bounding box center [344, 188] width 119 height 16
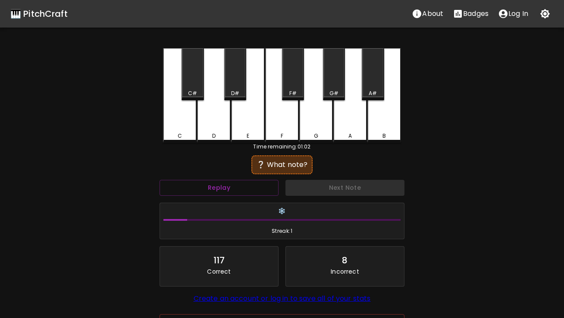
click at [257, 129] on div "E" at bounding box center [248, 95] width 34 height 95
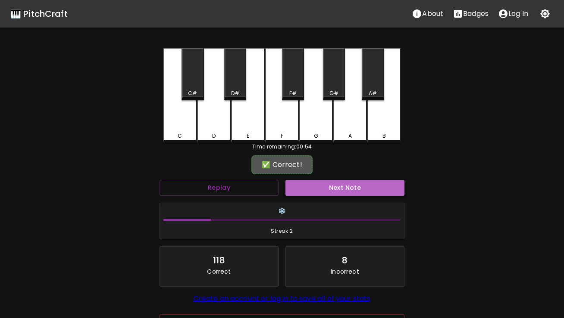
click at [316, 187] on button "Next Note" at bounding box center [344, 188] width 119 height 16
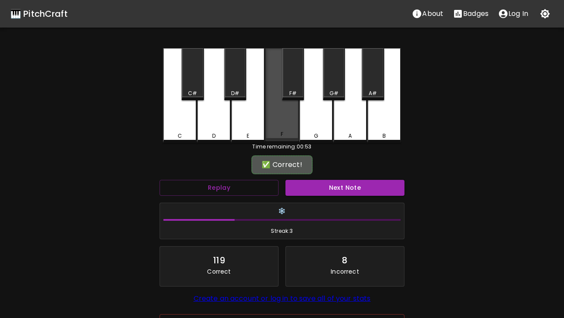
click at [292, 118] on div "F" at bounding box center [282, 94] width 34 height 93
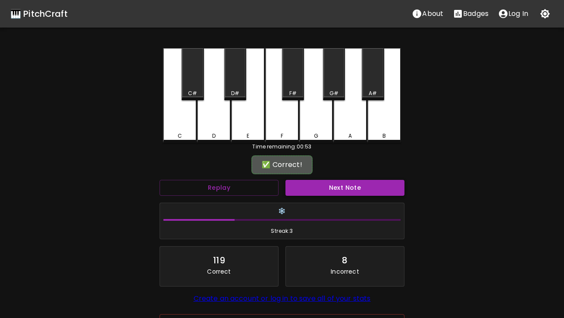
click at [313, 182] on button "Next Note" at bounding box center [344, 188] width 119 height 16
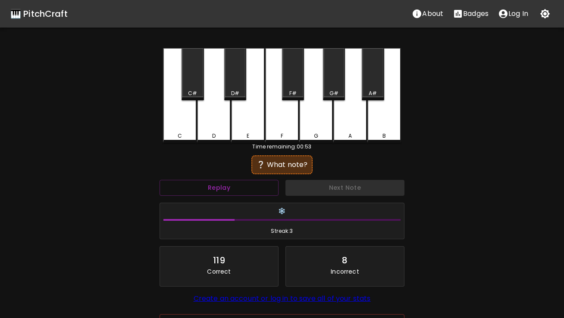
click at [282, 123] on div "F" at bounding box center [282, 95] width 34 height 95
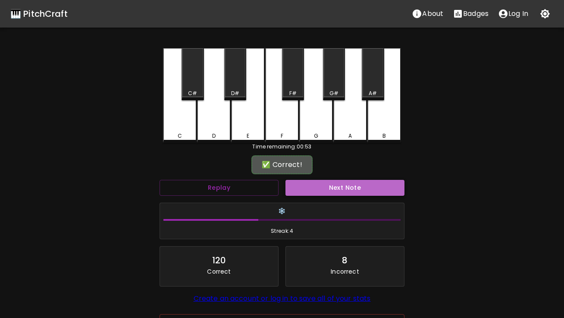
click at [308, 184] on button "Next Note" at bounding box center [344, 188] width 119 height 16
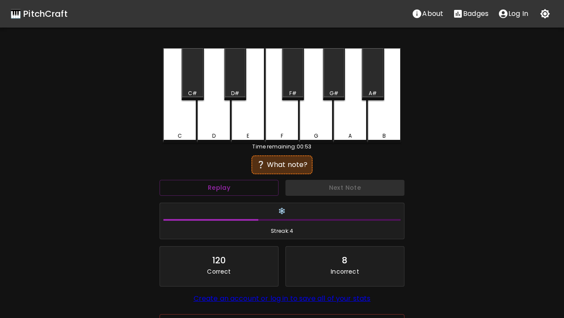
click at [224, 128] on div "D" at bounding box center [214, 95] width 34 height 95
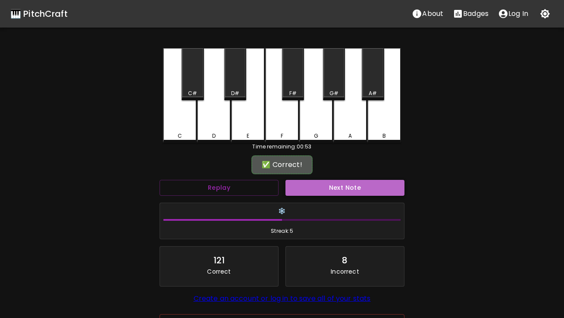
click at [319, 183] on button "Next Note" at bounding box center [344, 188] width 119 height 16
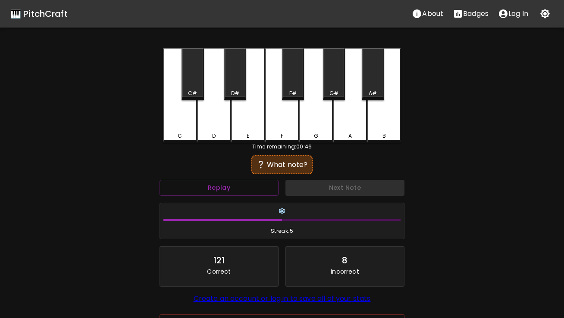
click at [290, 133] on div "F" at bounding box center [282, 136] width 32 height 8
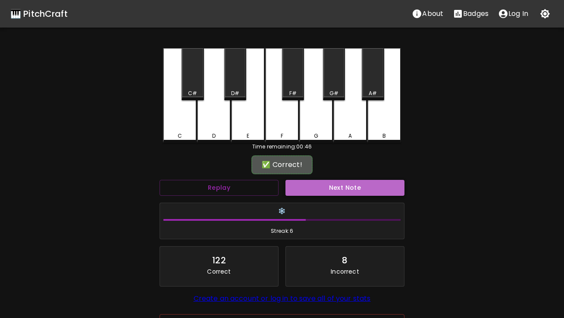
click at [313, 187] on button "Next Note" at bounding box center [344, 188] width 119 height 16
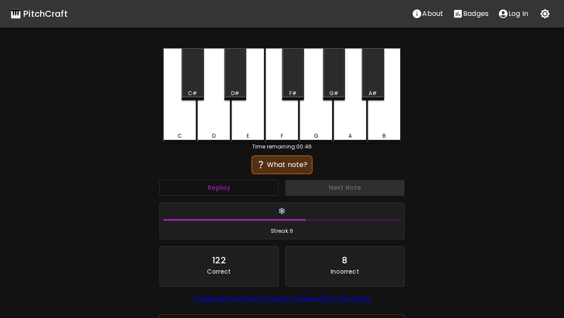
click at [286, 122] on div "F" at bounding box center [282, 95] width 34 height 95
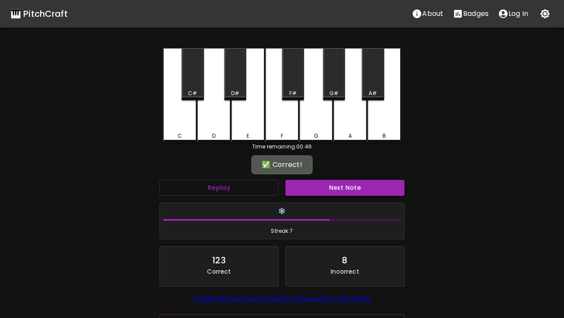
click at [311, 184] on button "Next Note" at bounding box center [344, 188] width 119 height 16
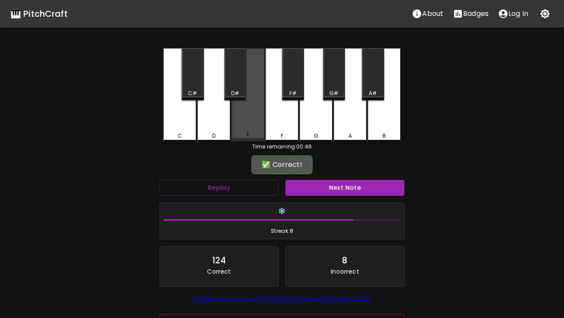
click at [248, 132] on div "E" at bounding box center [247, 135] width 3 height 8
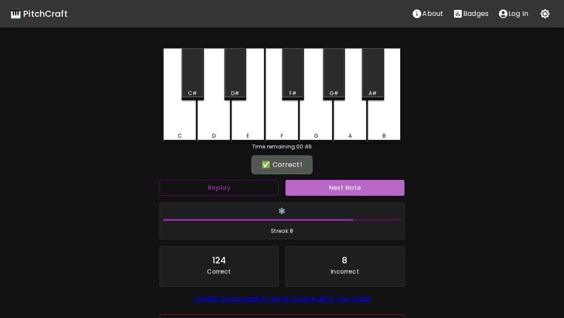
click at [316, 184] on button "Next Note" at bounding box center [344, 188] width 119 height 16
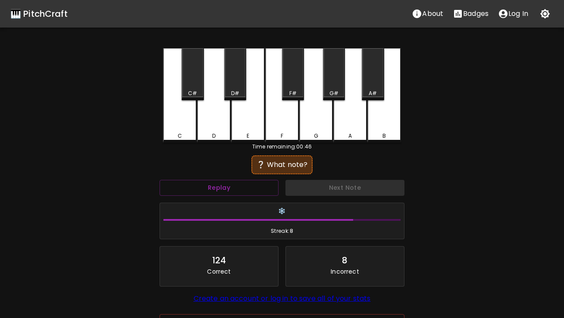
click at [184, 127] on div "C" at bounding box center [180, 95] width 34 height 95
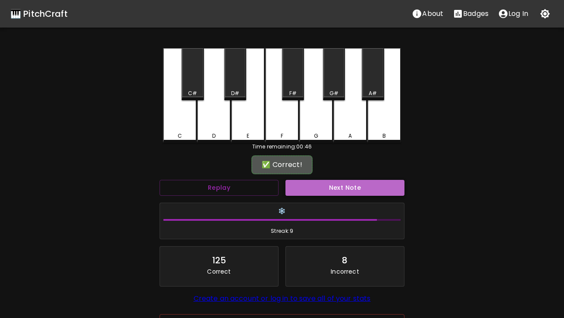
click at [322, 191] on button "Next Note" at bounding box center [344, 188] width 119 height 16
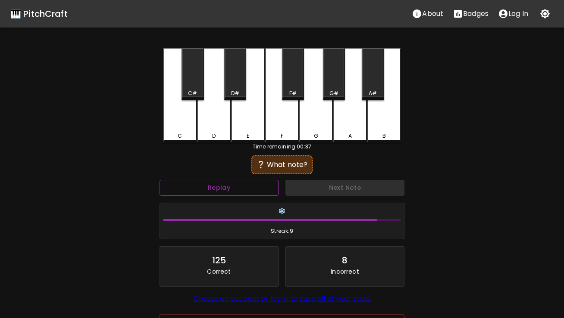
click at [234, 188] on button "Replay" at bounding box center [218, 188] width 119 height 16
click at [282, 126] on div "F" at bounding box center [282, 95] width 34 height 95
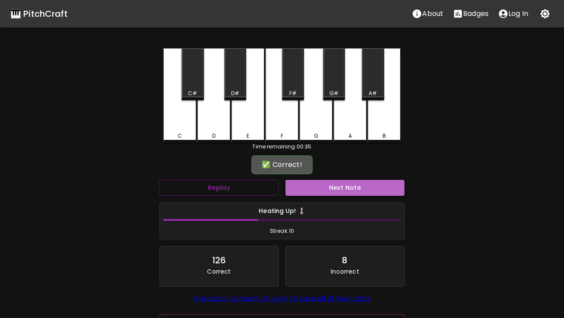
click at [305, 189] on button "Next Note" at bounding box center [344, 188] width 119 height 16
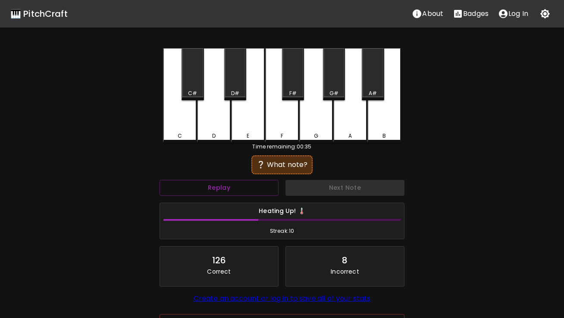
click at [256, 114] on div "E" at bounding box center [248, 95] width 34 height 95
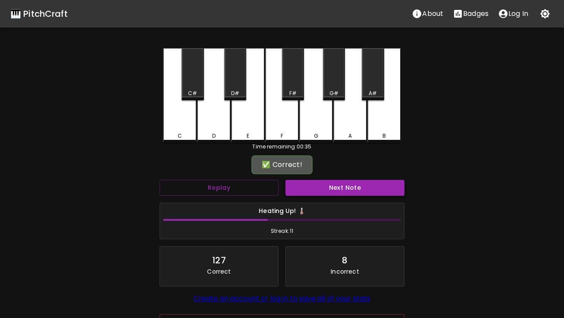
click at [311, 191] on button "Next Note" at bounding box center [344, 188] width 119 height 16
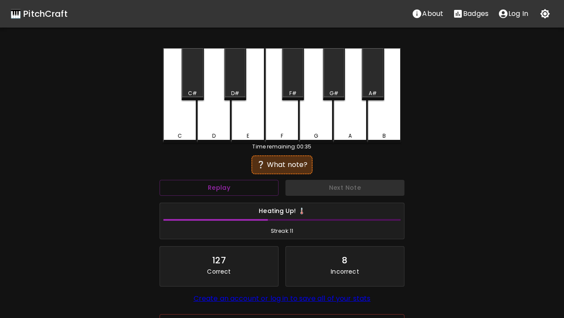
click at [280, 133] on div "F" at bounding box center [282, 136] width 32 height 8
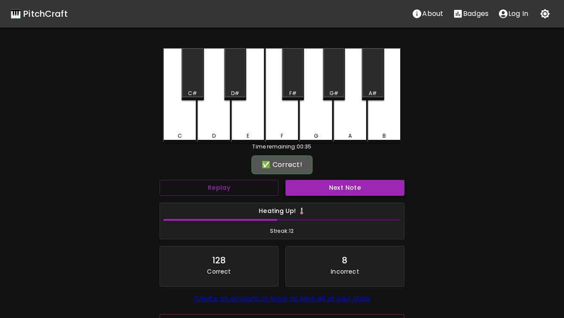
click at [303, 194] on button "Next Note" at bounding box center [344, 188] width 119 height 16
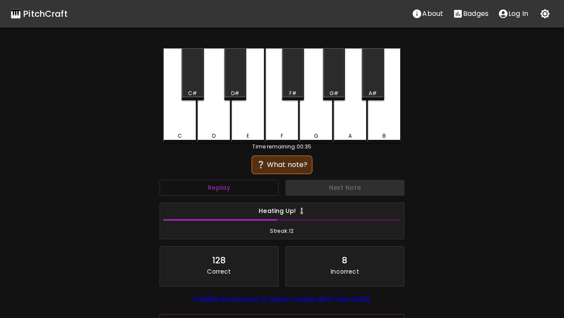
click at [190, 122] on div "C" at bounding box center [180, 95] width 34 height 95
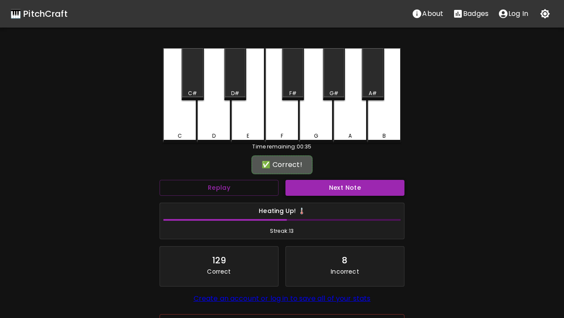
click at [331, 186] on button "Next Note" at bounding box center [344, 188] width 119 height 16
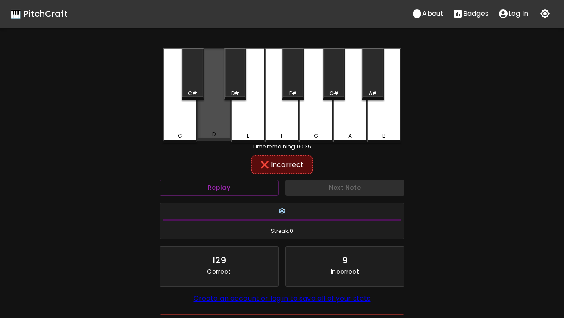
click at [224, 126] on div "D" at bounding box center [214, 94] width 34 height 93
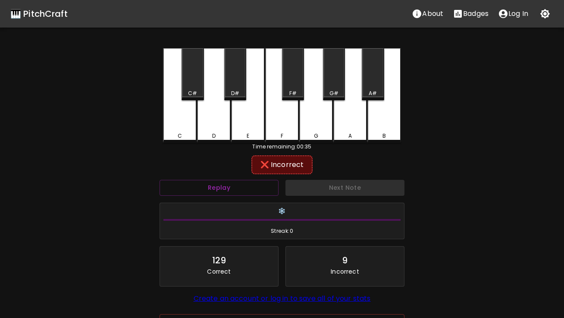
click at [233, 127] on div "E" at bounding box center [248, 95] width 34 height 95
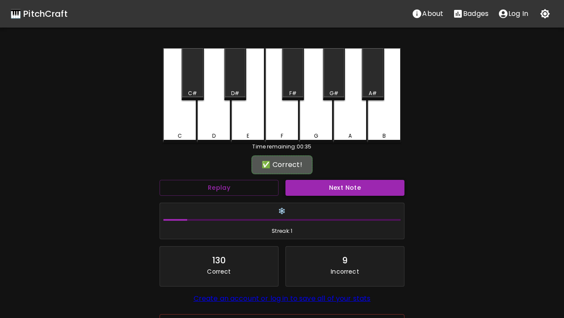
click at [317, 185] on button "Next Note" at bounding box center [344, 188] width 119 height 16
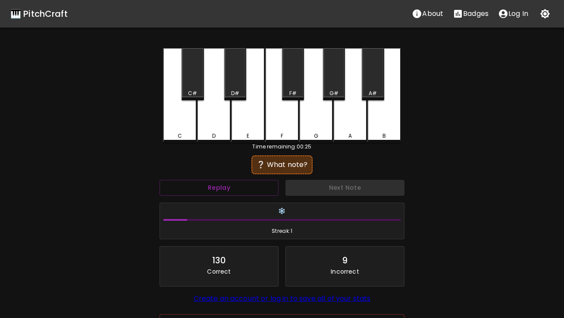
click at [179, 131] on div "C" at bounding box center [180, 95] width 34 height 95
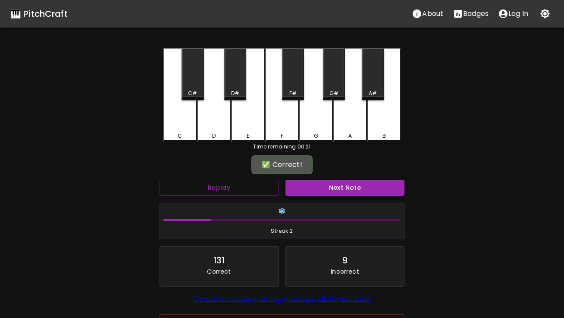
click at [332, 189] on button "Next Note" at bounding box center [344, 188] width 119 height 16
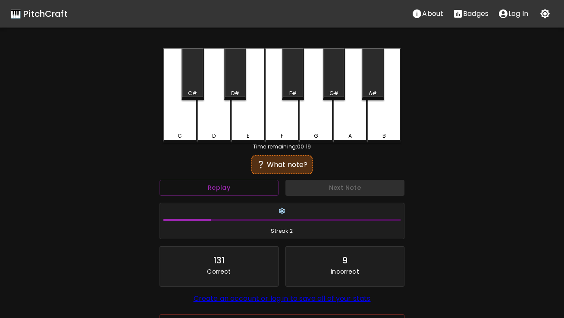
click at [246, 128] on div "E" at bounding box center [248, 95] width 34 height 95
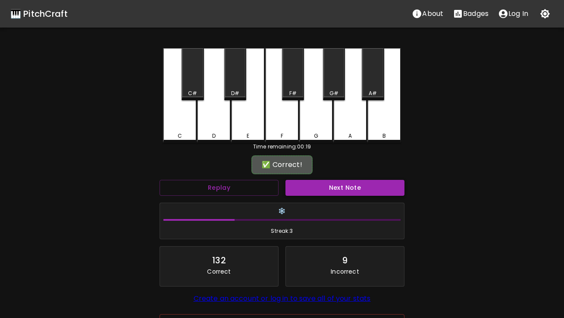
click at [320, 185] on button "Next Note" at bounding box center [344, 188] width 119 height 16
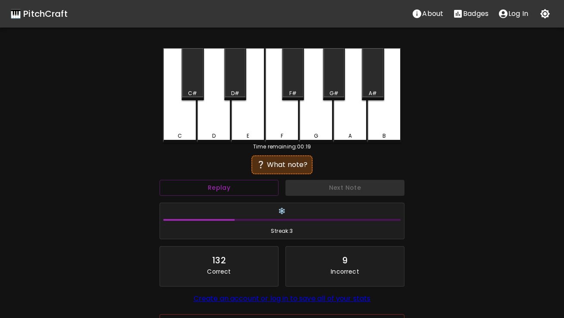
click at [292, 124] on div "F" at bounding box center [282, 95] width 34 height 95
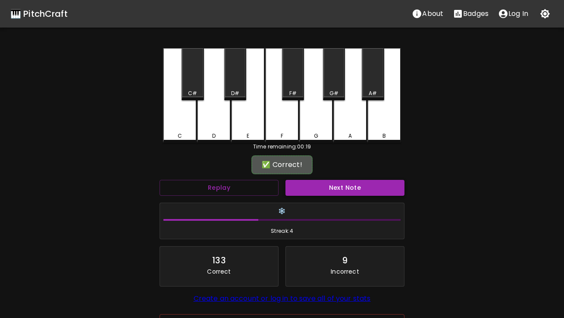
click at [317, 187] on button "Next Note" at bounding box center [344, 188] width 119 height 16
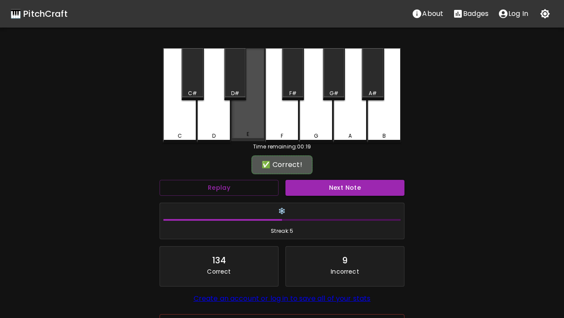
click at [246, 121] on div "E" at bounding box center [248, 94] width 34 height 93
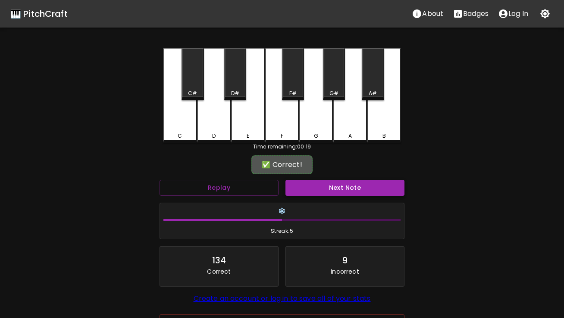
click at [313, 186] on button "Next Note" at bounding box center [344, 188] width 119 height 16
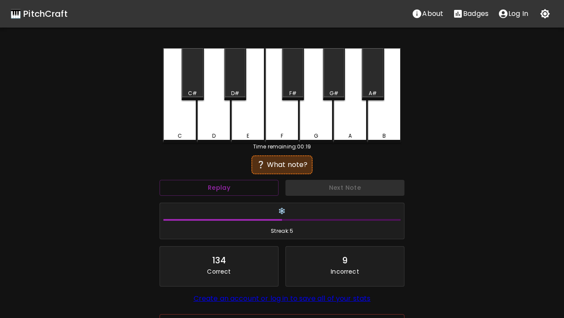
click at [226, 137] on div "D" at bounding box center [214, 136] width 32 height 8
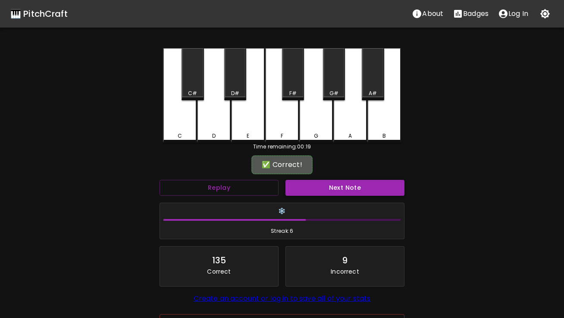
click at [310, 187] on button "Next Note" at bounding box center [344, 188] width 119 height 16
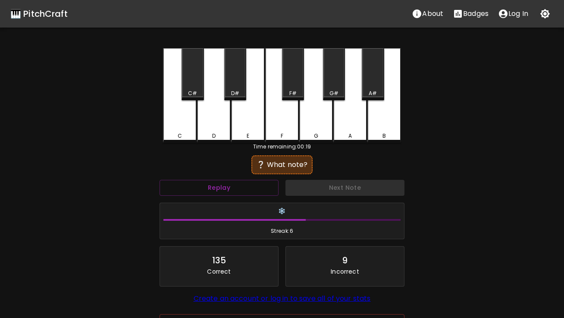
click at [254, 107] on div "E" at bounding box center [248, 95] width 34 height 95
click at [268, 115] on div "F" at bounding box center [282, 95] width 34 height 95
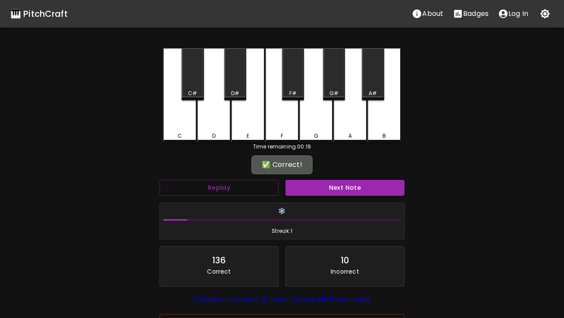
click at [309, 180] on div "Next Note" at bounding box center [345, 188] width 126 height 23
click at [309, 185] on button "Next Note" at bounding box center [344, 188] width 119 height 16
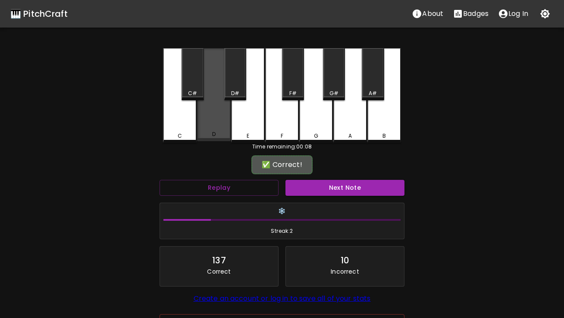
click at [223, 126] on div "D" at bounding box center [214, 94] width 34 height 93
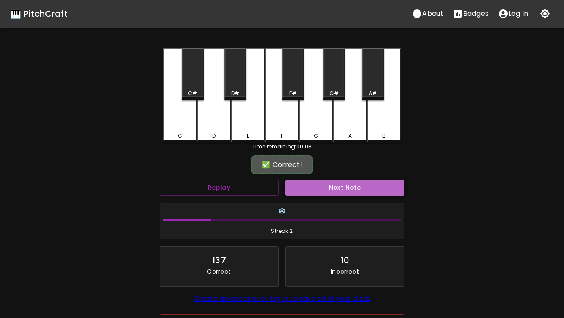
click at [303, 187] on button "Next Note" at bounding box center [344, 188] width 119 height 16
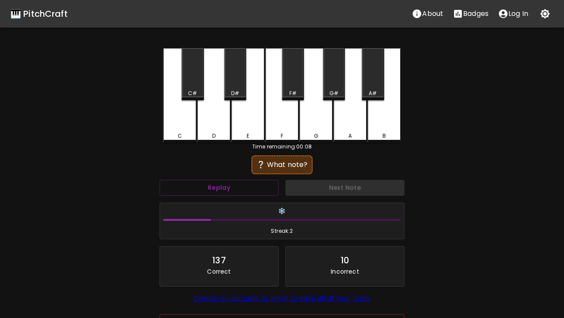
click at [287, 131] on div "F" at bounding box center [282, 95] width 34 height 95
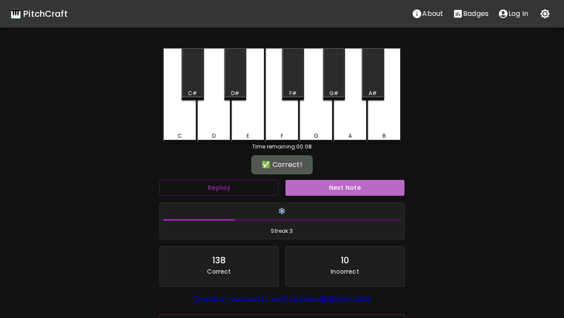
click at [305, 192] on button "Next Note" at bounding box center [344, 188] width 119 height 16
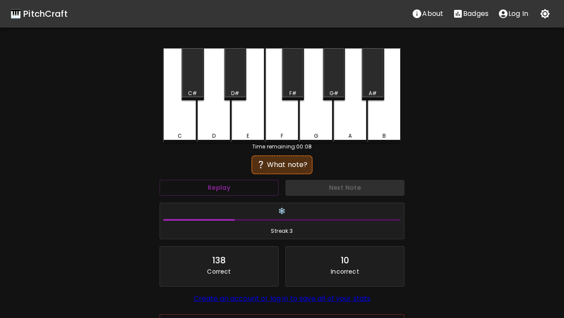
click at [219, 131] on div "D" at bounding box center [214, 95] width 34 height 95
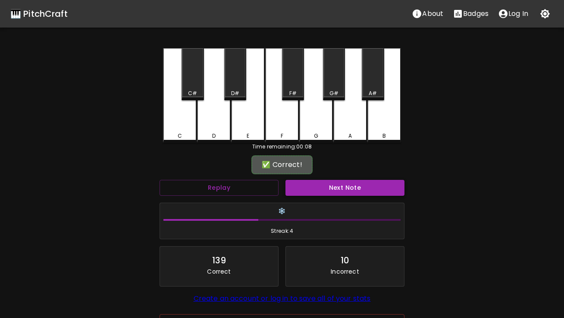
click at [305, 184] on button "Next Note" at bounding box center [344, 188] width 119 height 16
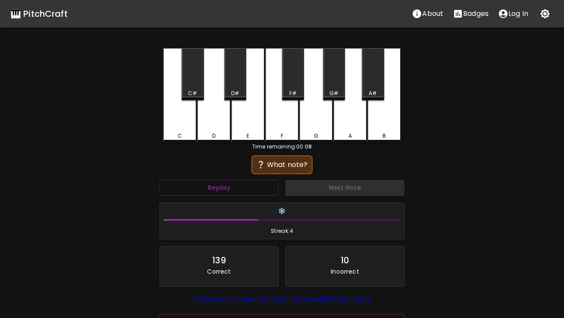
click at [188, 120] on div "C" at bounding box center [180, 95] width 34 height 95
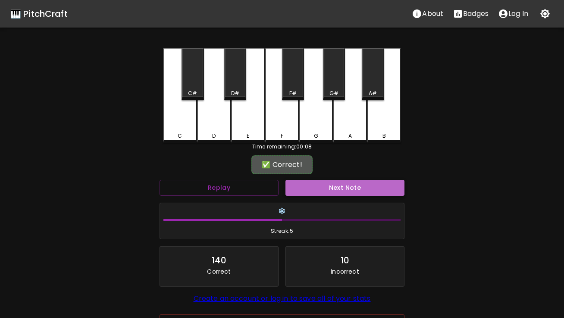
click at [305, 183] on button "Next Note" at bounding box center [344, 188] width 119 height 16
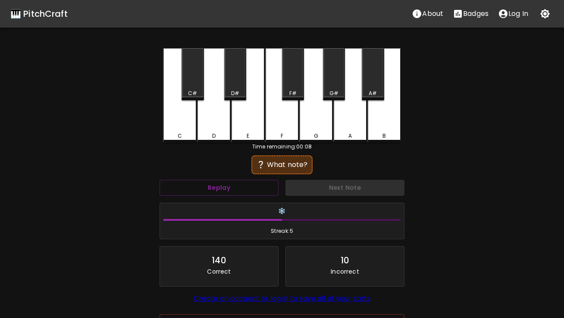
click at [280, 125] on div "F" at bounding box center [282, 95] width 34 height 95
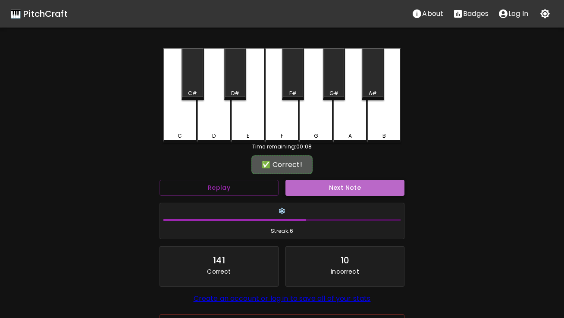
click at [306, 189] on button "Next Note" at bounding box center [344, 188] width 119 height 16
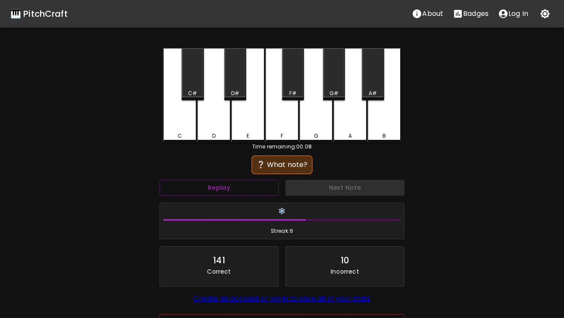
click at [183, 116] on div "C" at bounding box center [180, 95] width 34 height 95
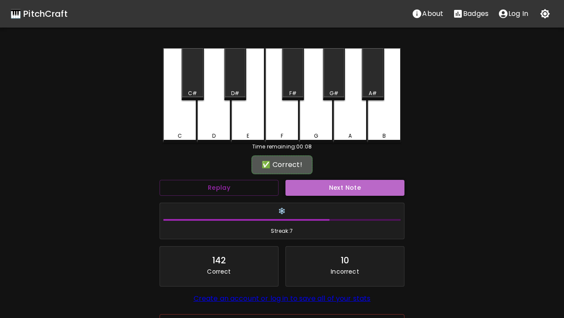
click at [305, 188] on button "Next Note" at bounding box center [344, 188] width 119 height 16
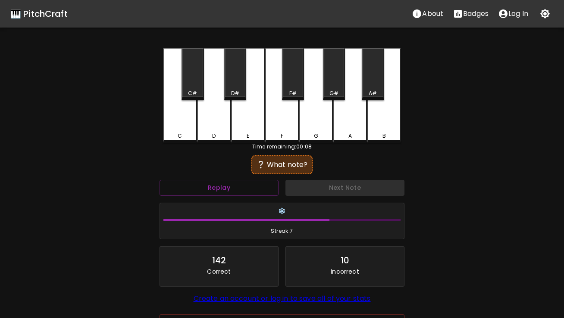
click at [222, 121] on div "D" at bounding box center [214, 95] width 34 height 95
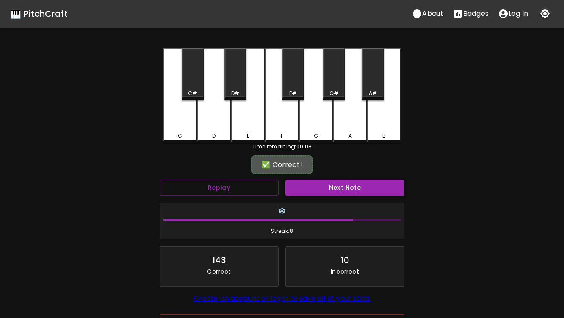
click at [320, 192] on button "Next Note" at bounding box center [344, 188] width 119 height 16
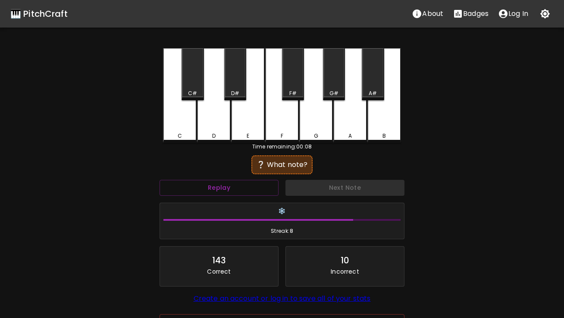
click at [286, 125] on div "F" at bounding box center [282, 95] width 34 height 95
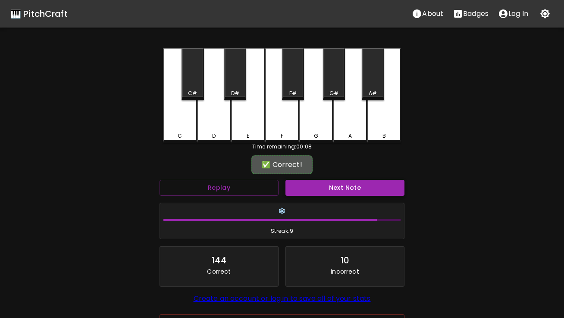
click at [311, 188] on button "Next Note" at bounding box center [344, 188] width 119 height 16
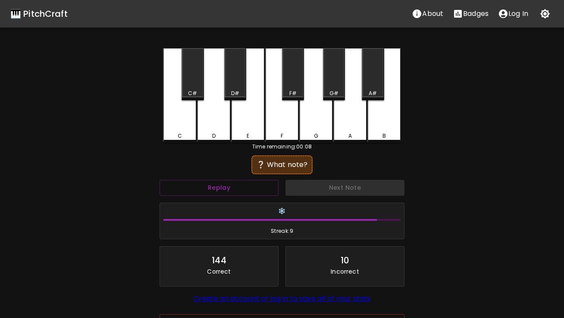
click at [190, 128] on div "C" at bounding box center [180, 95] width 34 height 95
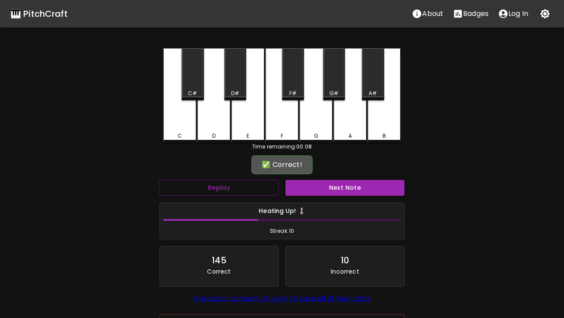
click at [339, 187] on button "Next Note" at bounding box center [344, 188] width 119 height 16
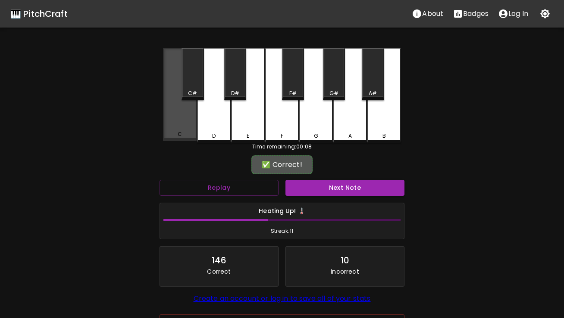
click at [176, 117] on div "C" at bounding box center [180, 94] width 34 height 93
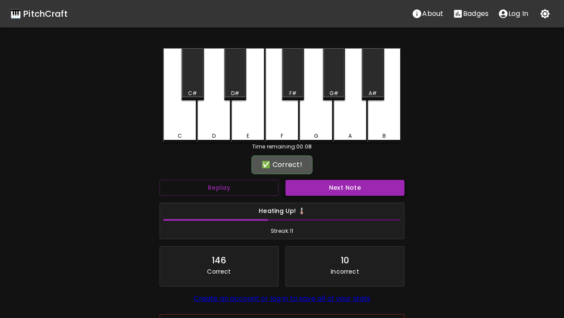
click at [326, 185] on button "Next Note" at bounding box center [344, 188] width 119 height 16
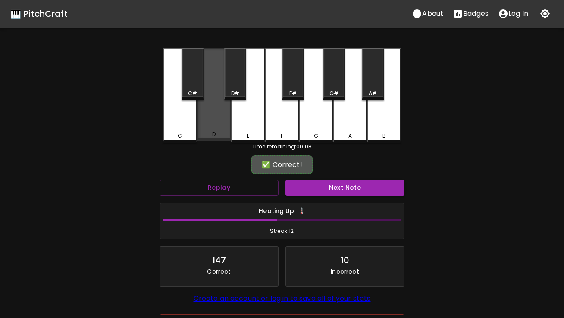
click at [221, 116] on div "D" at bounding box center [214, 94] width 34 height 93
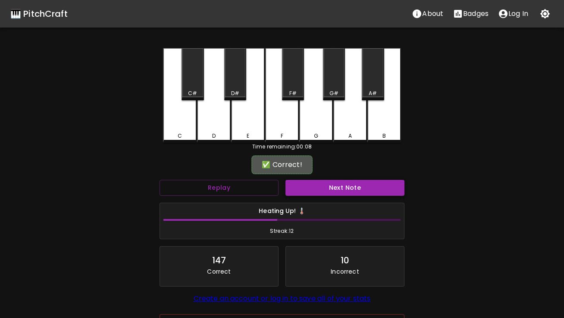
click at [334, 186] on button "Next Note" at bounding box center [344, 188] width 119 height 16
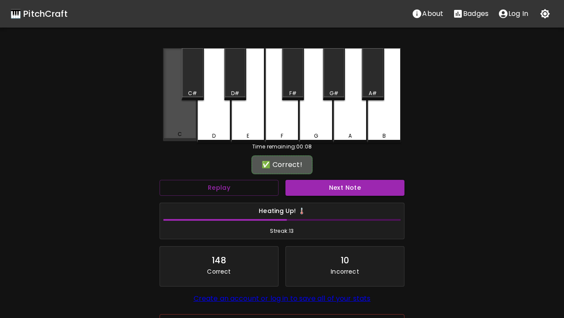
click at [177, 125] on div "C" at bounding box center [180, 94] width 34 height 93
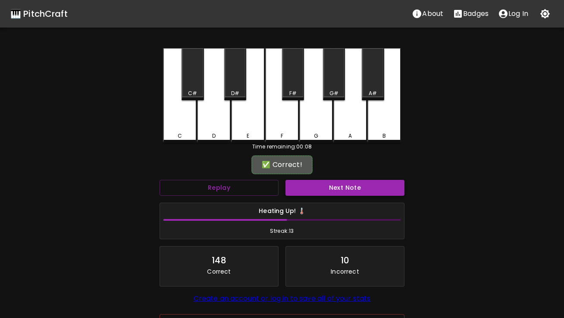
click at [310, 184] on button "Next Note" at bounding box center [344, 188] width 119 height 16
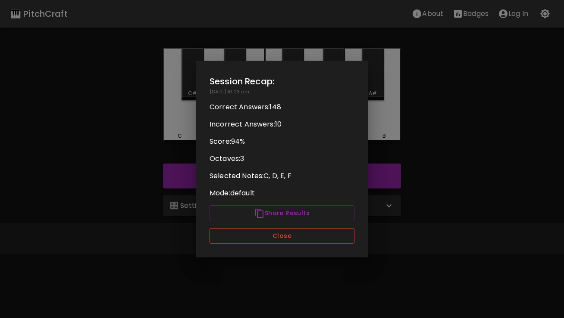
click at [293, 237] on button "Close" at bounding box center [281, 236] width 145 height 16
